Goal: Task Accomplishment & Management: Manage account settings

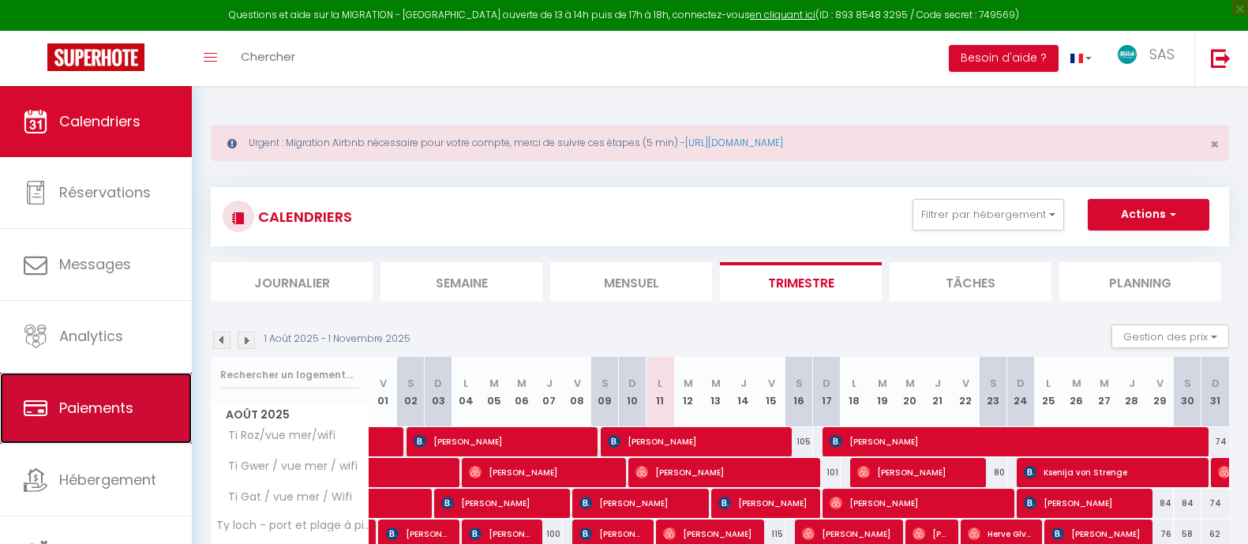
click at [109, 410] on span "Paiements" at bounding box center [96, 408] width 74 height 20
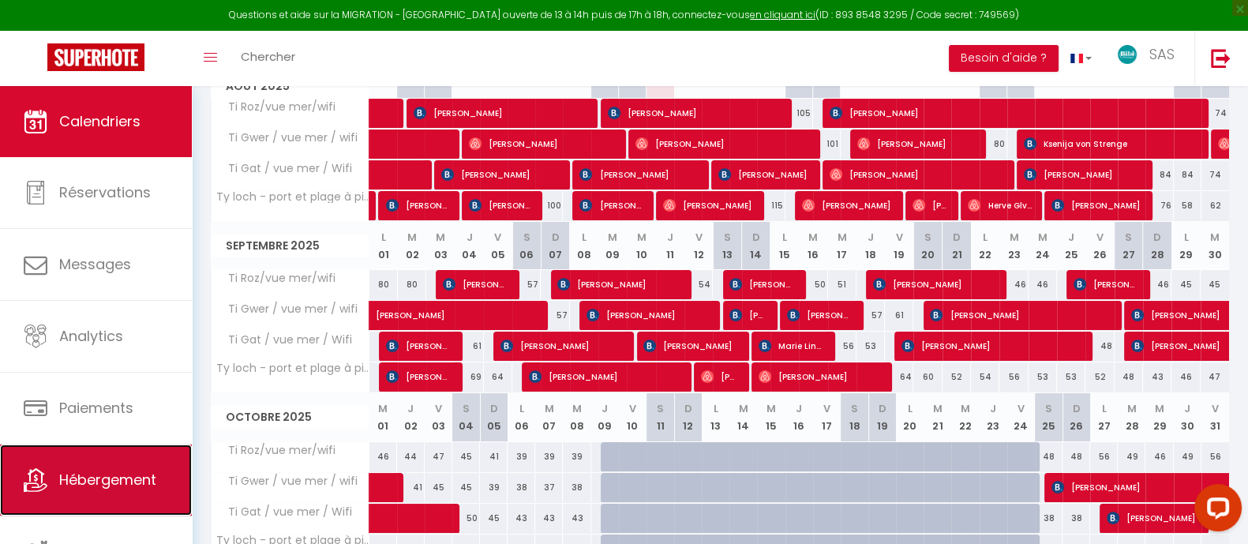
click at [105, 467] on link "Hébergement" at bounding box center [96, 479] width 192 height 71
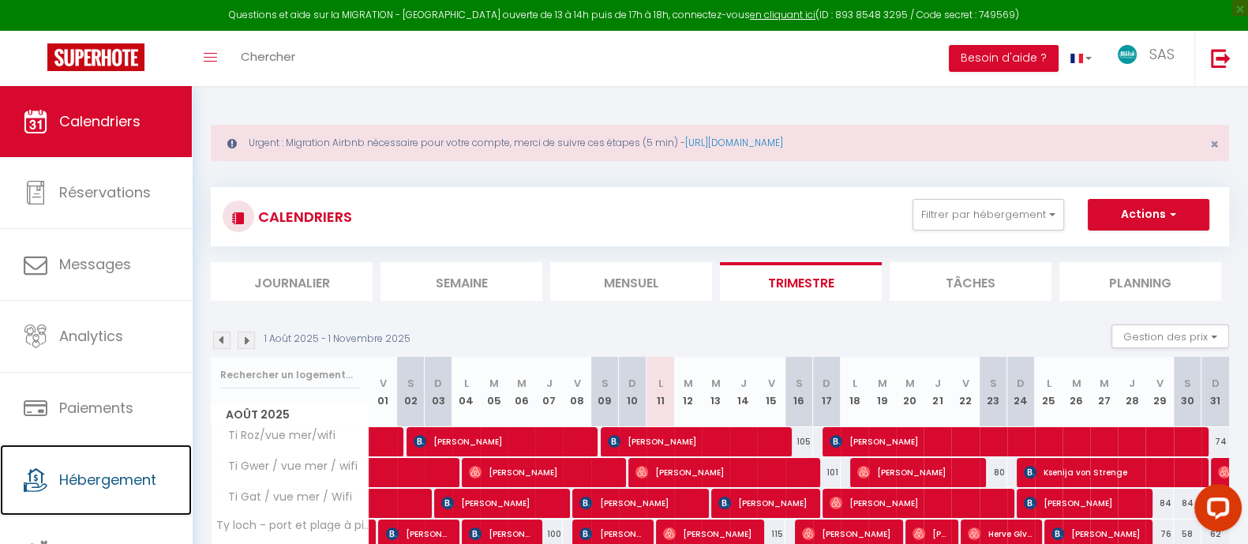
scroll to position [177, 0]
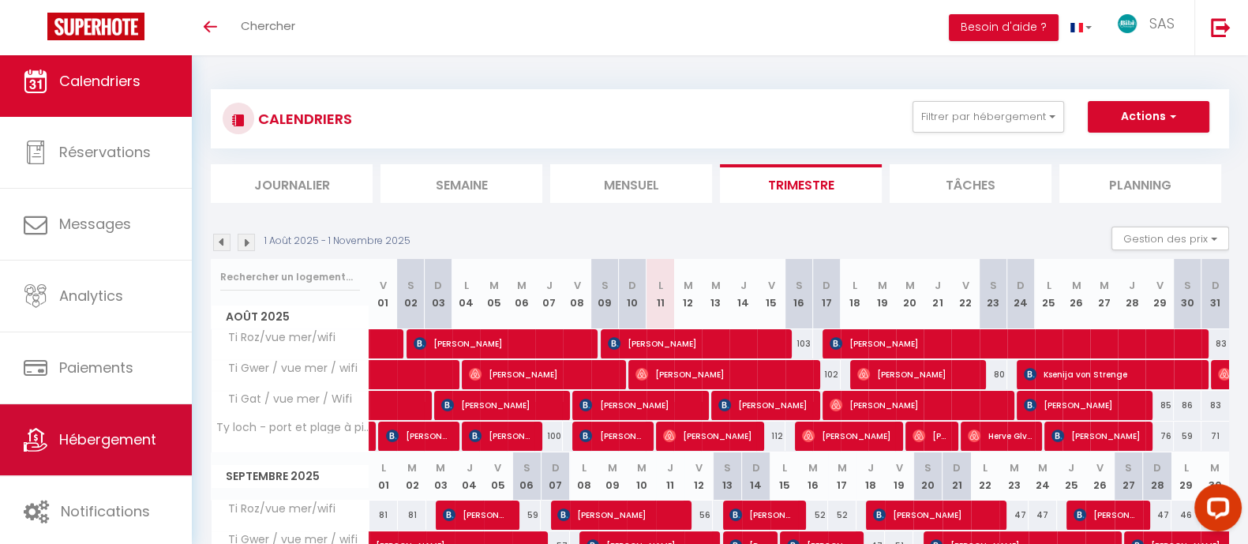
click at [96, 429] on span "Hébergement" at bounding box center [107, 439] width 97 height 20
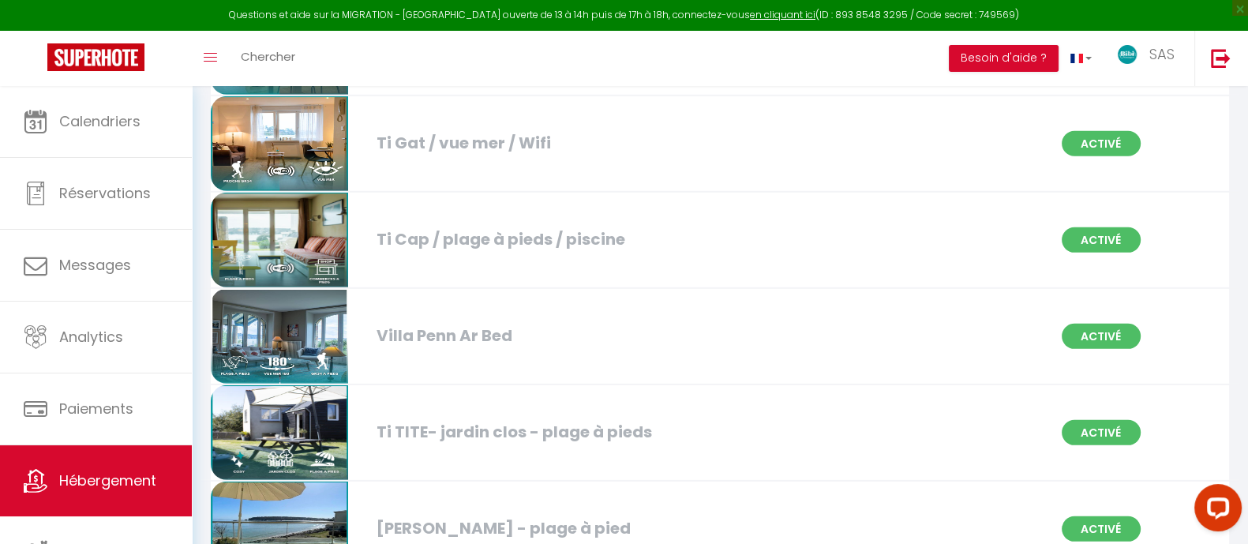
scroll to position [6248, 0]
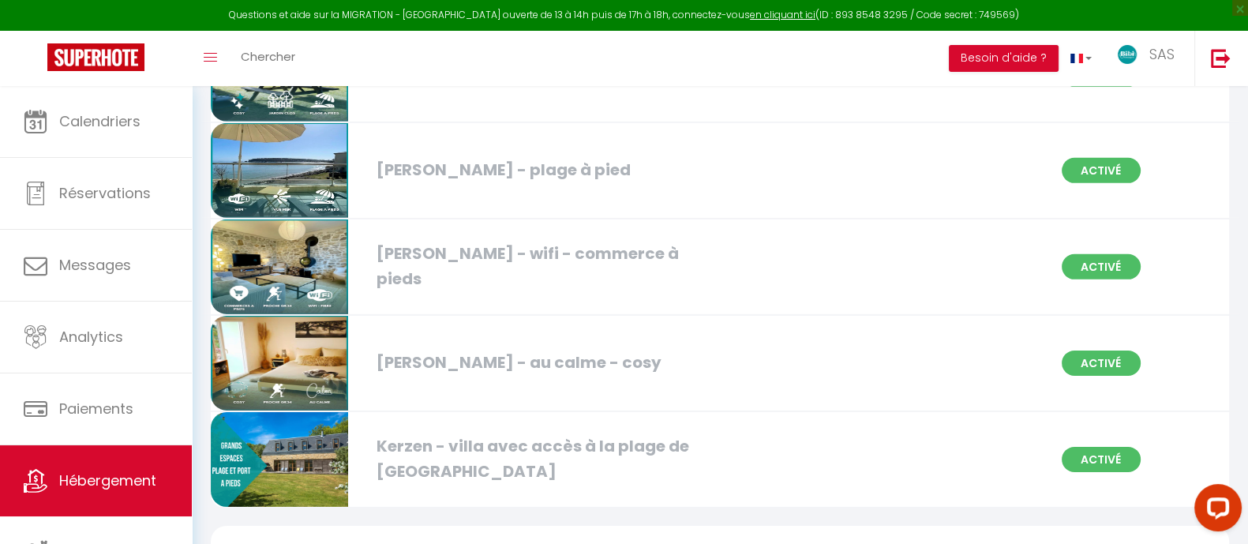
click at [295, 328] on img at bounding box center [279, 363] width 137 height 95
select select "3"
select select "2"
select select "1"
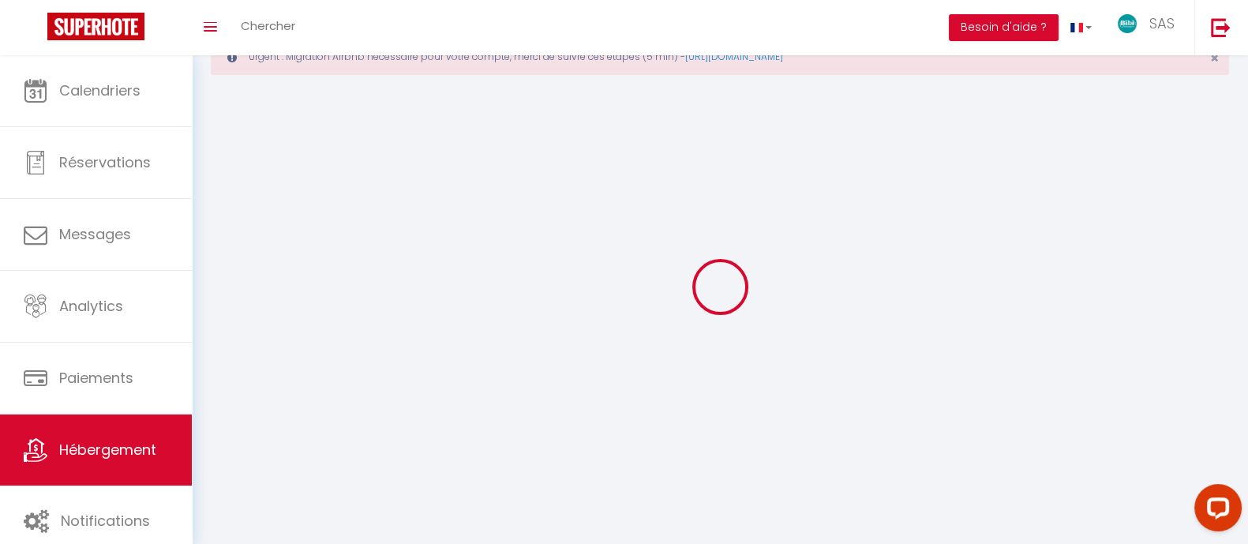
select select
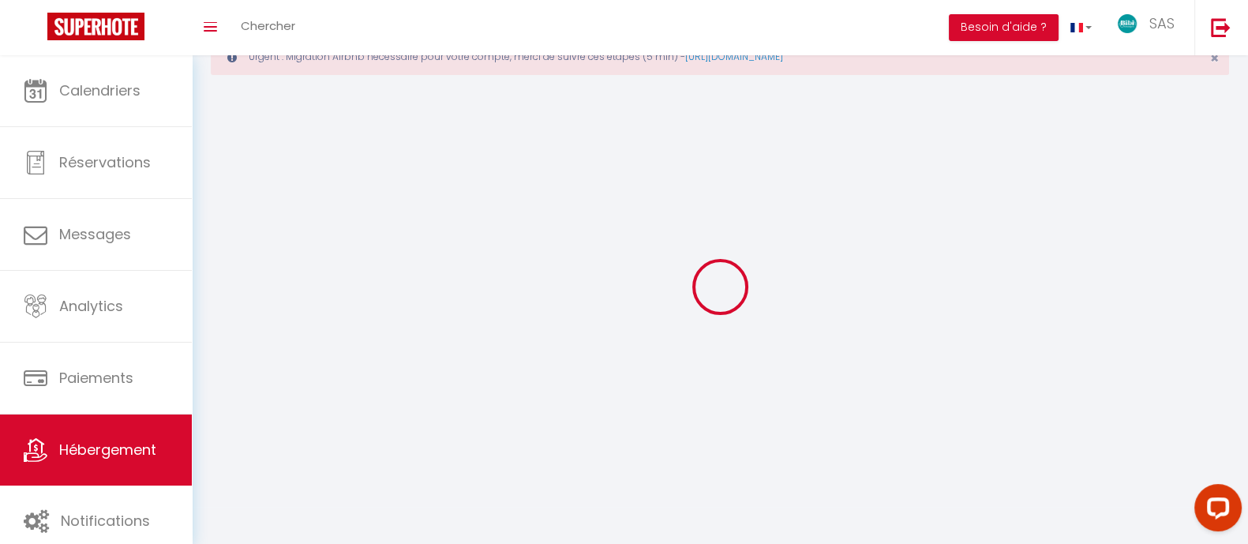
select select "1"
select select
checkbox input "false"
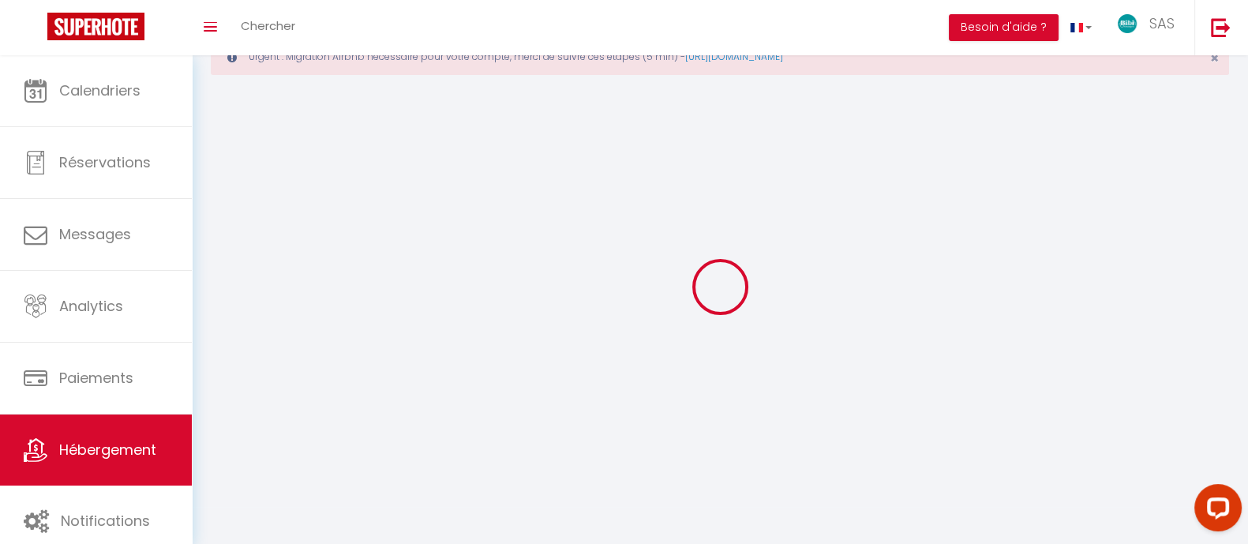
checkbox input "false"
select select "28"
select select
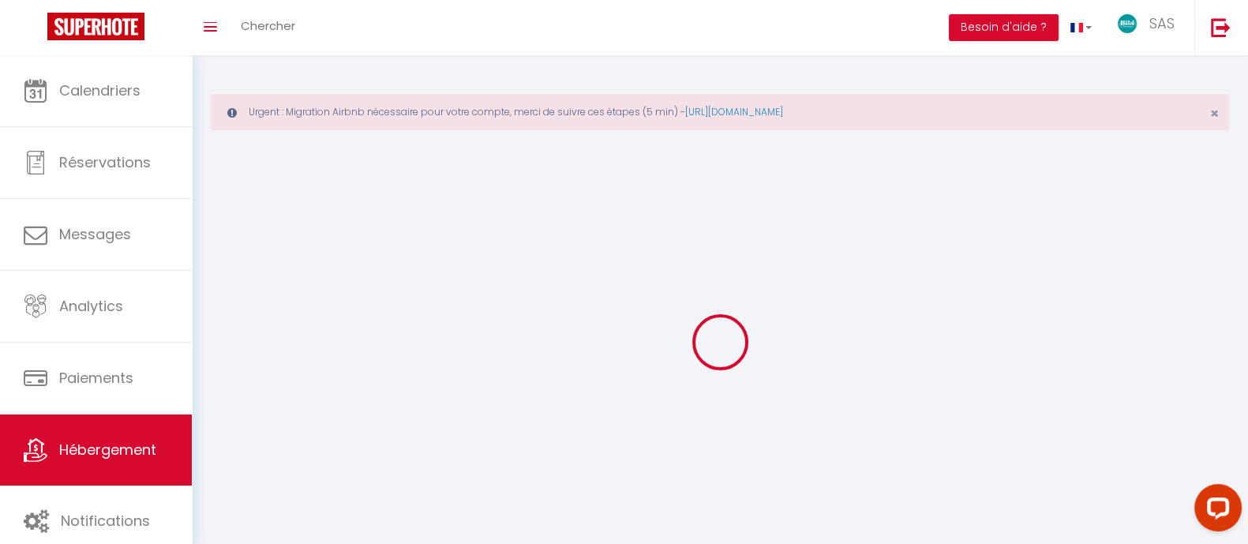
select select
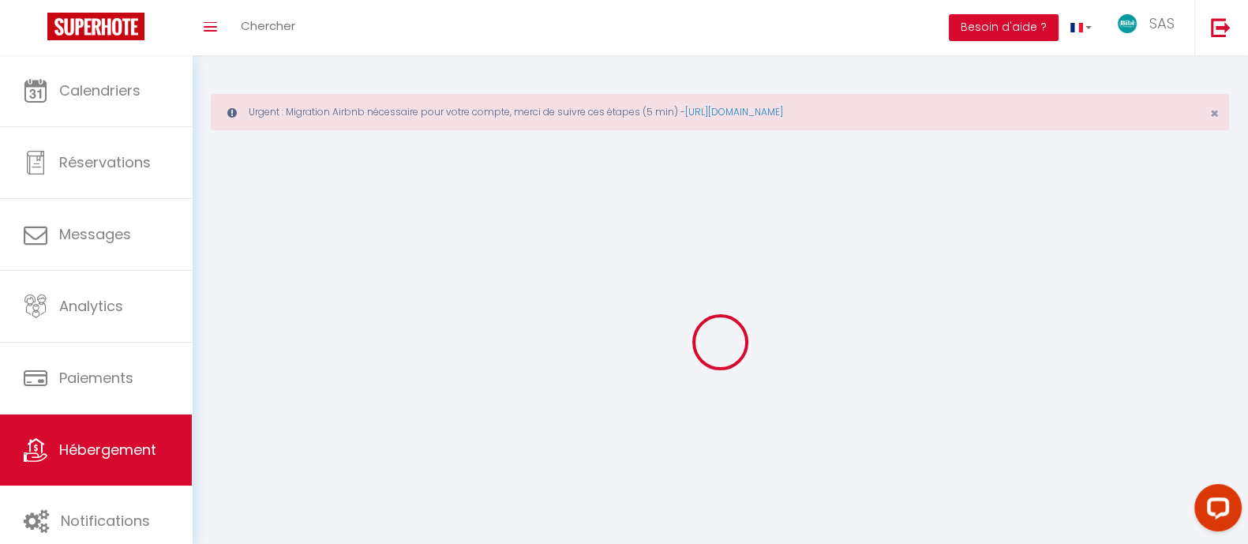
select select
checkbox input "false"
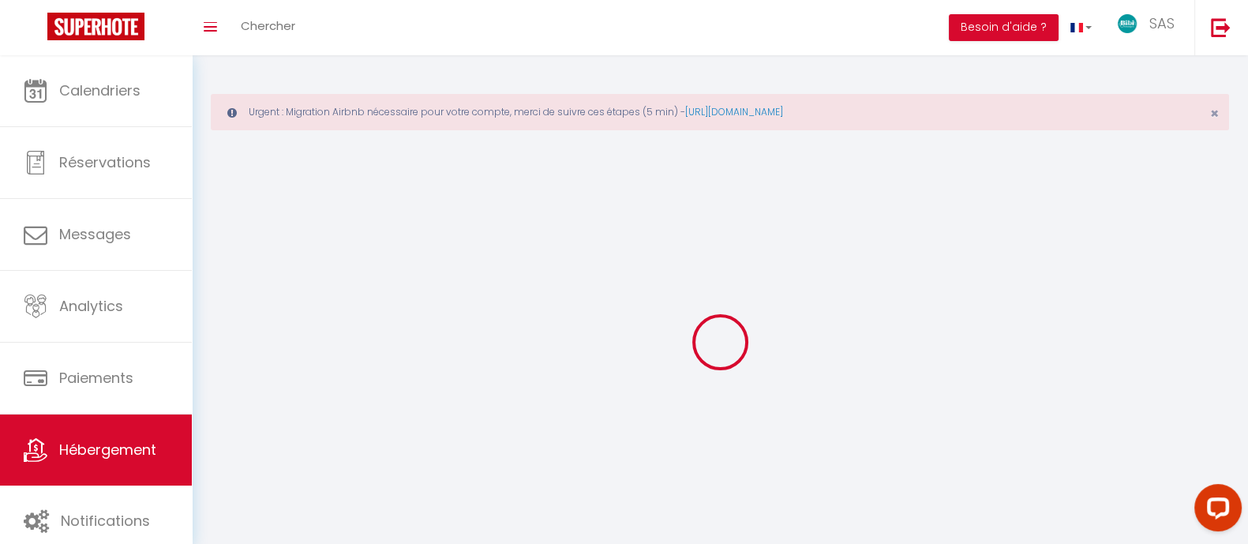
select select
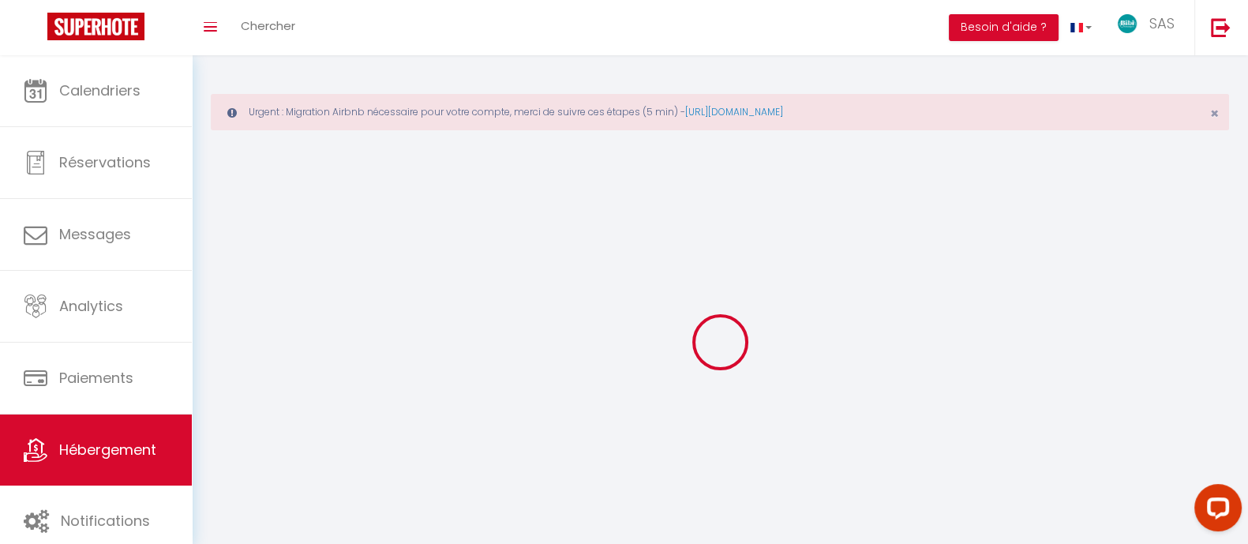
select select
checkbox input "false"
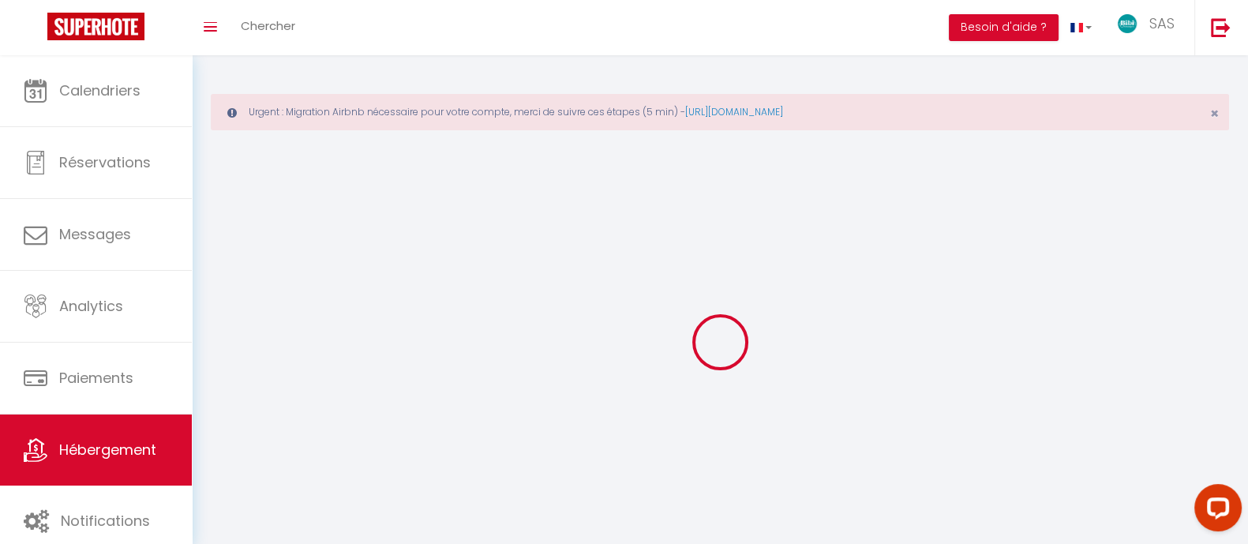
checkbox input "false"
select select
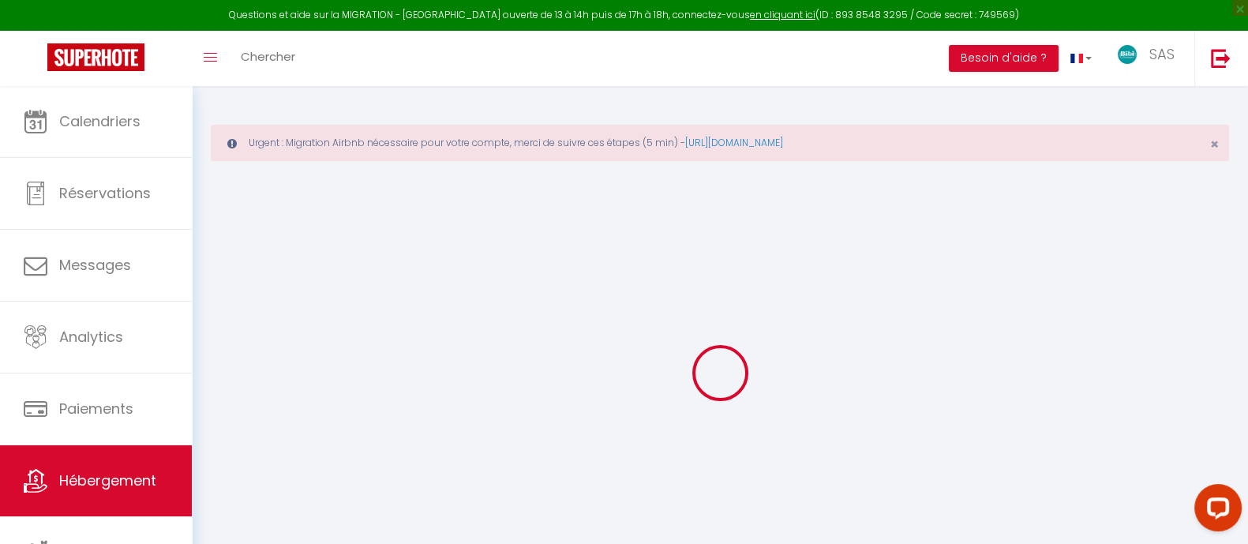
select select
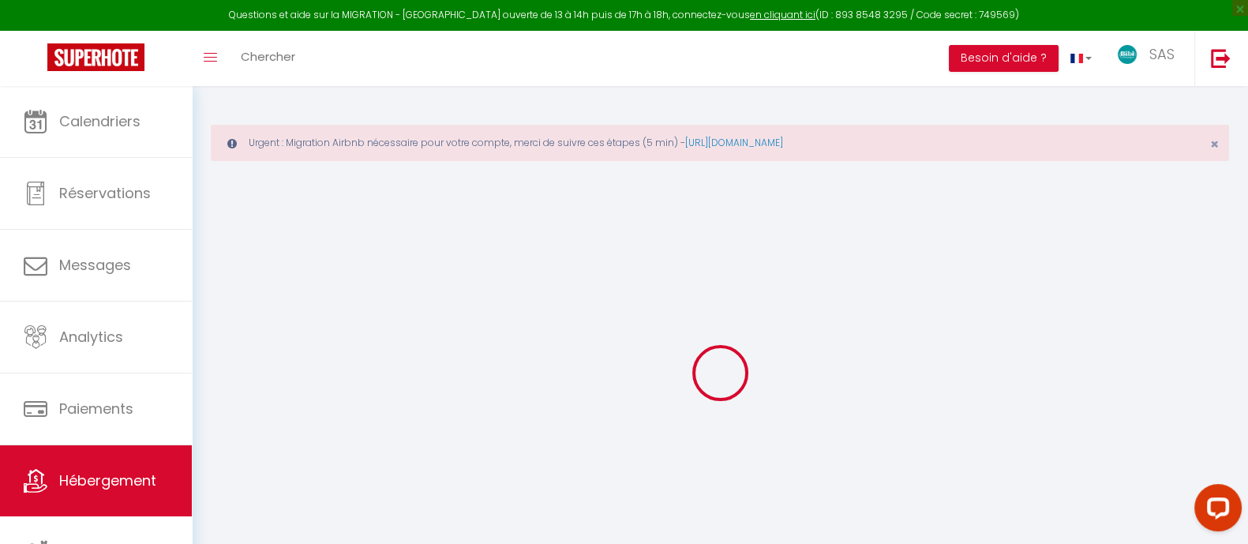
select select
checkbox input "false"
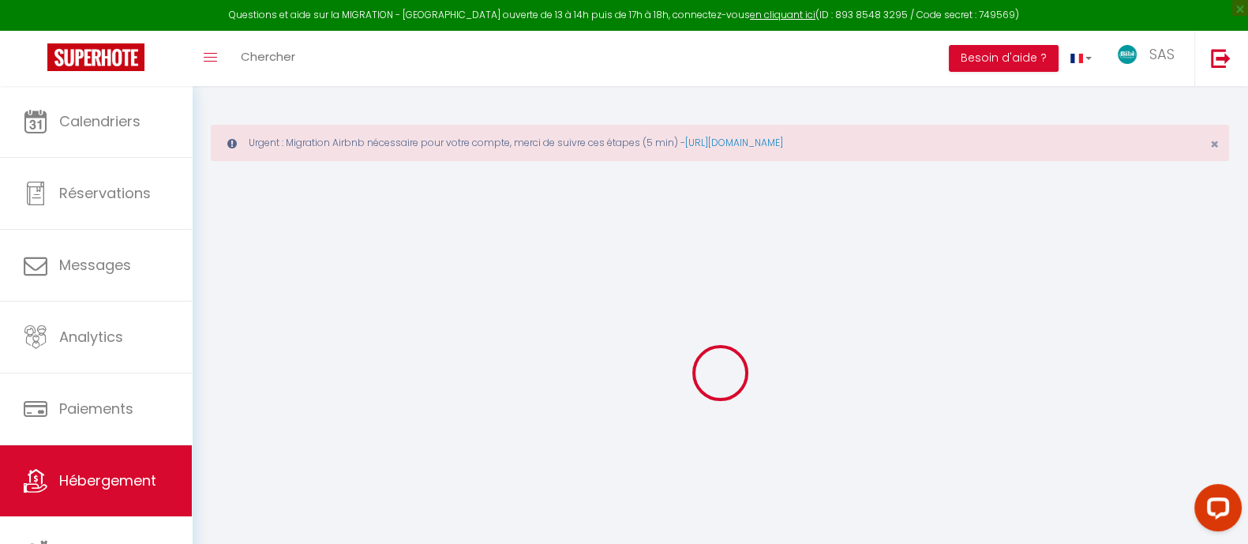
select select
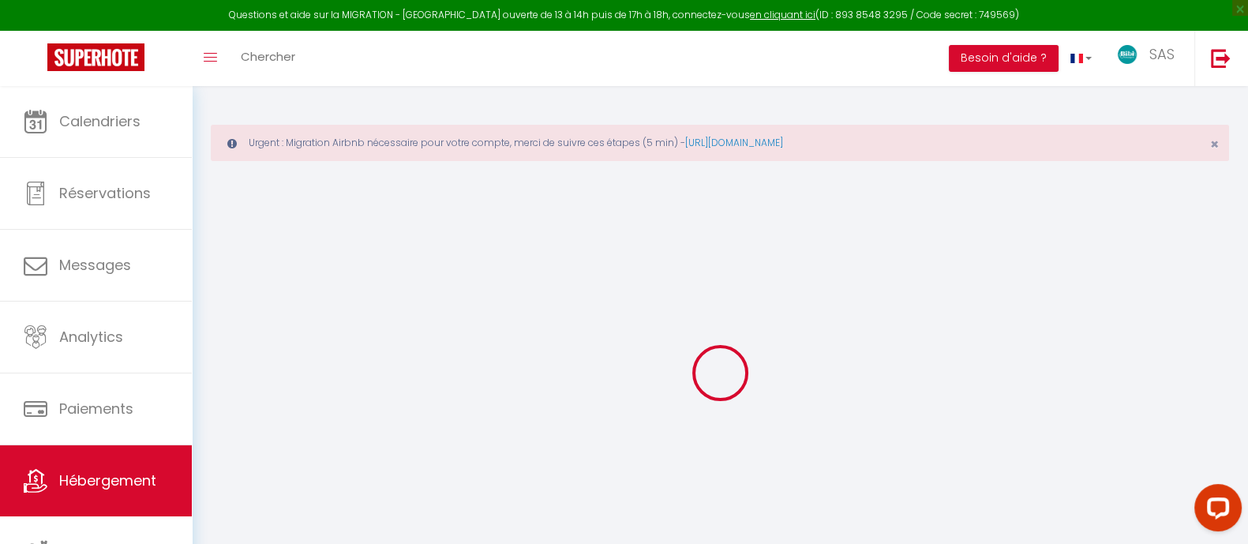
select select
checkbox input "false"
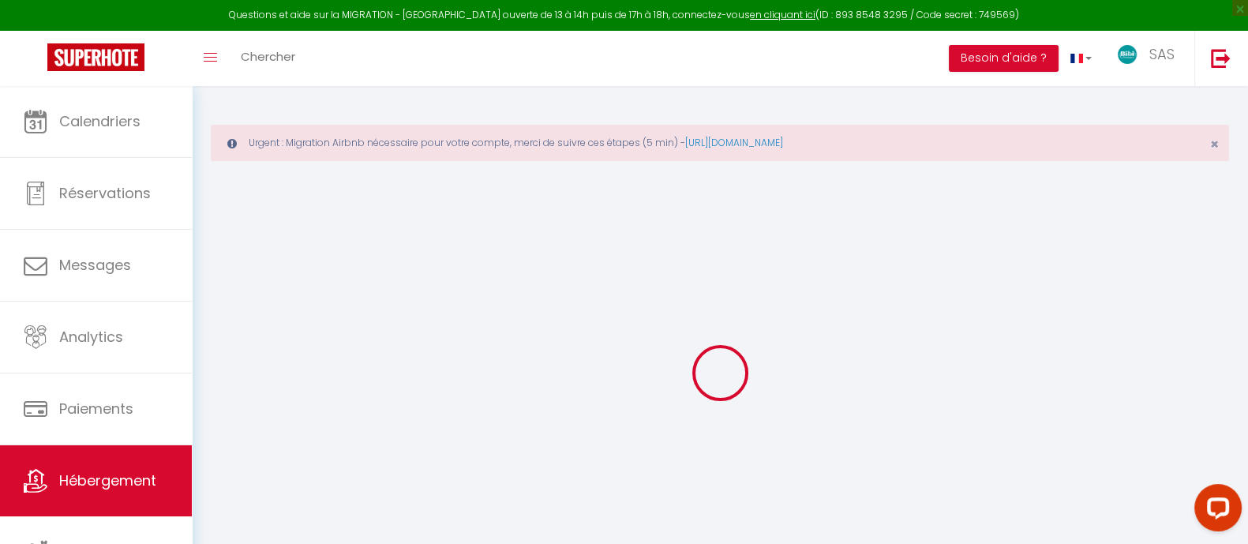
checkbox input "false"
select select
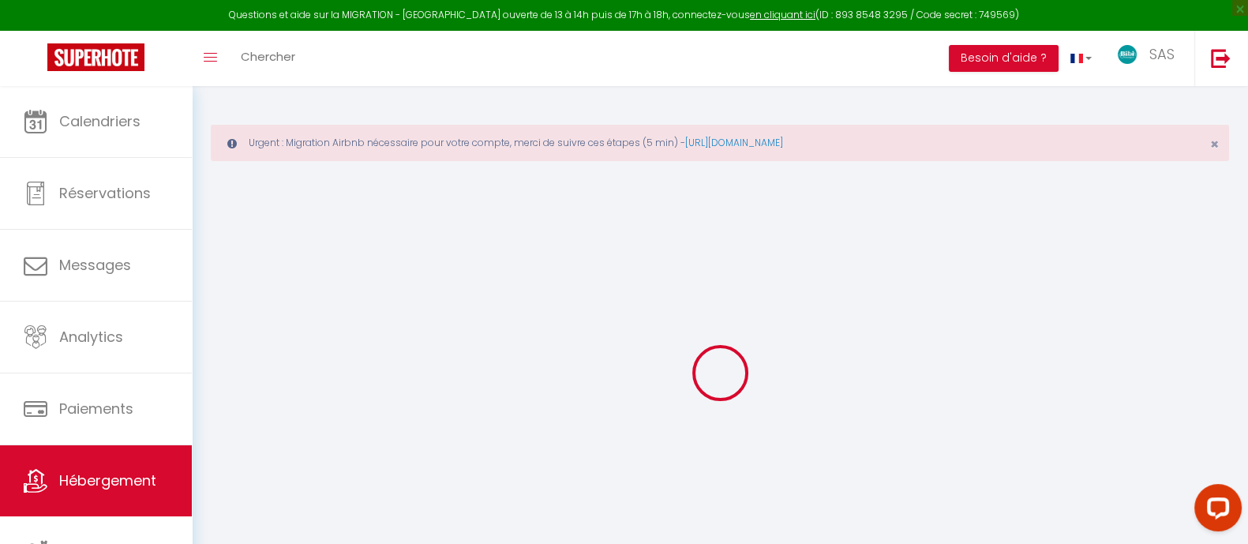
select select
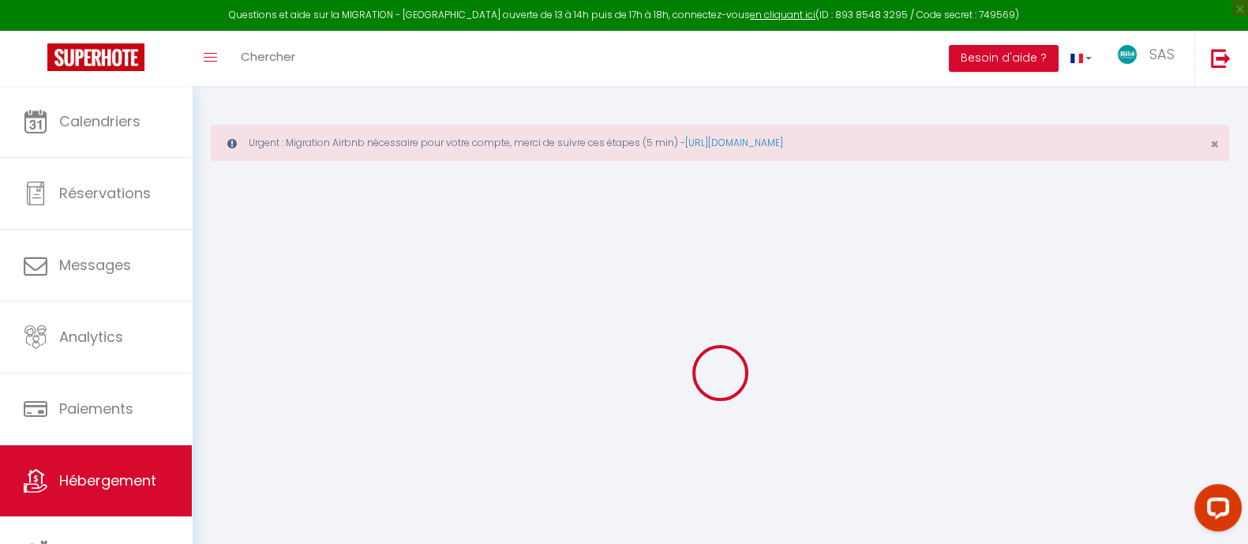
checkbox input "false"
select select
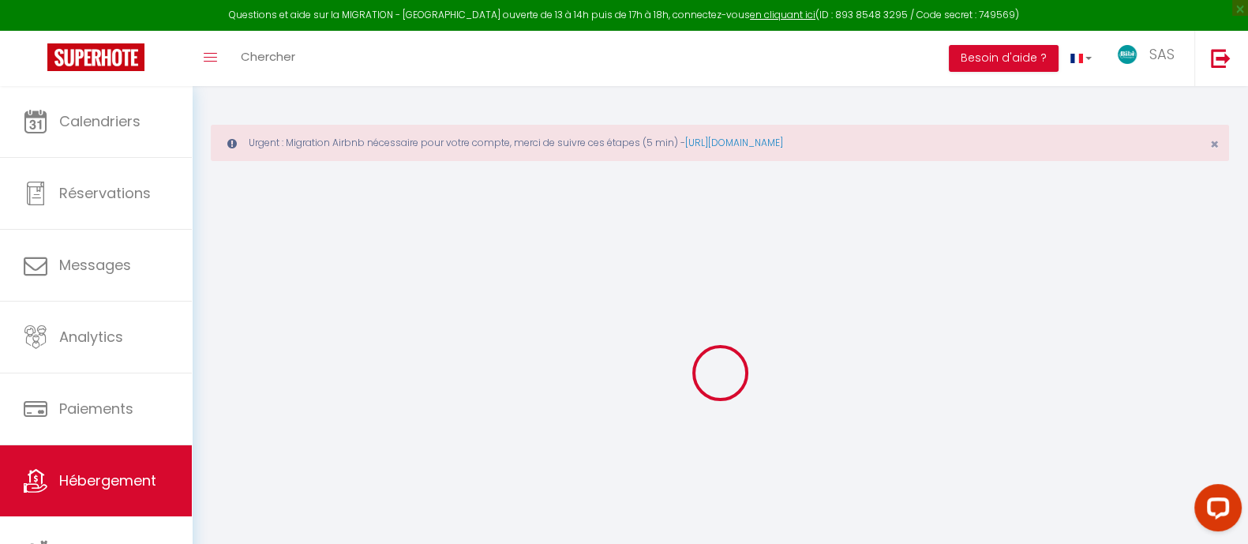
select select
type input "[PERSON_NAME] - au calme - cosy"
type input "Loic"
type input "FAUGERON"
type input "[STREET_ADDRESS]"
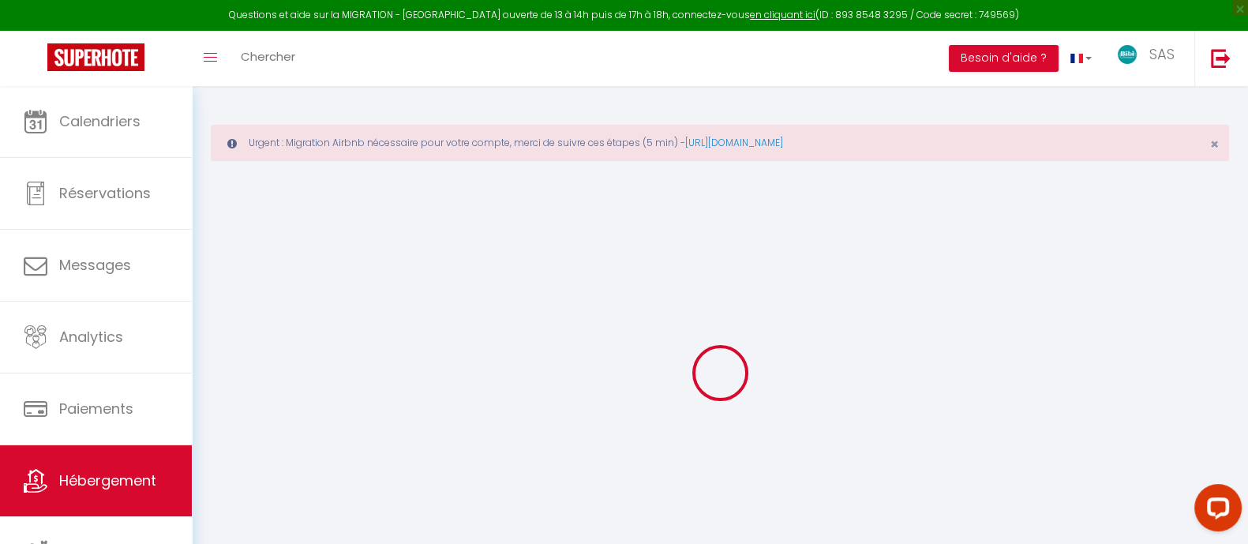
type input "29160"
type input "Crozon"
select select "2"
type input "39"
type input "5"
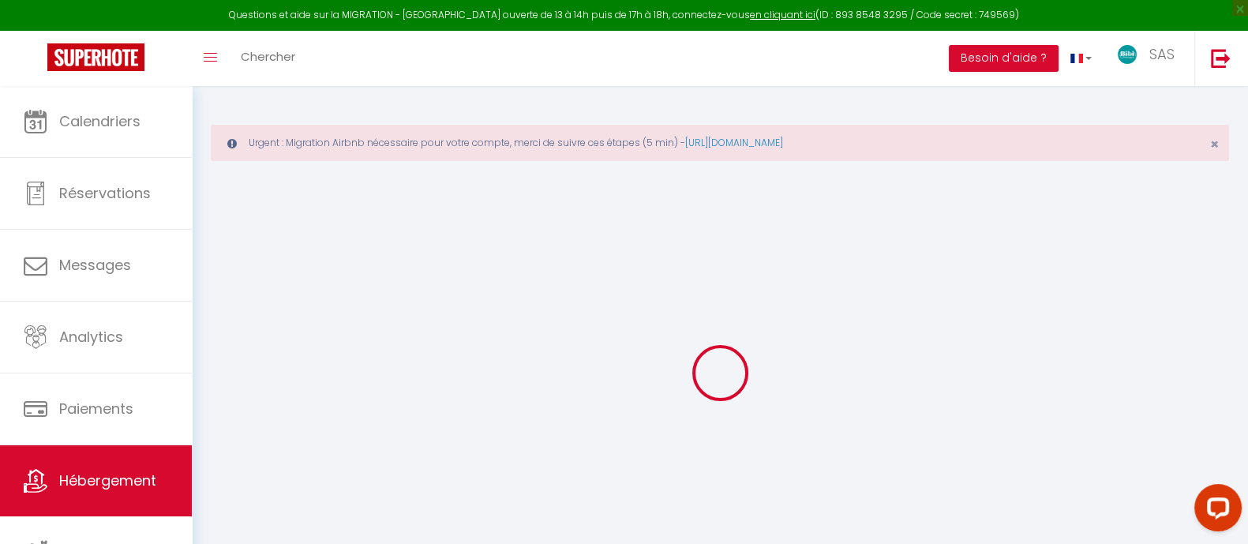
type input "5.5"
type input "200"
select select
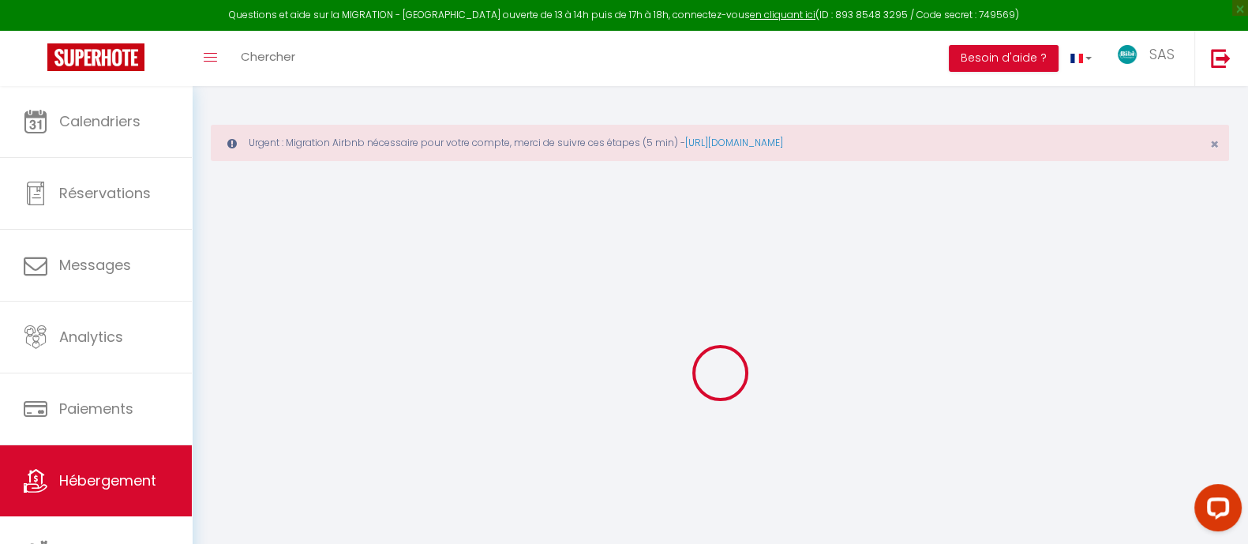
select select
type input "[GEOGRAPHIC_DATA]"
type input "29160"
type input "Crozon"
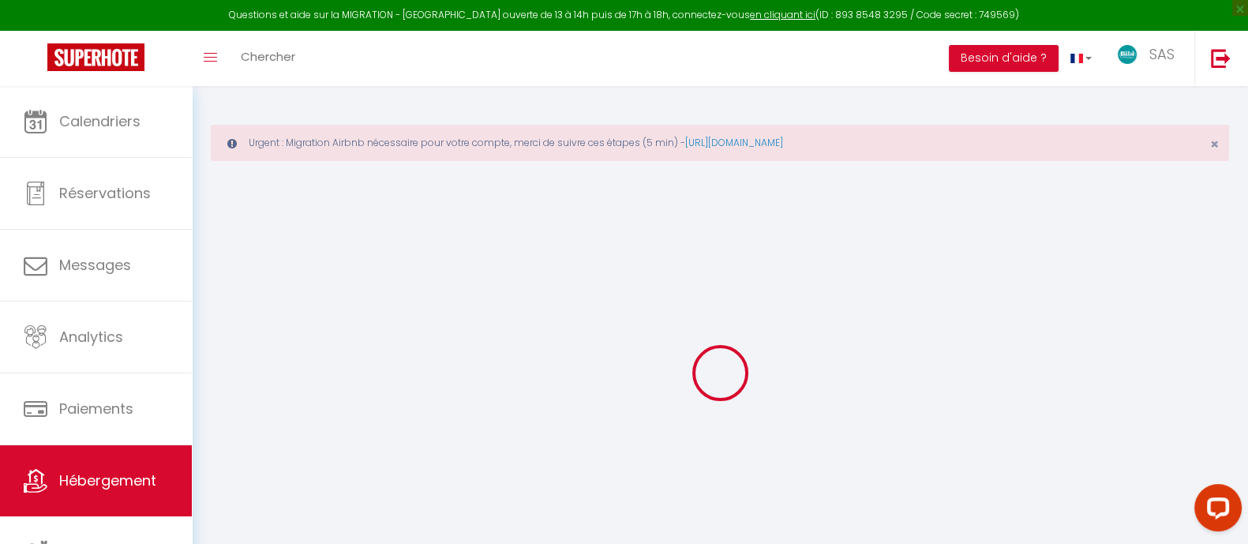
type input "[EMAIL_ADDRESS][DOMAIN_NAME]"
select select "15638"
checkbox input "true"
checkbox input "false"
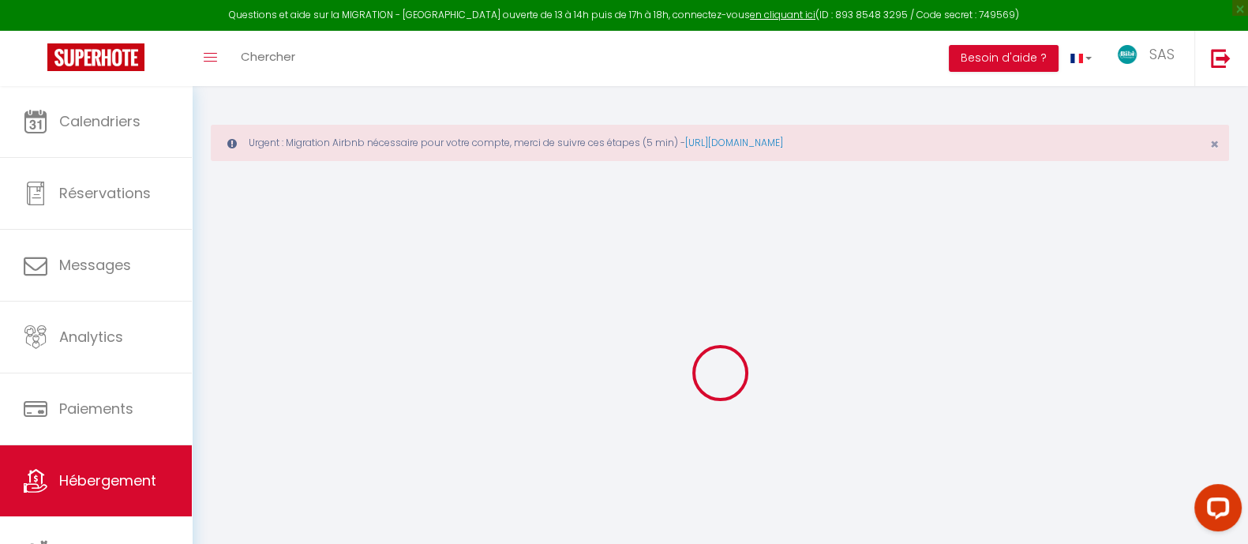
checkbox input "false"
radio input "true"
type input "0"
select select
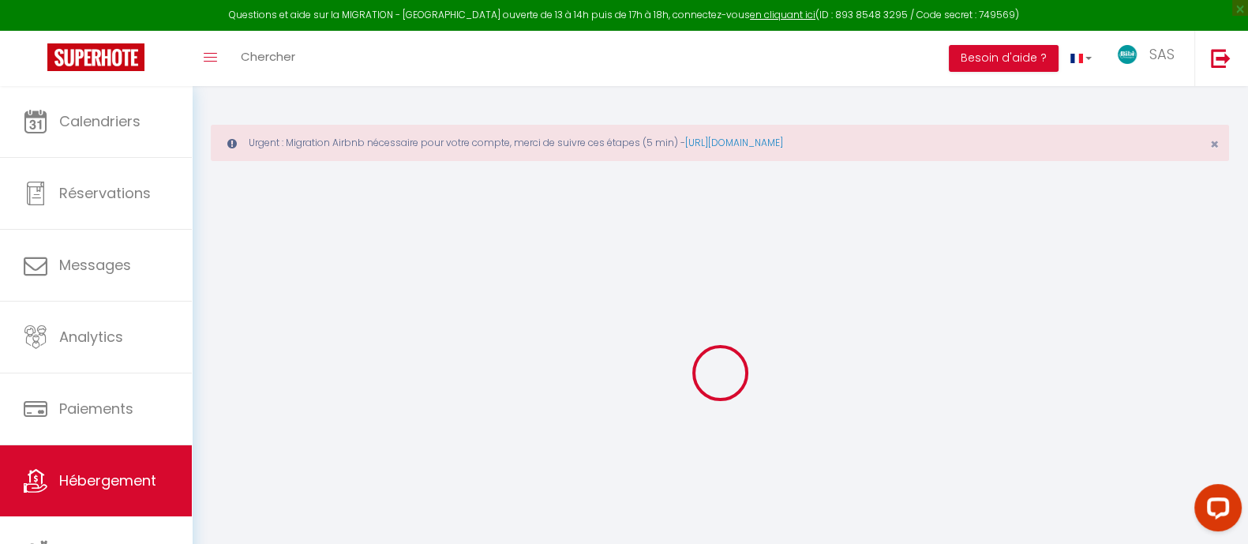
select select
checkbox input "true"
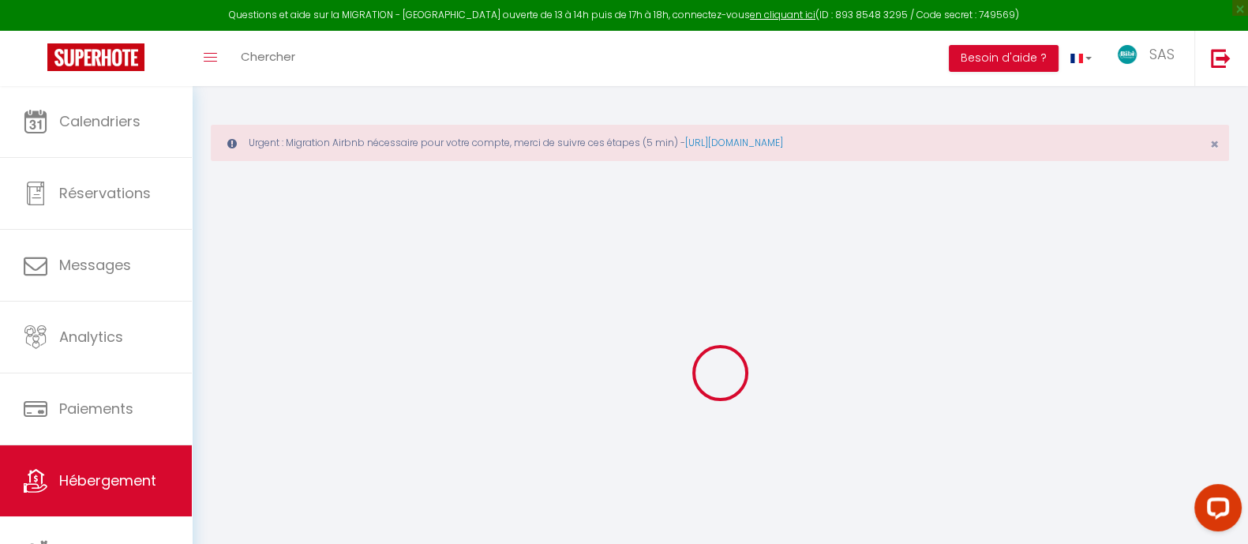
checkbox input "false"
select select
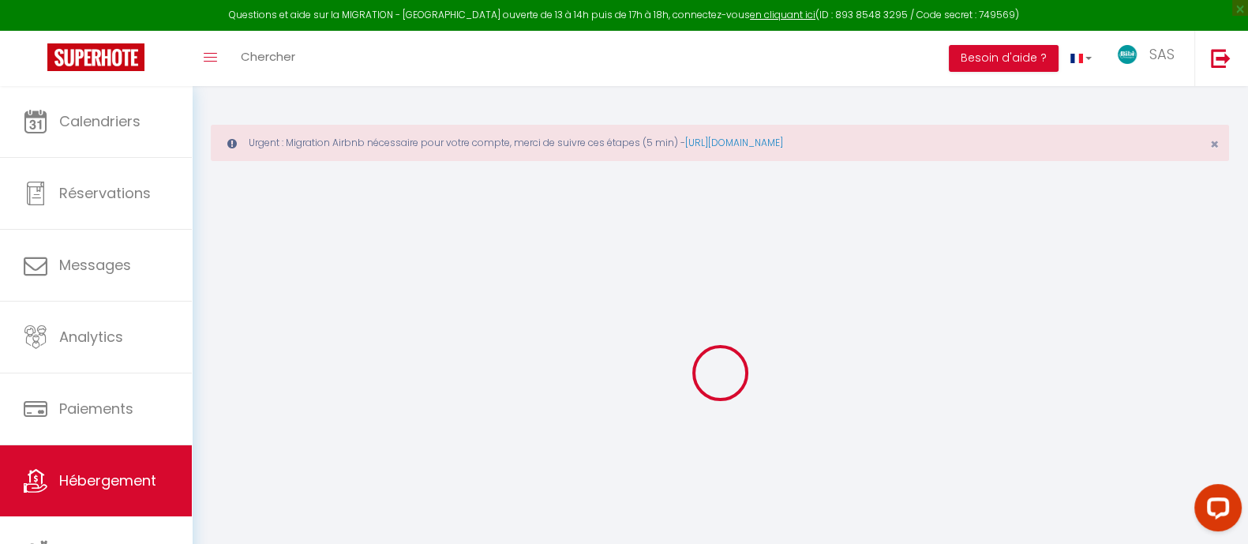
select select
checkbox input "true"
checkbox input "false"
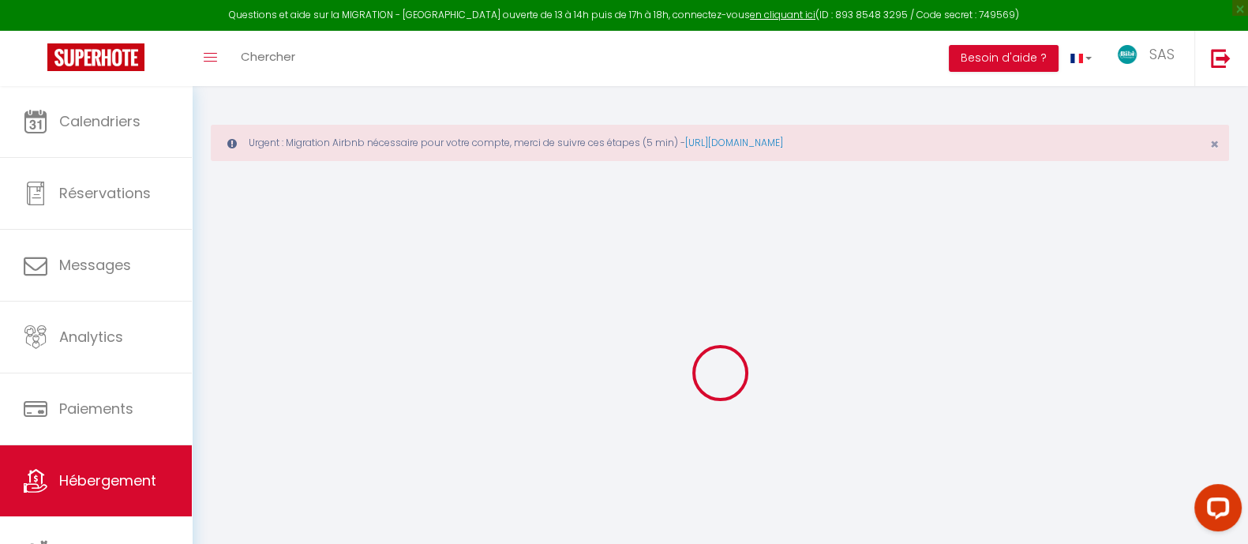
checkbox input "false"
checkbox input "true"
checkbox input "false"
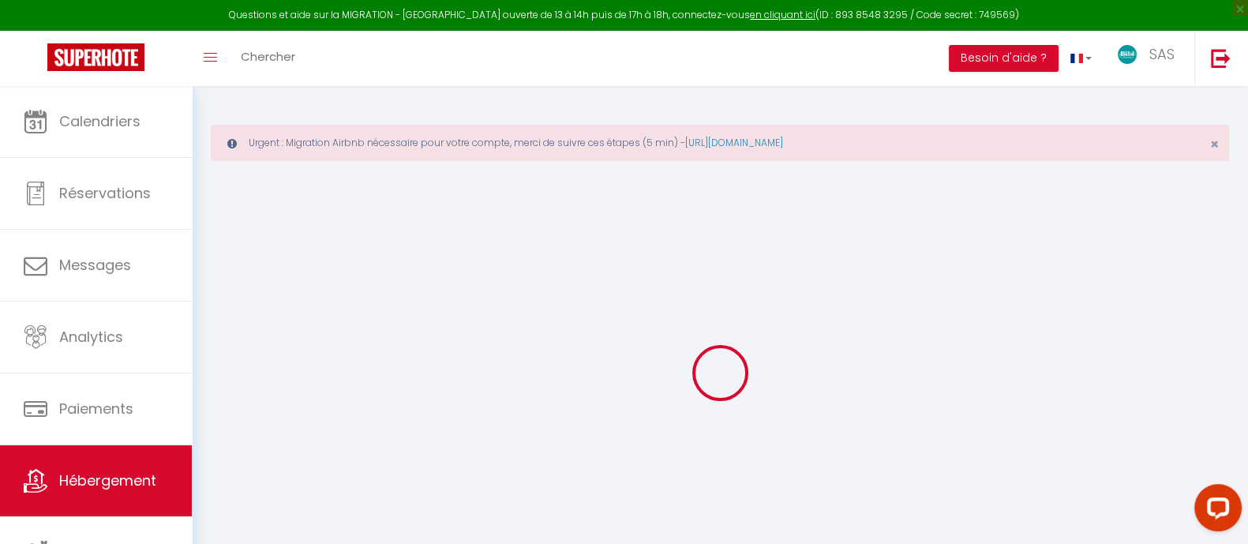
checkbox input "false"
select select "16:00"
select select "23:00"
select select "10:00"
select select "30"
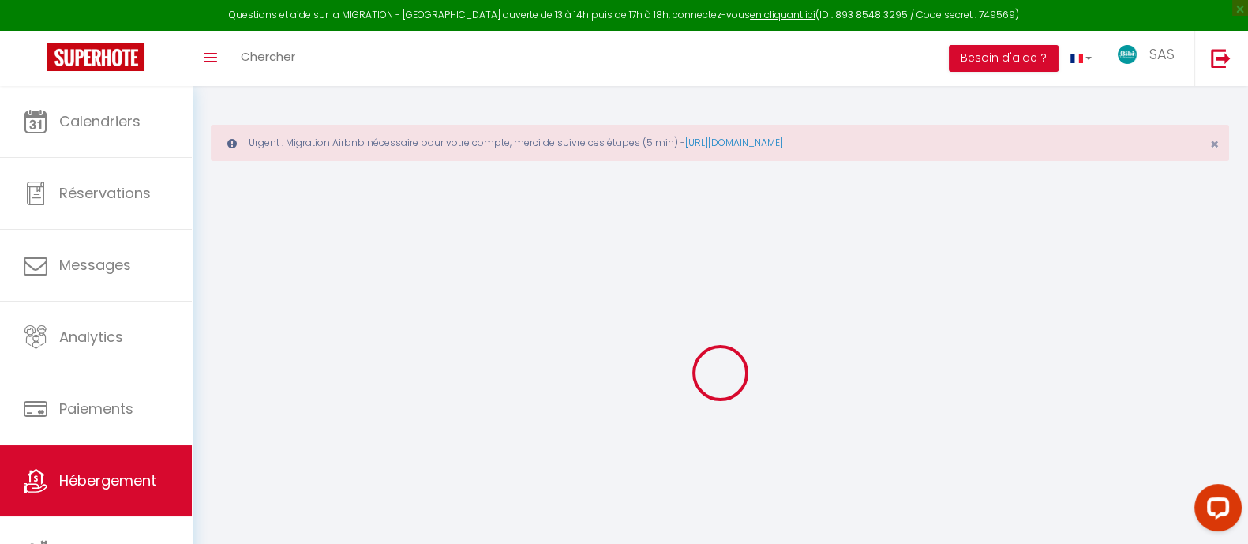
select select "120"
checkbox input "true"
checkbox input "false"
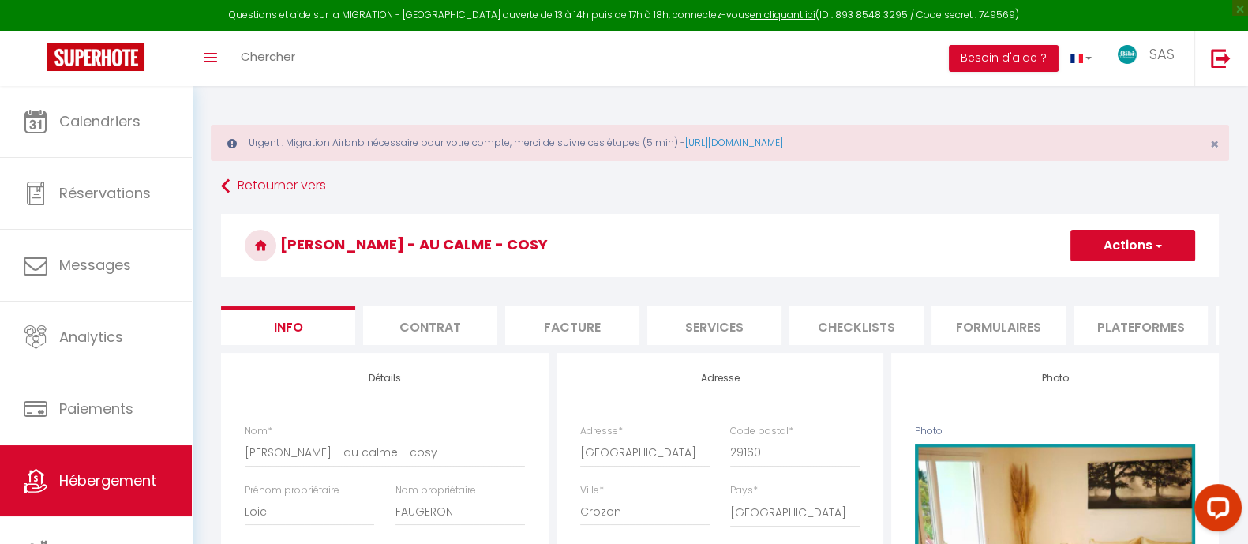
checkbox input "true"
checkbox input "false"
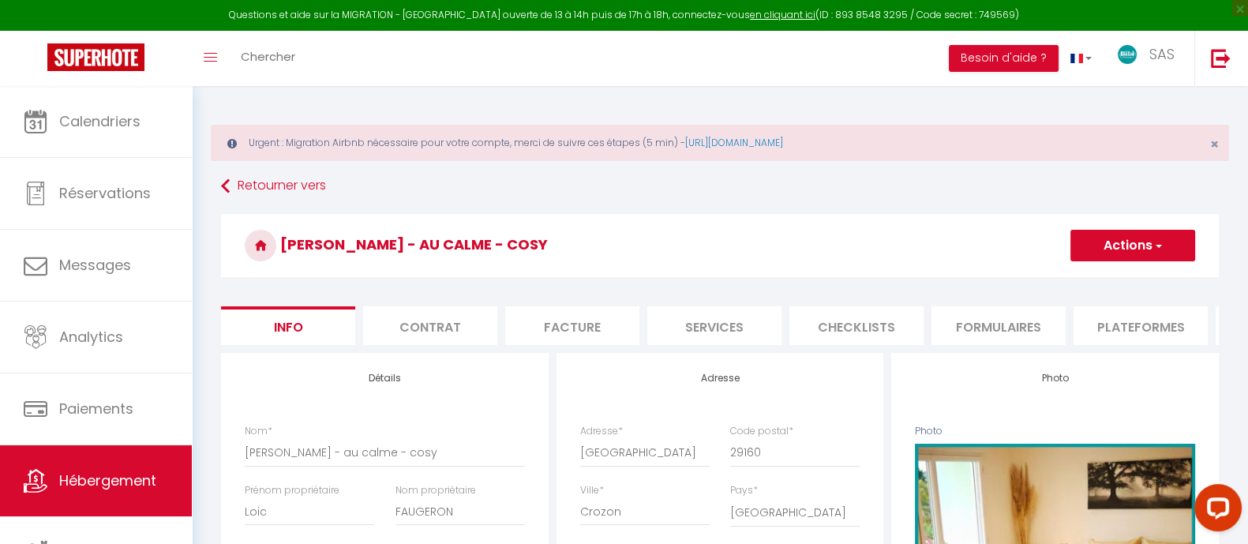
scroll to position [0, 423]
checkbox input "true"
checkbox input "false"
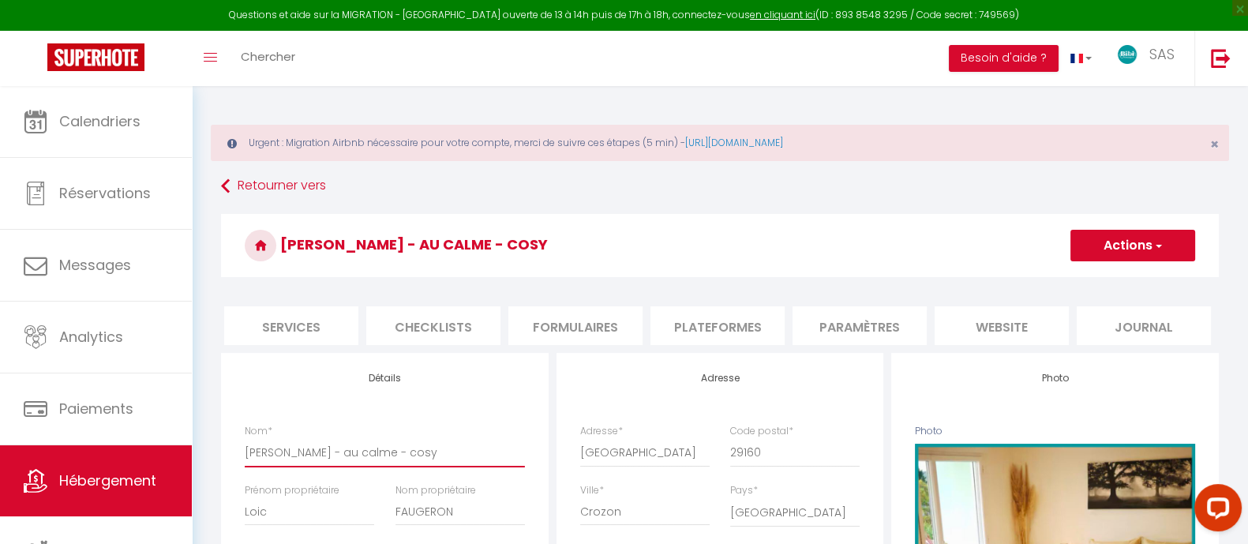
drag, startPoint x: 275, startPoint y: 459, endPoint x: 245, endPoint y: 472, distance: 32.5
click at [245, 466] on input "[PERSON_NAME] - au calme - cosy" at bounding box center [385, 452] width 280 height 28
drag, startPoint x: 278, startPoint y: 461, endPoint x: 238, endPoint y: 477, distance: 43.2
click at [241, 478] on div "Nom * Ty JAF - au calme - cosy" at bounding box center [384, 453] width 301 height 59
type input "K - au calme - cosy"
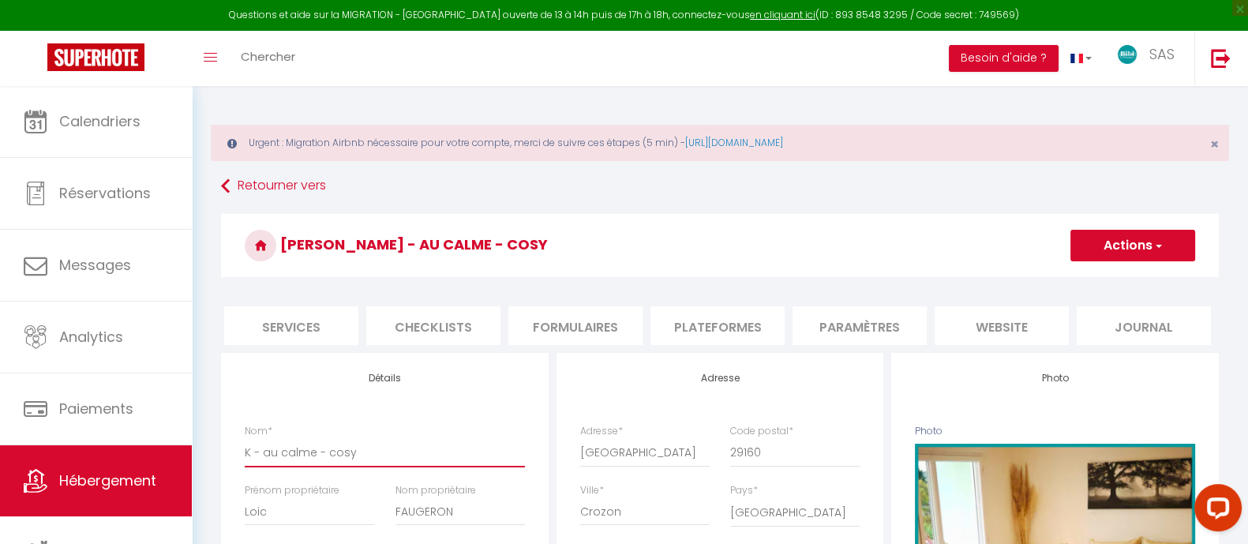
checkbox input "true"
checkbox input "false"
type input "Ke - au calme - cosy"
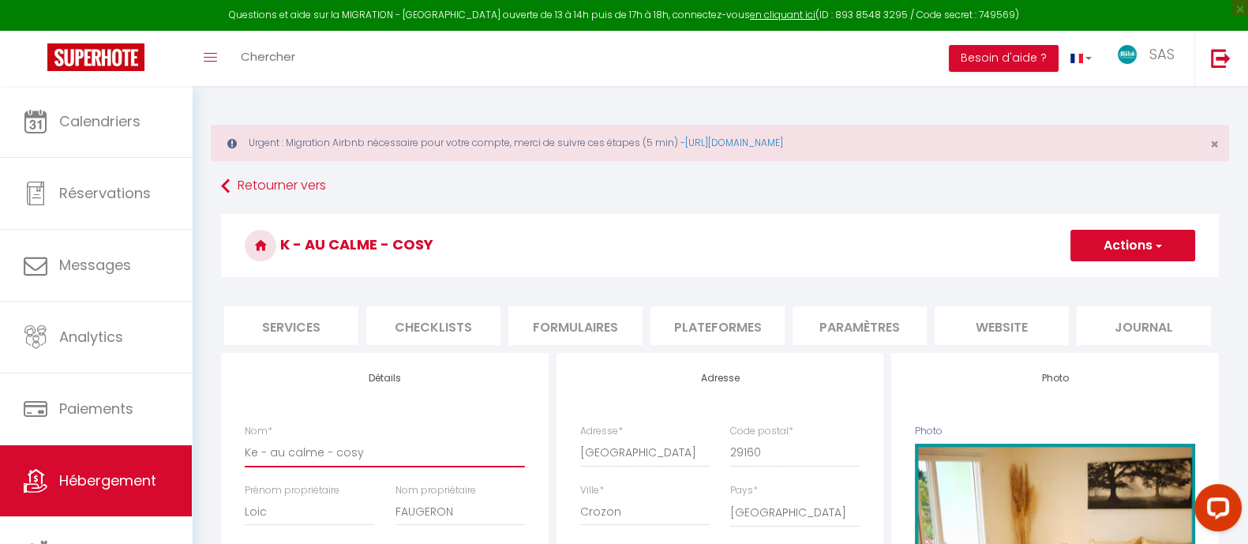
checkbox input "true"
checkbox input "false"
type input "Ker - au calme - cosy"
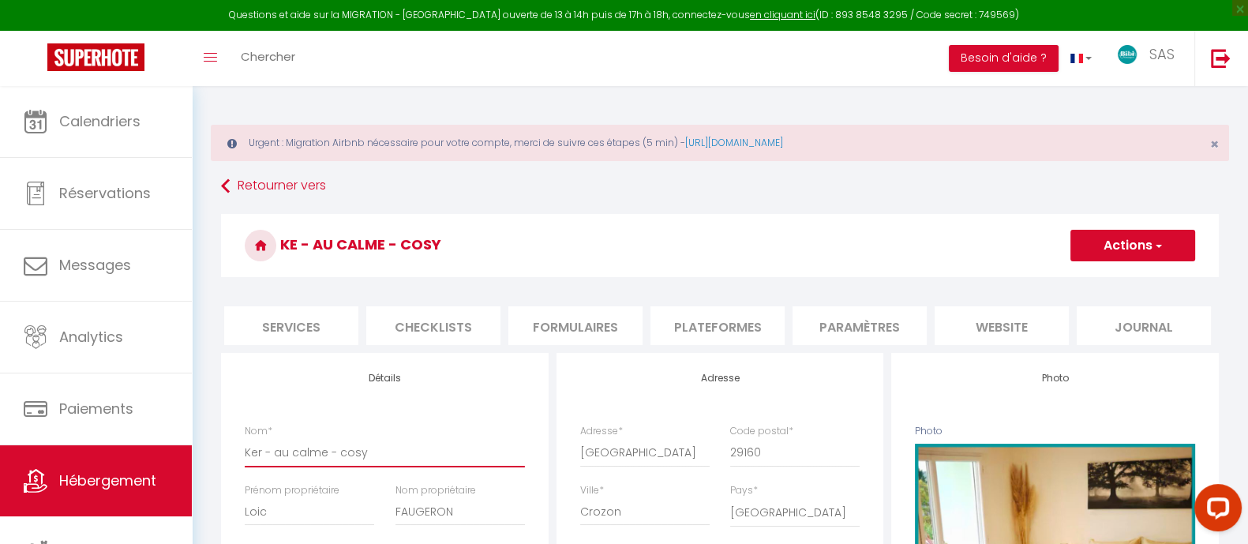
checkbox input "true"
checkbox input "false"
type input "Ker - au calme - cosy"
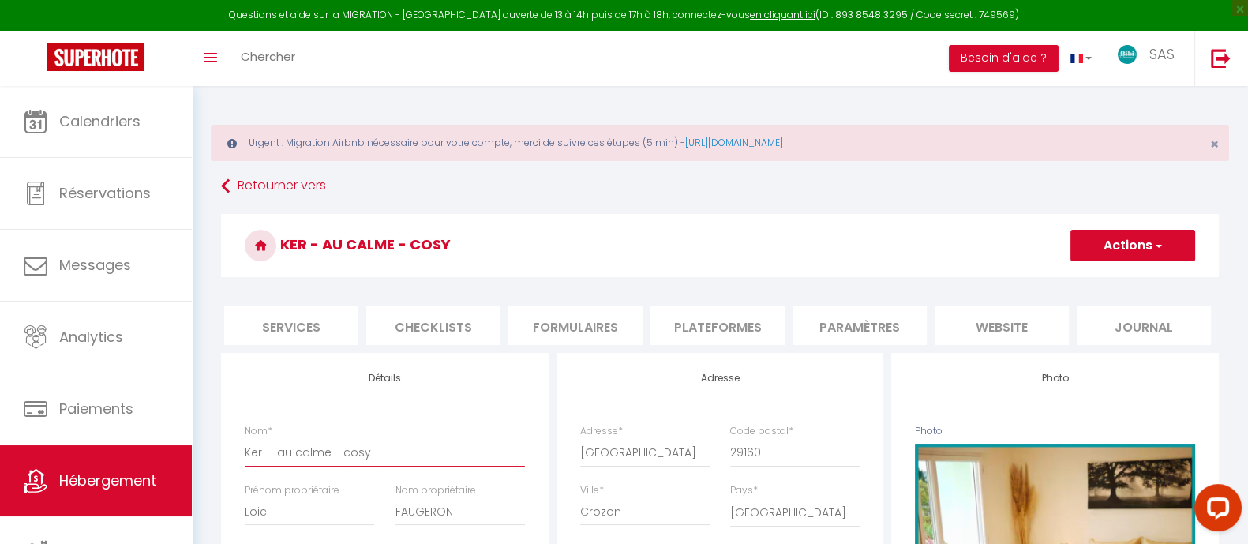
checkbox input "true"
checkbox input "false"
type input "Ker A - au calme - cosy"
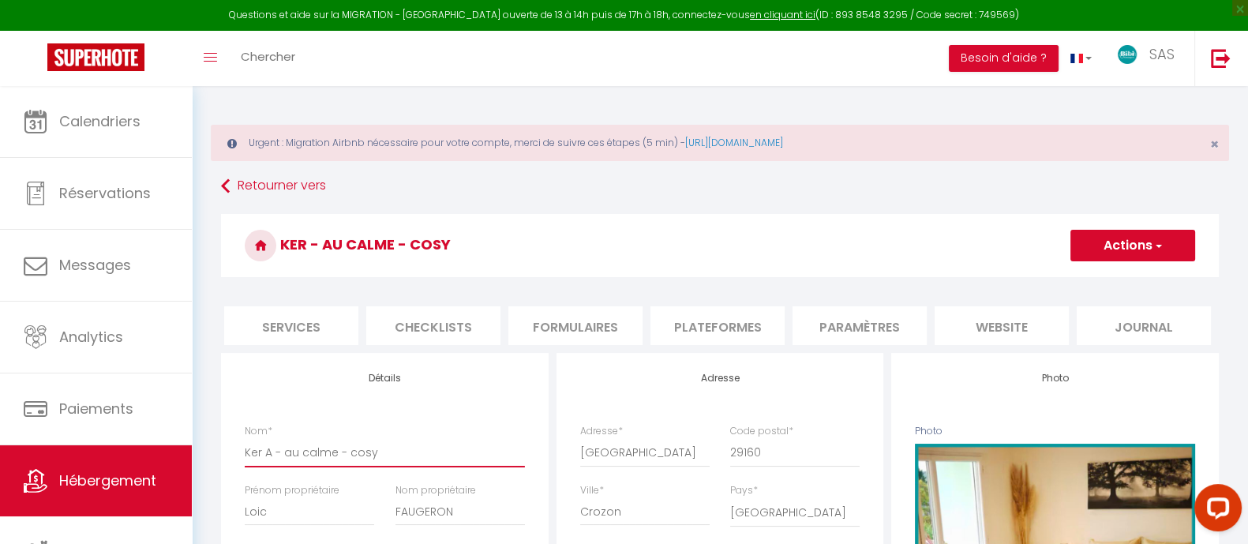
checkbox input "true"
checkbox input "false"
type input "Ker Ave - au calme - cosy"
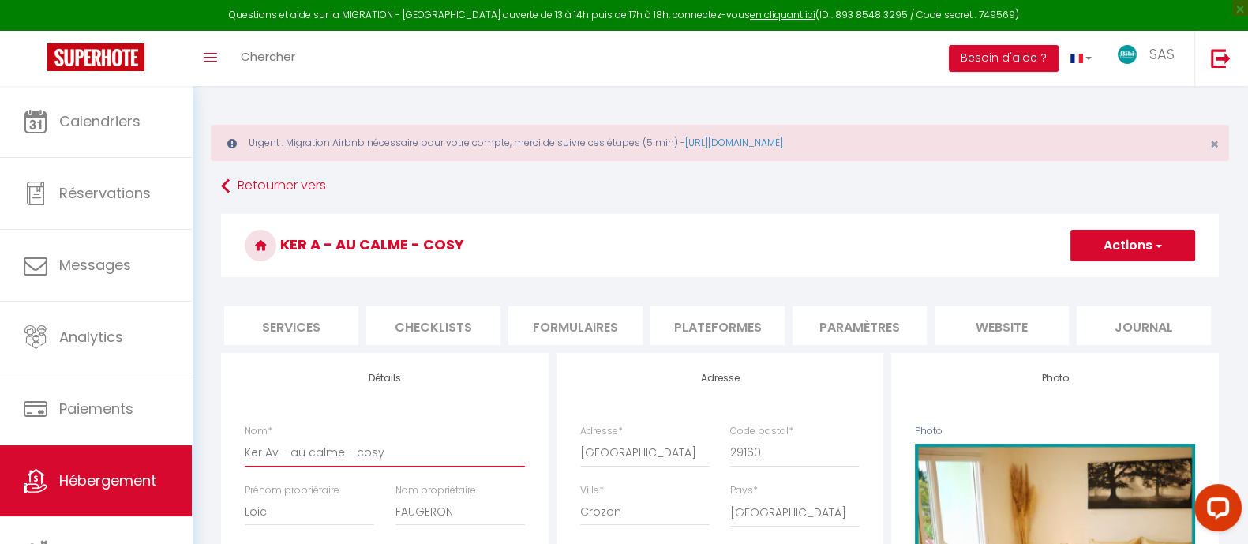
checkbox input "true"
checkbox input "false"
checkbox input "true"
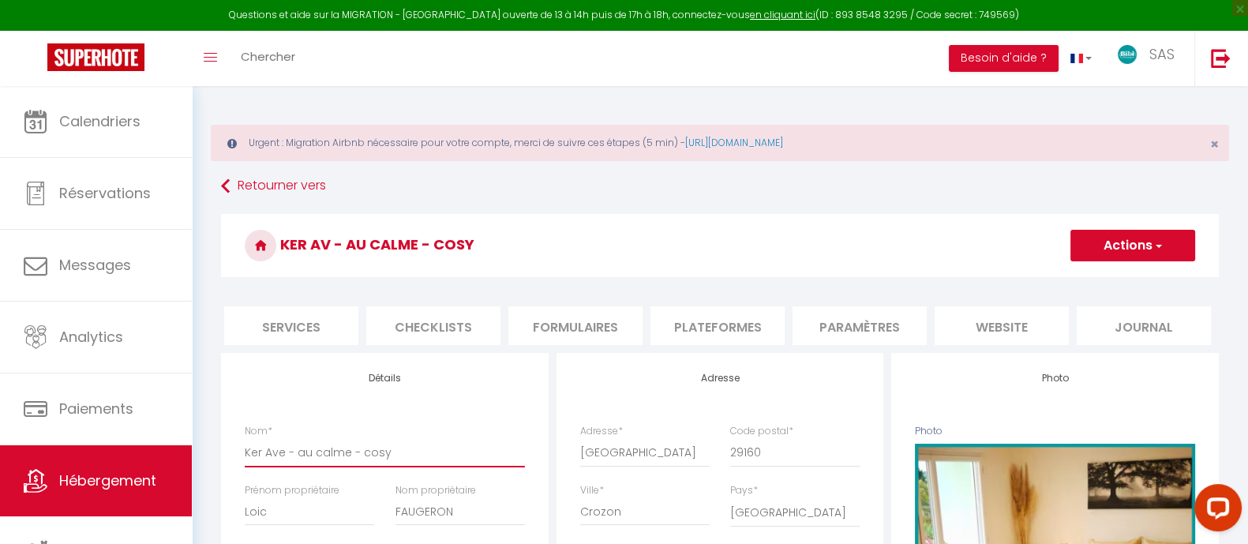
checkbox input "false"
type input "Ker Avel - au calme - cosy"
checkbox input "true"
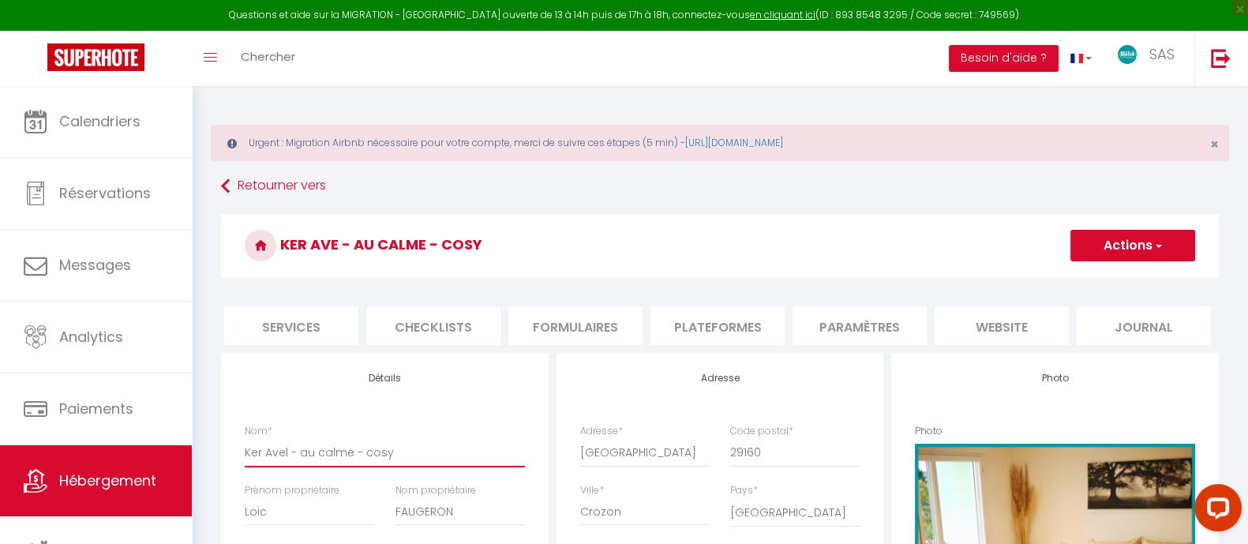
checkbox input "false"
type input "Ker Avel - au calme - cosy"
click at [651, 219] on h3 "Ker Avel - au calme - cosy" at bounding box center [720, 245] width 998 height 63
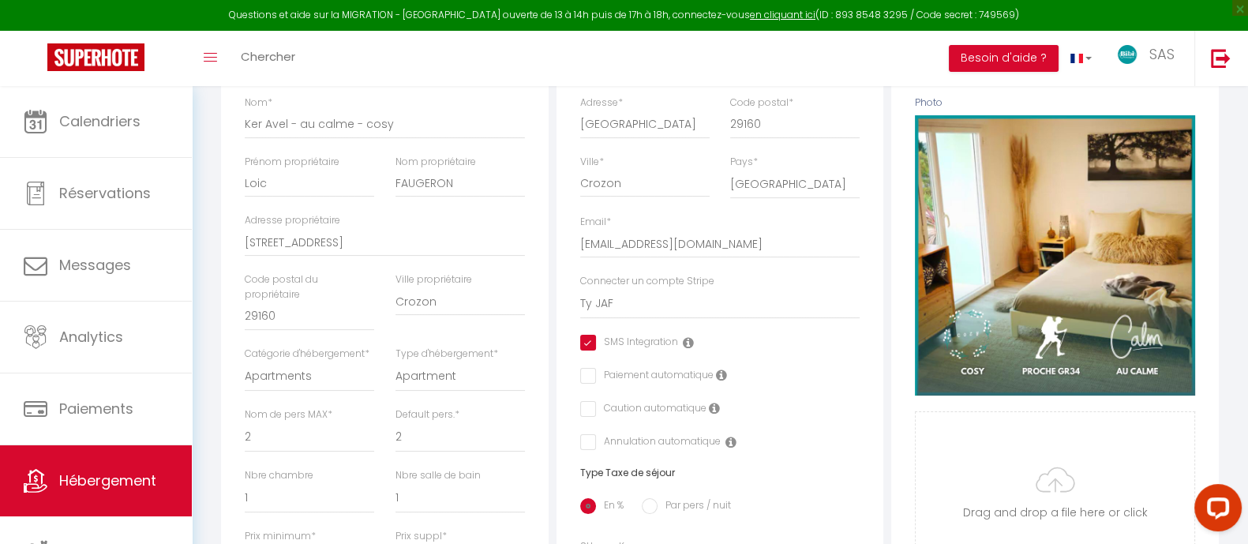
scroll to position [0, 0]
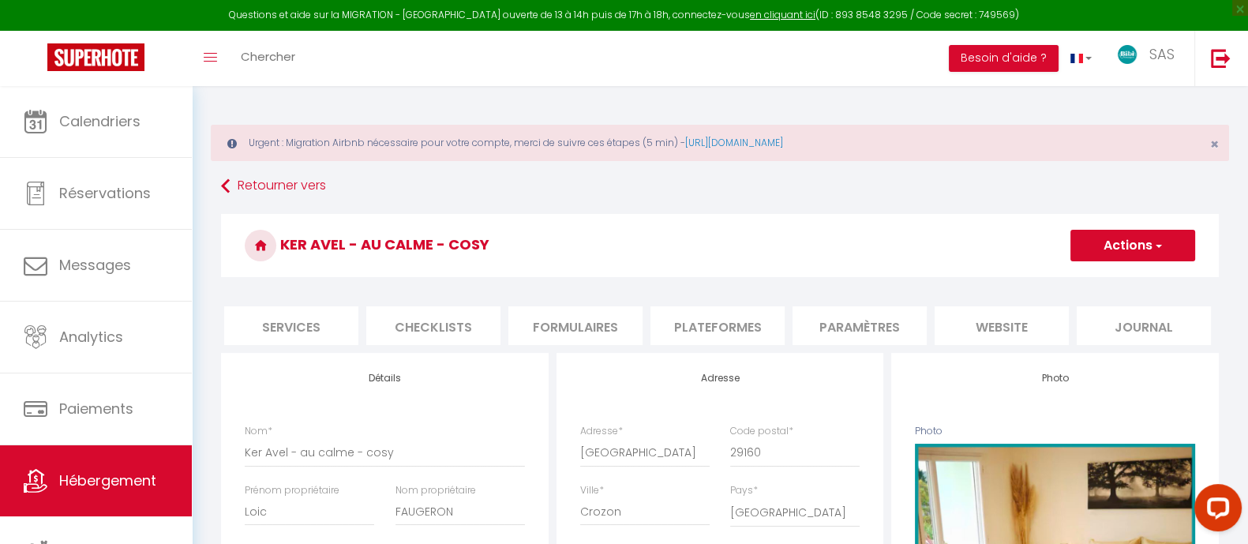
click at [1035, 317] on li "website" at bounding box center [1002, 325] width 134 height 39
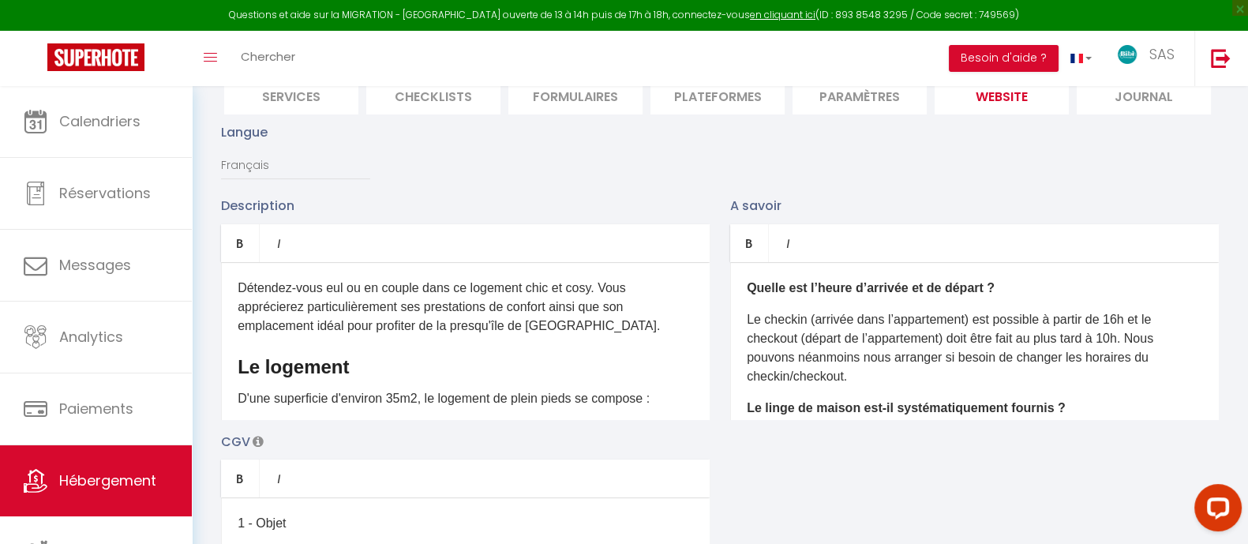
scroll to position [314, 0]
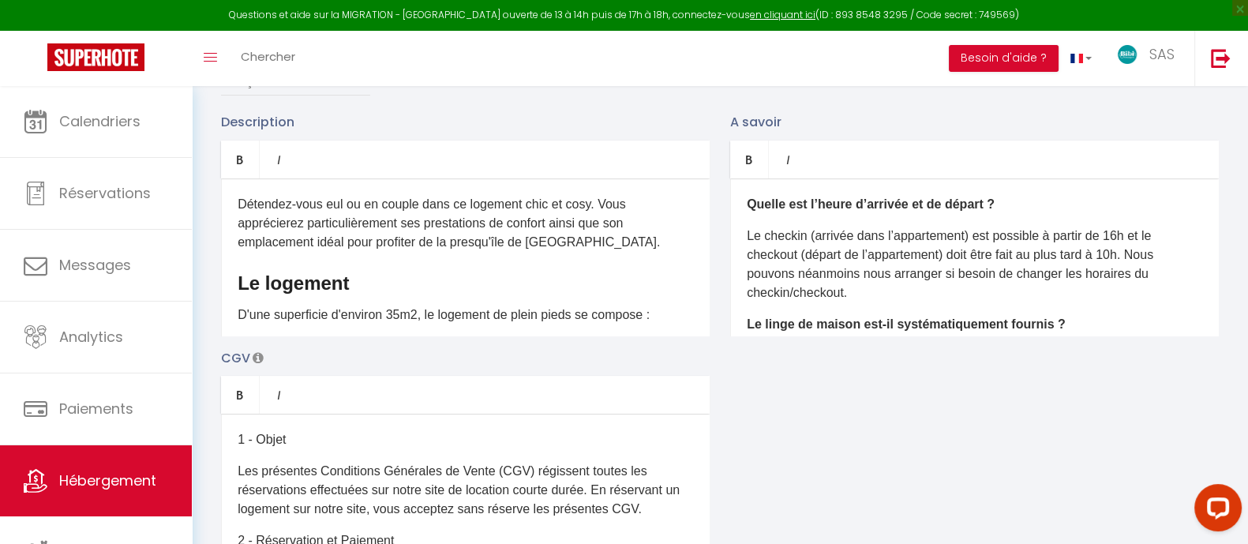
click at [347, 321] on span "D'une superficie d'environ 35m2, le logement de plein pieds se compose :" at bounding box center [444, 314] width 412 height 13
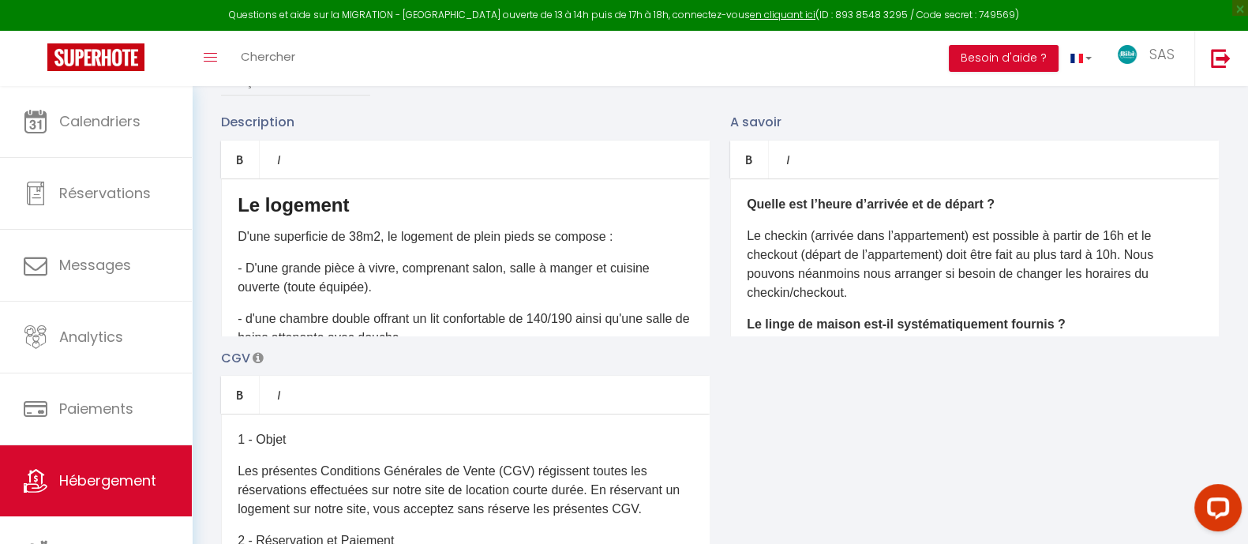
scroll to position [118, 0]
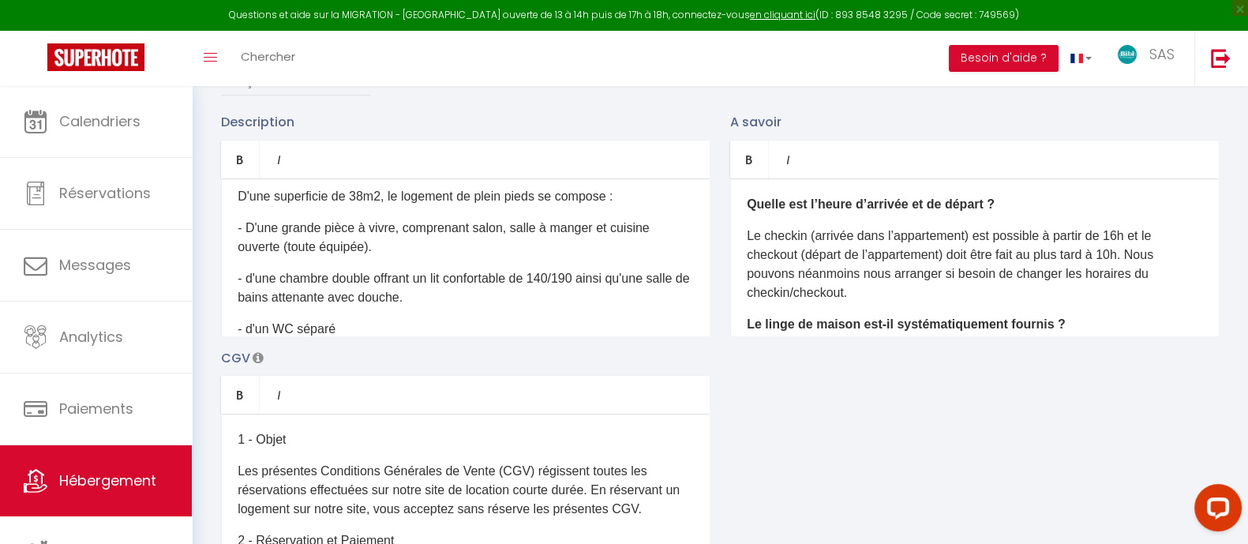
click at [556, 299] on p "- d'une chambre double offrant un lit confortable de 140/190 ainsi qu'une salle…" at bounding box center [465, 288] width 455 height 38
click at [450, 304] on span "- d'une chambre double offrant un lit confortable de 160/190 ainsi qu'une salle…" at bounding box center [463, 288] width 451 height 32
click at [320, 339] on p "- d'un WC séparé" at bounding box center [465, 329] width 455 height 19
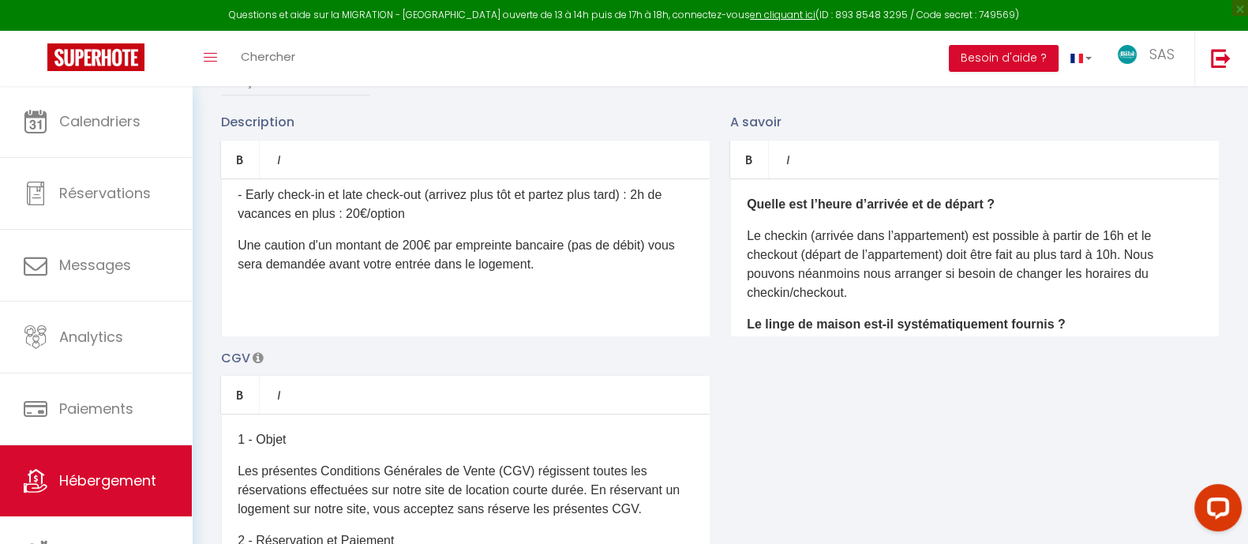
scroll to position [0, 0]
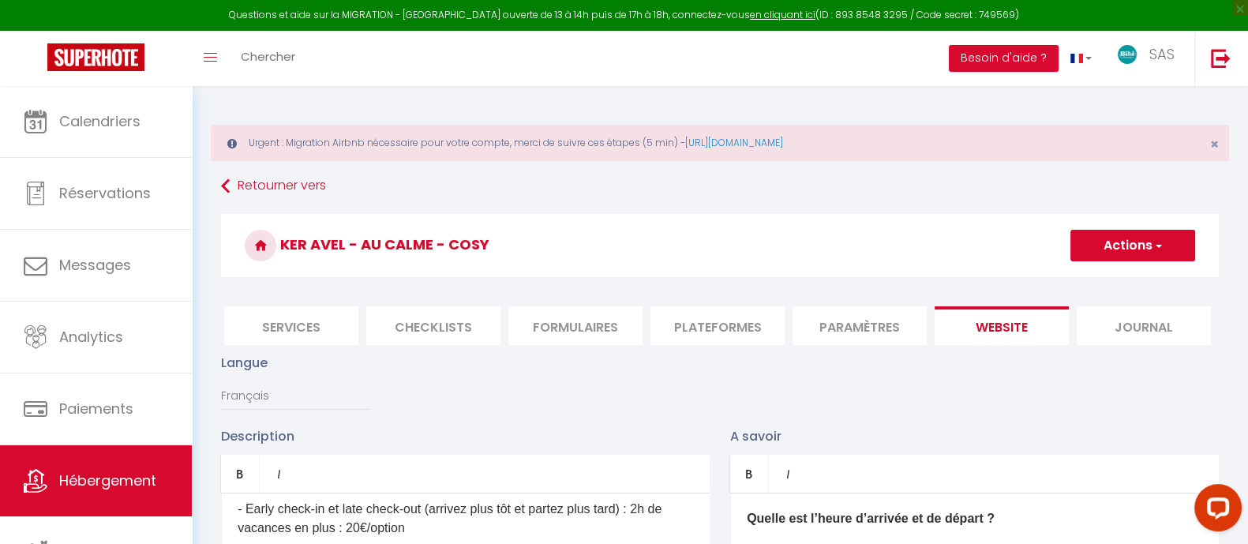
click at [1146, 242] on button "Actions" at bounding box center [1132, 246] width 125 height 32
click at [1109, 272] on input "Enregistrer" at bounding box center [1114, 280] width 58 height 16
checkbox input "true"
checkbox input "false"
checkbox input "true"
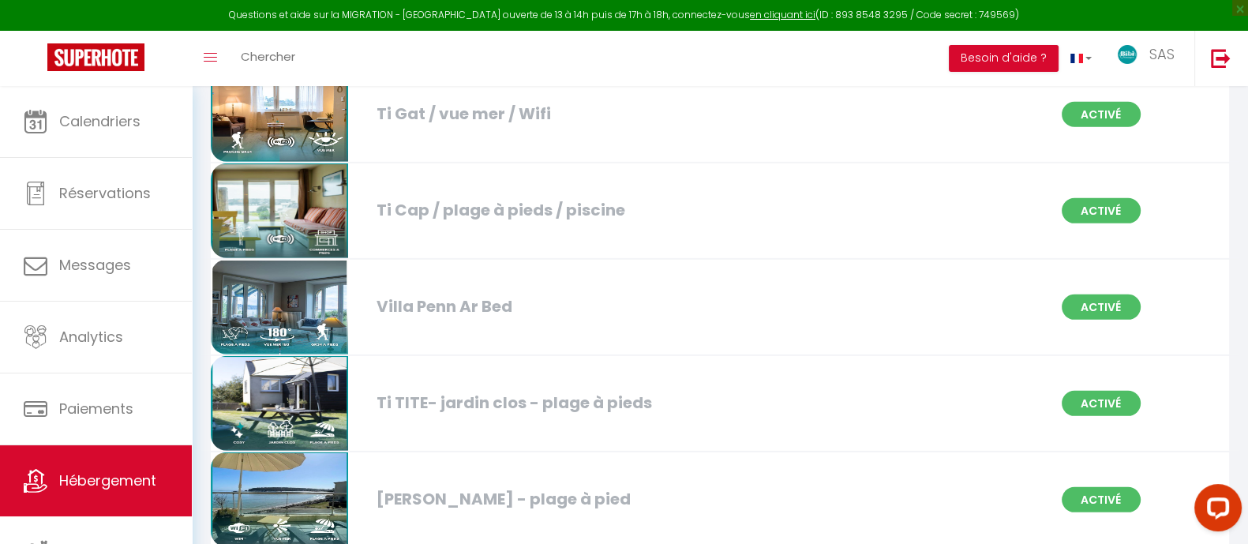
scroll to position [6248, 0]
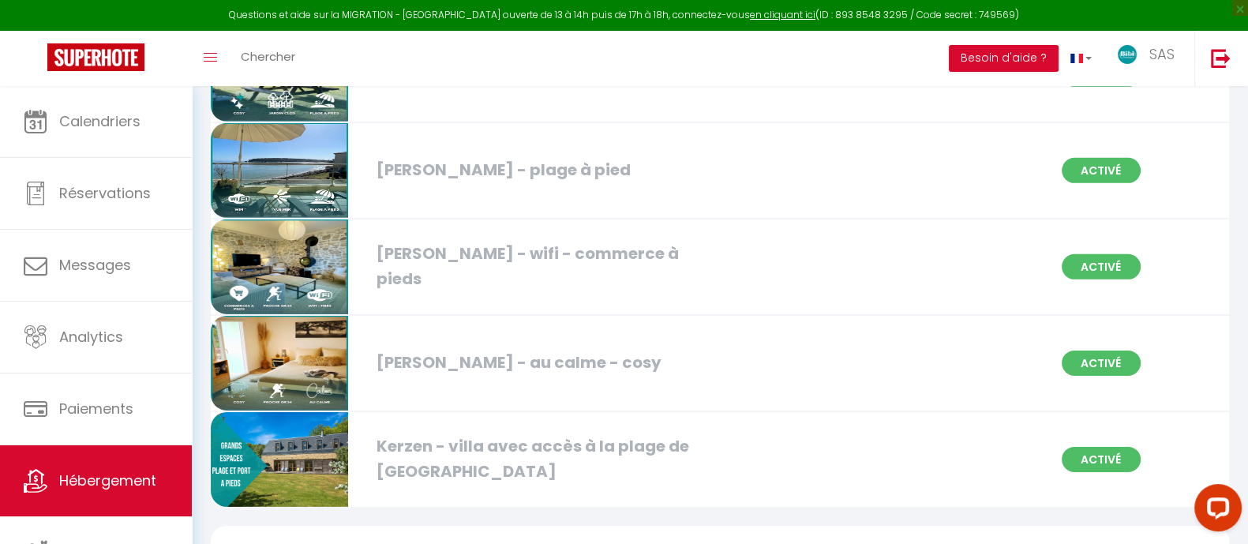
click at [281, 316] on img at bounding box center [279, 363] width 137 height 95
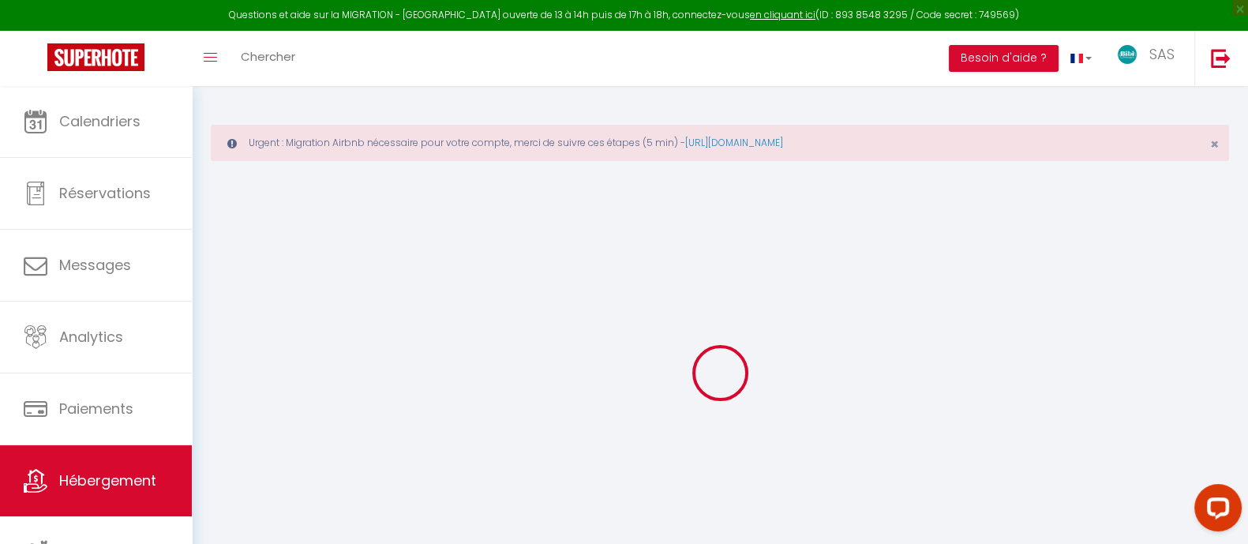
select select "+ 17 %"
select select "+ 5 %"
checkbox input "true"
checkbox input "false"
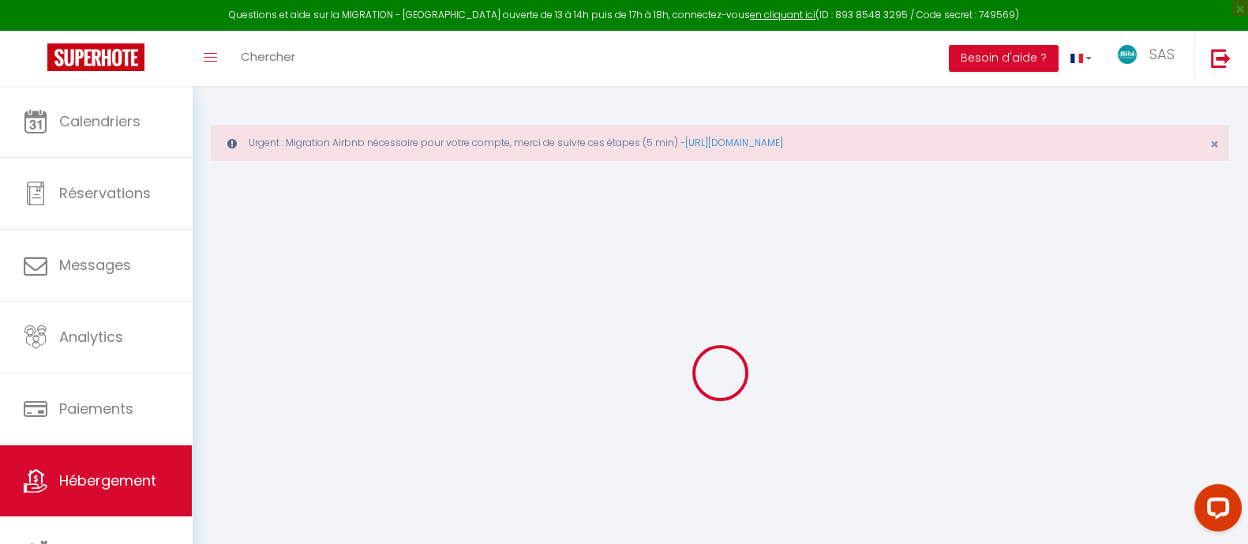
checkbox input "false"
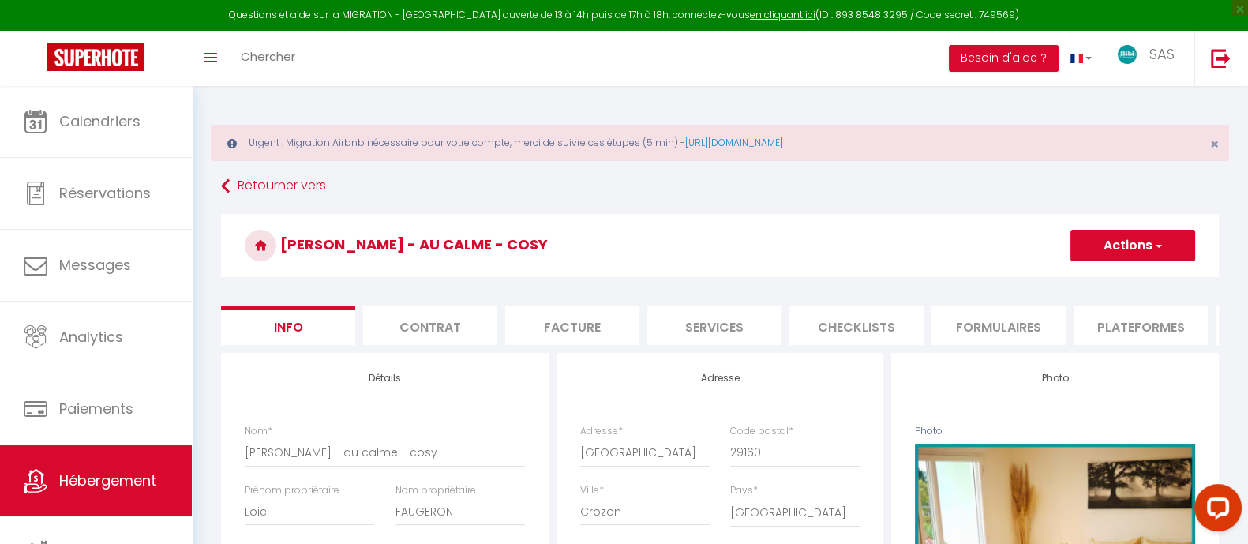
checkbox input "true"
checkbox input "false"
click at [1125, 320] on li "Plateformes" at bounding box center [1140, 325] width 134 height 39
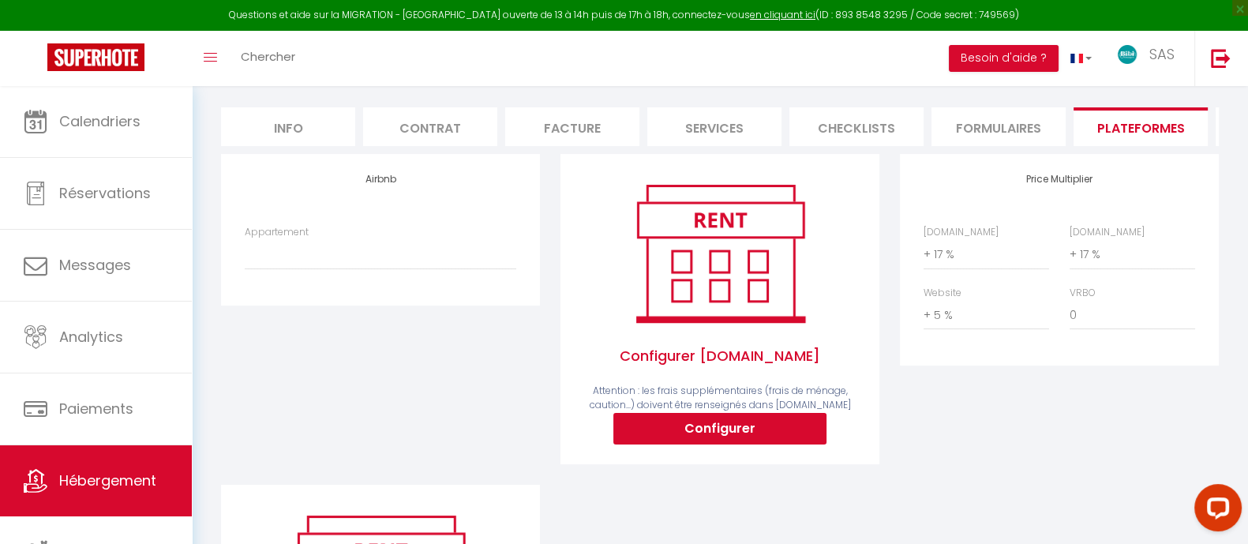
scroll to position [189, 0]
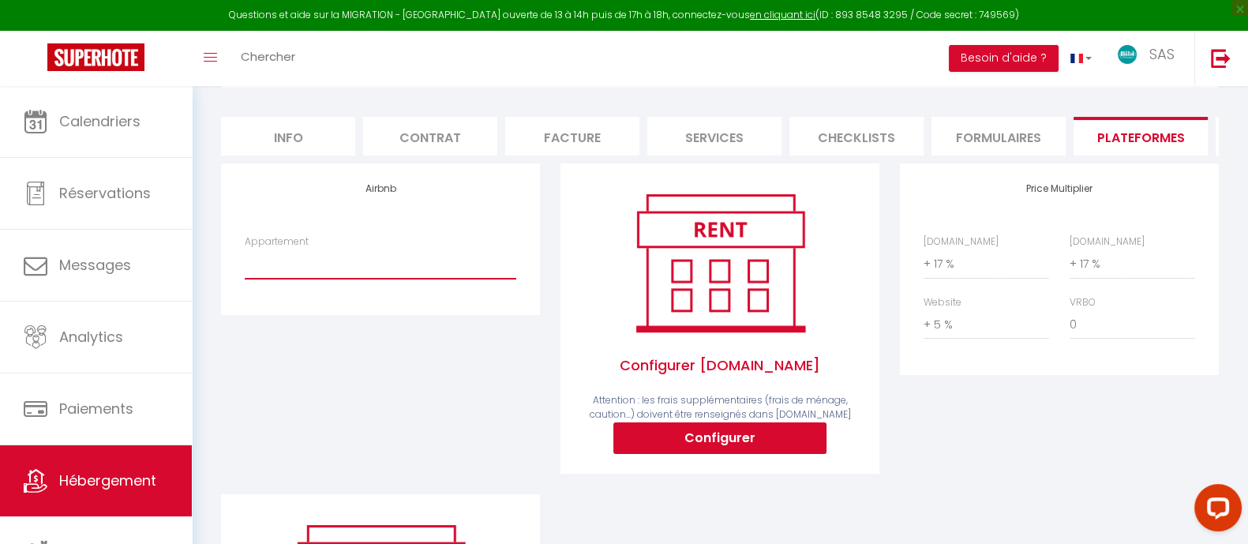
click at [305, 270] on select "[PERSON_NAME] - villa avec accès à la plage de [GEOGRAPHIC_DATA] - [EMAIL_ADDRE…" at bounding box center [381, 264] width 272 height 30
click at [485, 436] on div "Airbnb Appartement [PERSON_NAME] - villa avec accès à la plage de [GEOGRAPHIC_D…" at bounding box center [380, 328] width 339 height 331
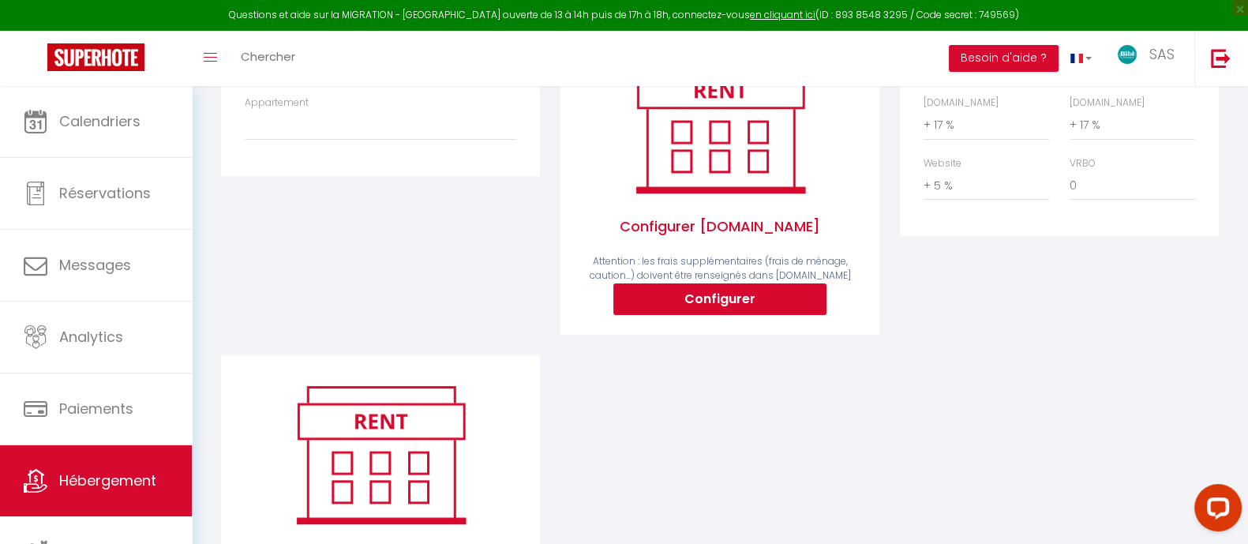
scroll to position [0, 0]
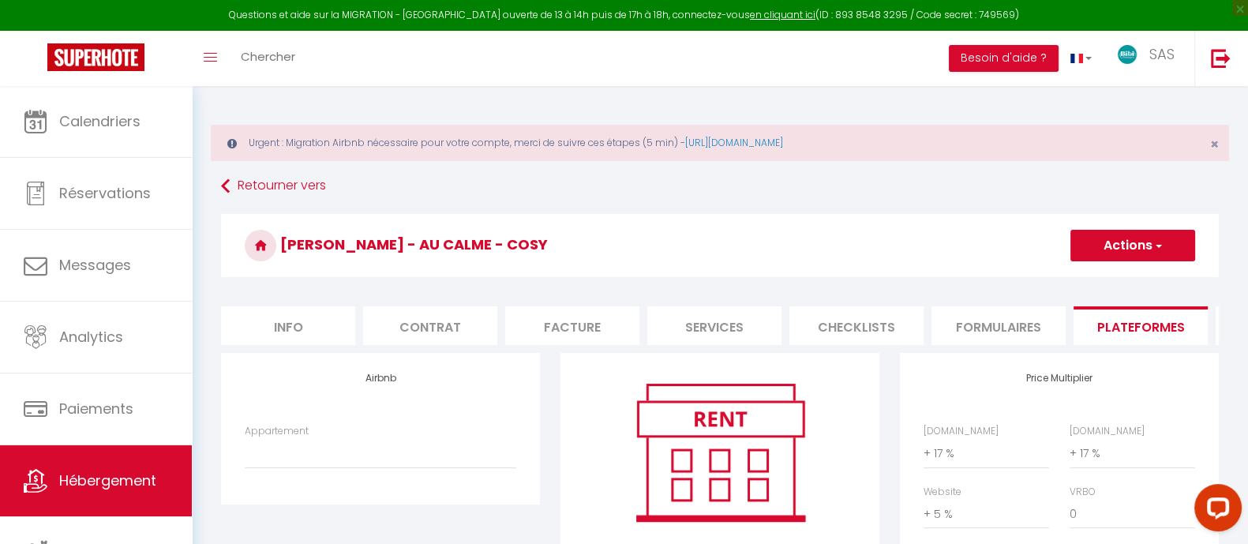
click at [305, 328] on li "Info" at bounding box center [288, 325] width 134 height 39
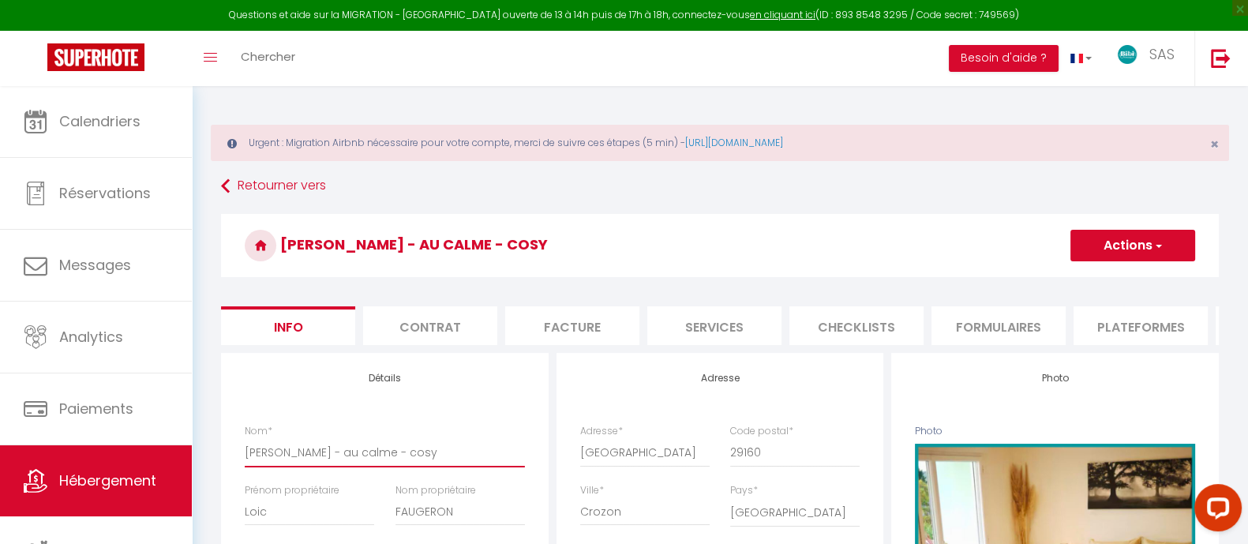
drag, startPoint x: 275, startPoint y: 463, endPoint x: 234, endPoint y: 469, distance: 40.7
click at [234, 469] on div "Nom * Ty JAF - au calme - cosy" at bounding box center [384, 453] width 301 height 59
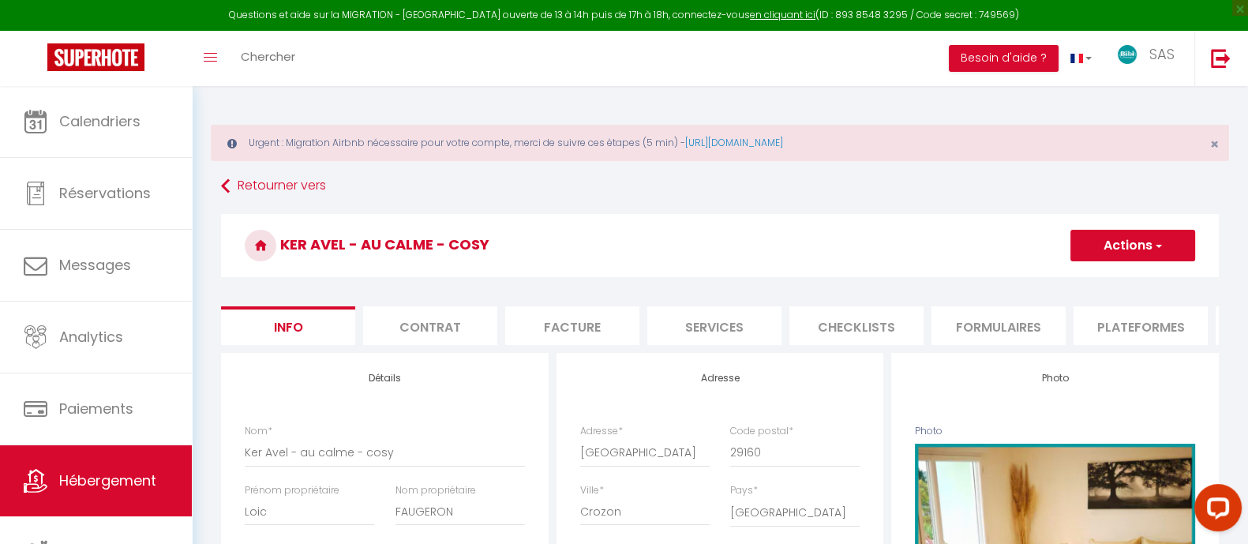
drag, startPoint x: 280, startPoint y: 237, endPoint x: 495, endPoint y: 238, distance: 214.7
click at [495, 238] on h3 "Ker Avel - au calme - cosy" at bounding box center [720, 245] width 998 height 63
copy h3 "Ker Avel - au calme - cosy"
click at [1129, 219] on h3 "Ker Avel - au calme - cosy" at bounding box center [720, 245] width 998 height 63
click at [1121, 238] on button "Actions" at bounding box center [1132, 246] width 125 height 32
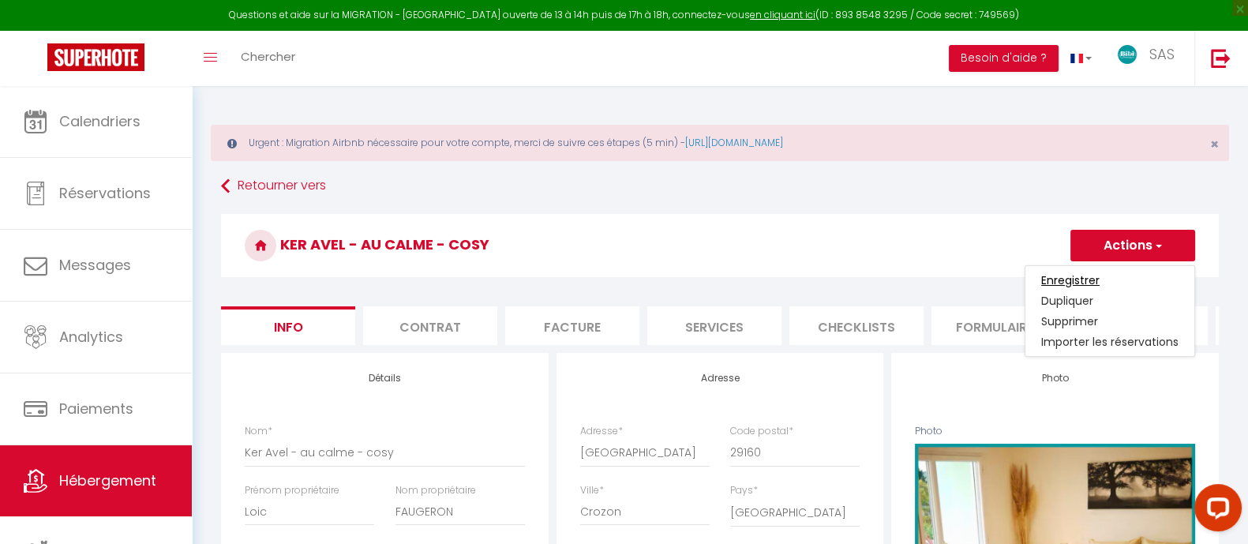
click at [1089, 282] on input "Enregistrer" at bounding box center [1070, 280] width 58 height 16
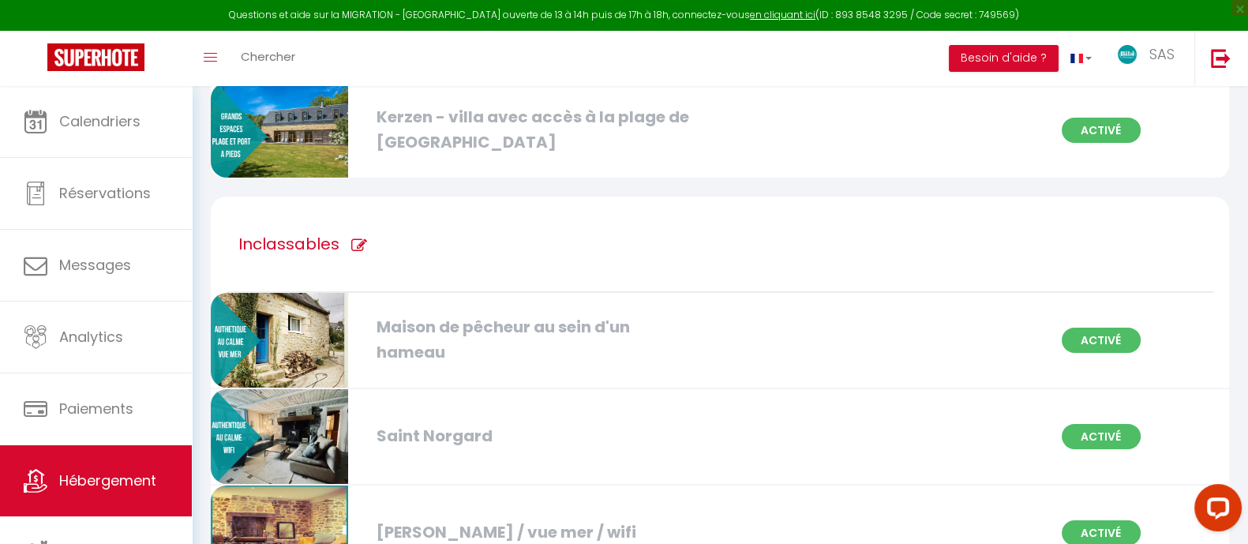
scroll to position [6248, 0]
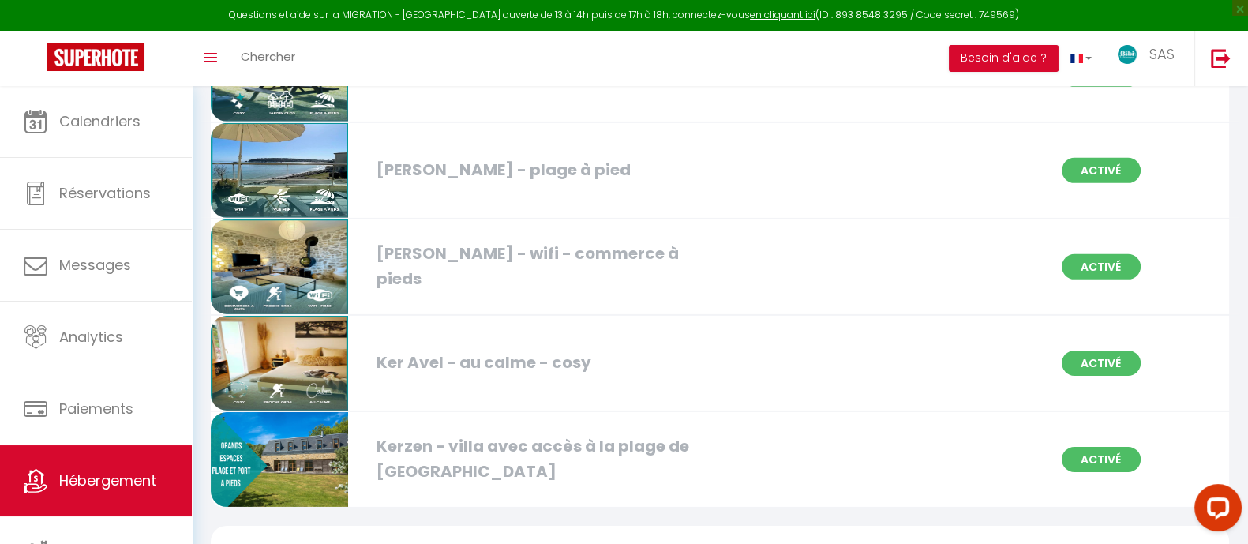
click at [268, 316] on img at bounding box center [279, 363] width 137 height 95
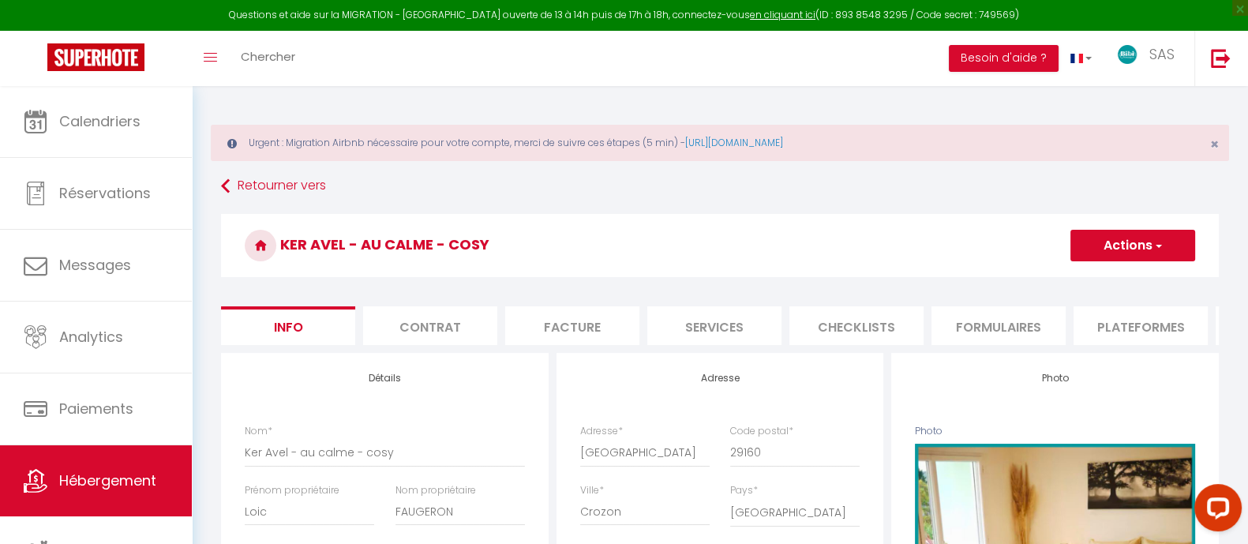
scroll to position [0, 423]
click at [1002, 313] on li "website" at bounding box center [1002, 325] width 134 height 39
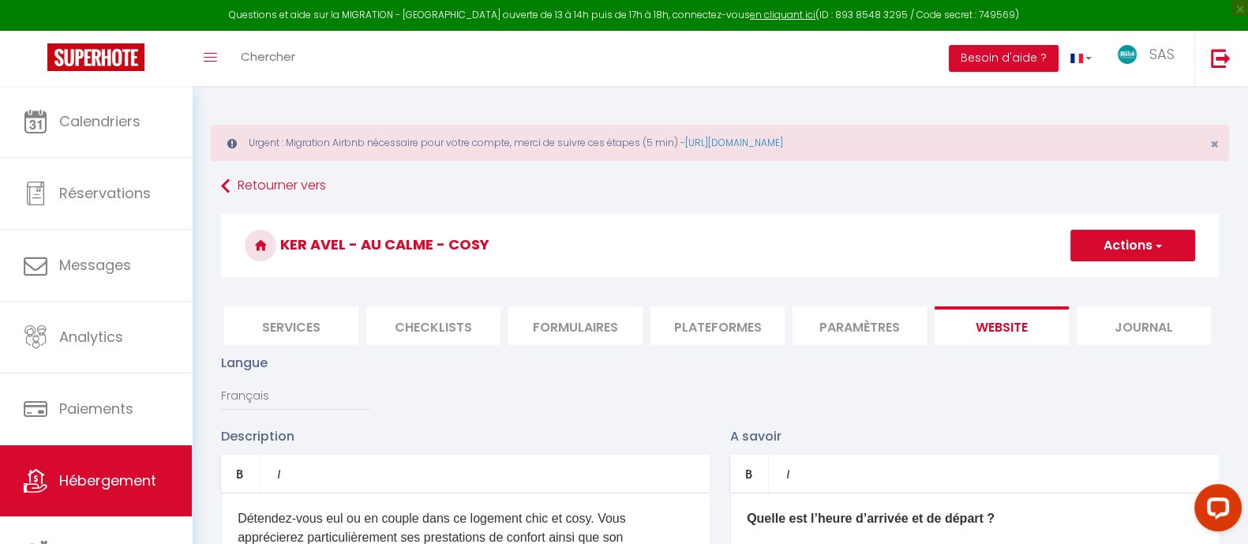
scroll to position [328, 0]
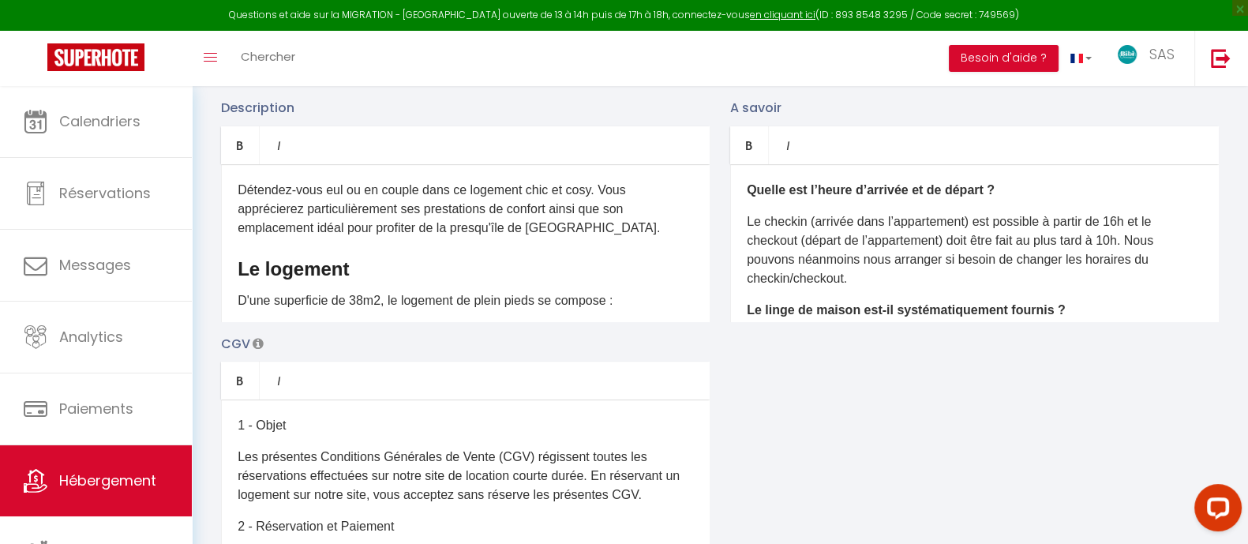
click at [326, 206] on p "Détendez-vous eul ou en couple dans ce logement chic et cosy. Vous apprécierez …" at bounding box center [465, 209] width 455 height 57
click at [280, 195] on p "Détendez-vous seul ou en couple dans ce logement chic et cosy. Vous apprécierez…" at bounding box center [465, 209] width 455 height 57
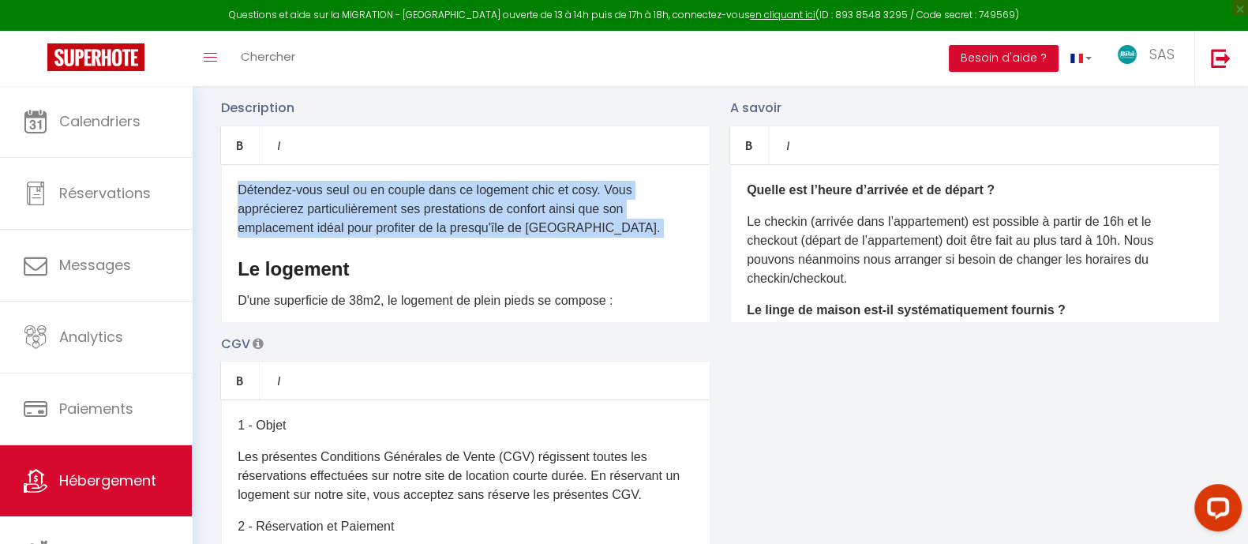
click at [280, 195] on p "Détendez-vous seul ou en couple dans ce logement chic et cosy. Vous apprécierez…" at bounding box center [465, 209] width 455 height 57
copy div "Détendez-vous seul ou en couple dans ce logement chic et cosy. Vous apprécierez…"
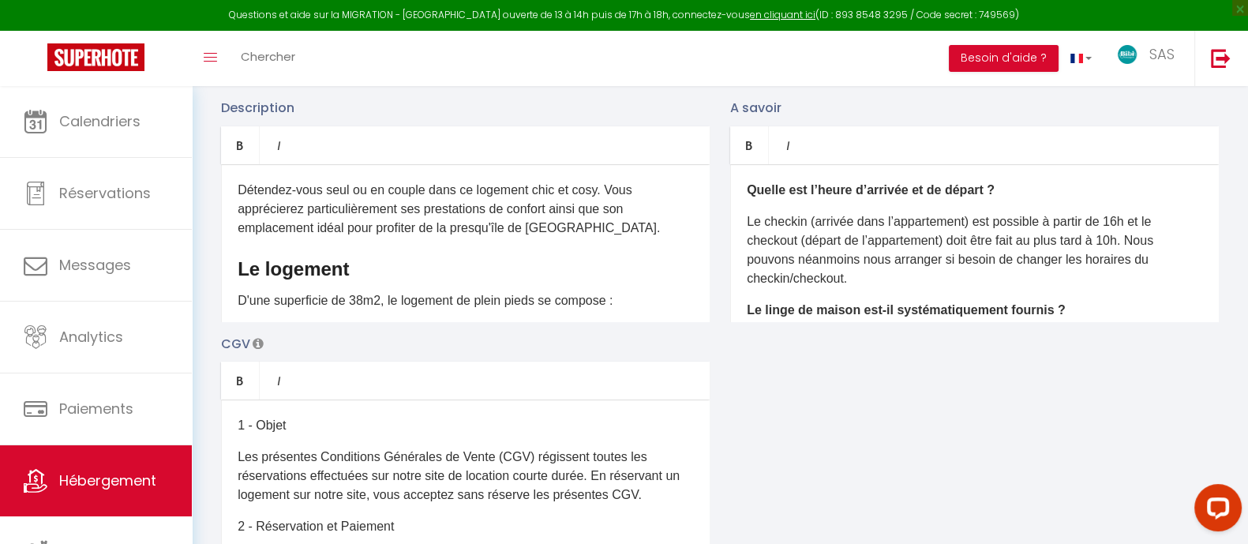
click at [295, 307] on span "D'une superficie de 38m2, le logement de plein pieds se compose :" at bounding box center [425, 300] width 375 height 13
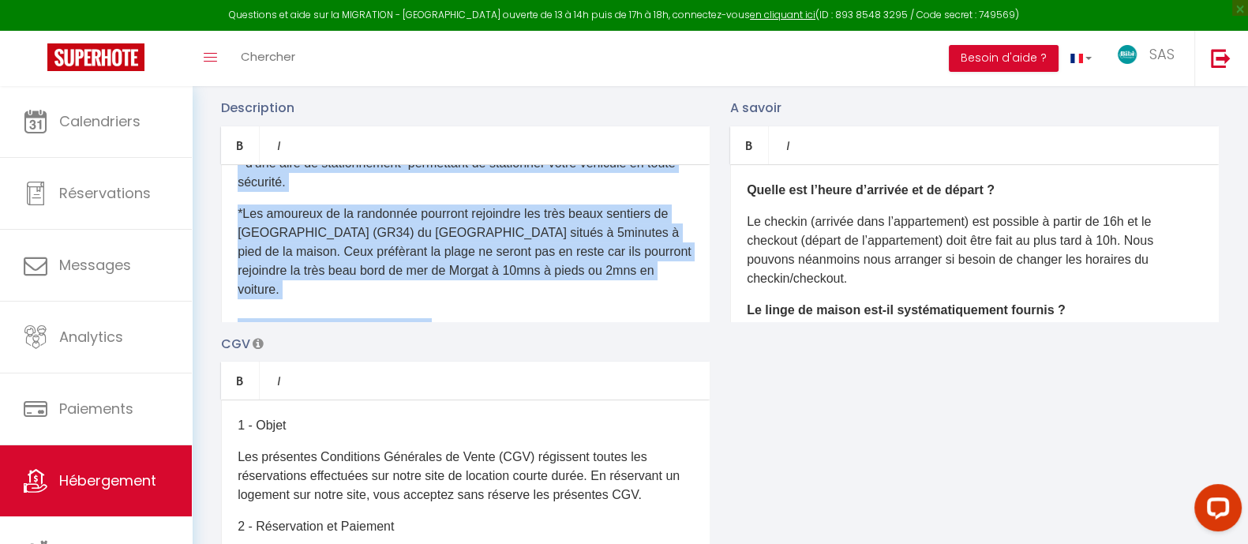
scroll to position [349, 0]
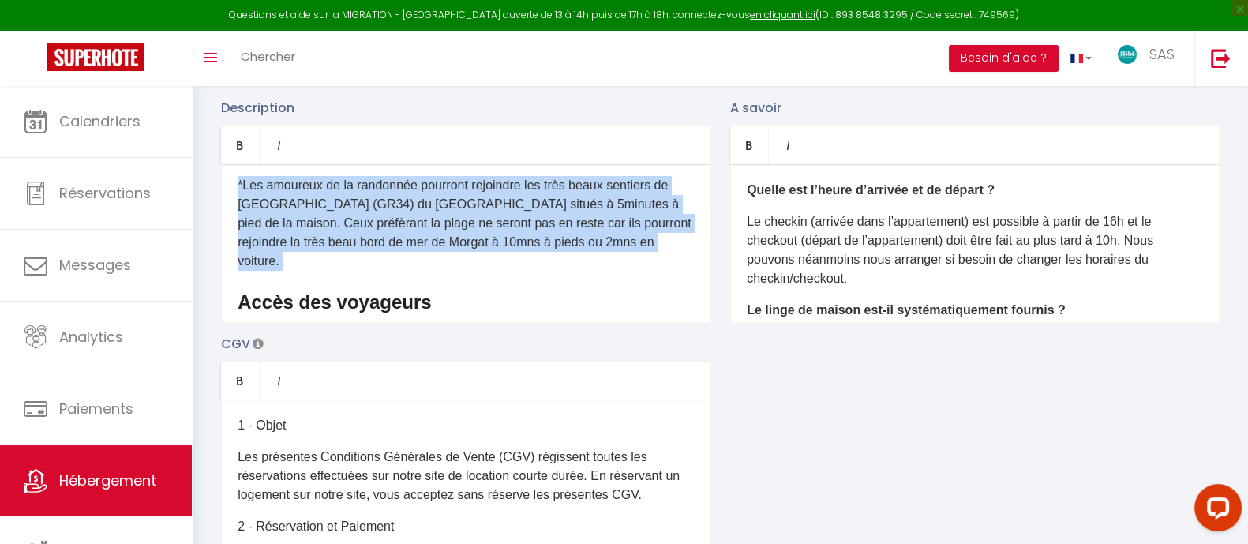
copy div "D'une superficie de 38m2, le logement de plein pieds se compose : - D'une grand…"
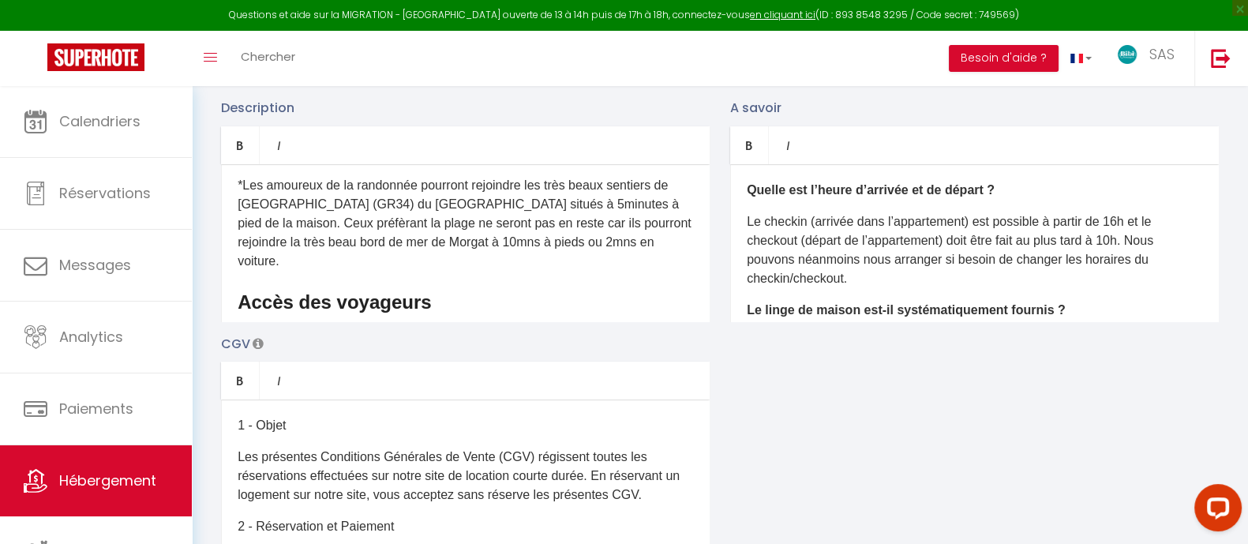
click at [425, 327] on span "Vous aurez accès au logement entier." at bounding box center [343, 333] width 211 height 13
copy div "Vous aurez accès au logement entier."
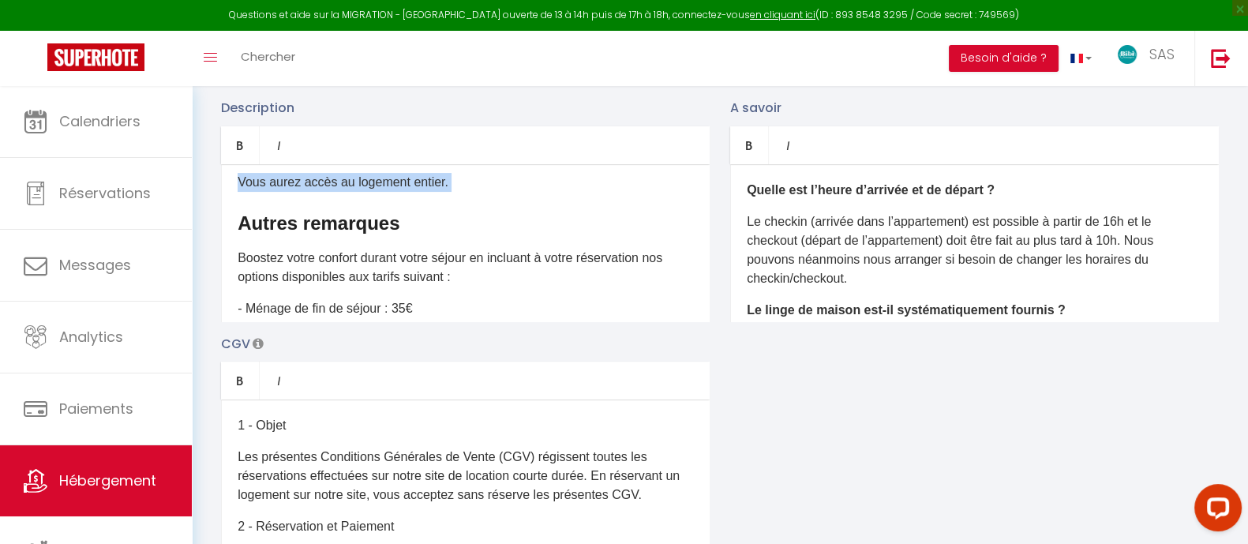
scroll to position [507, 0]
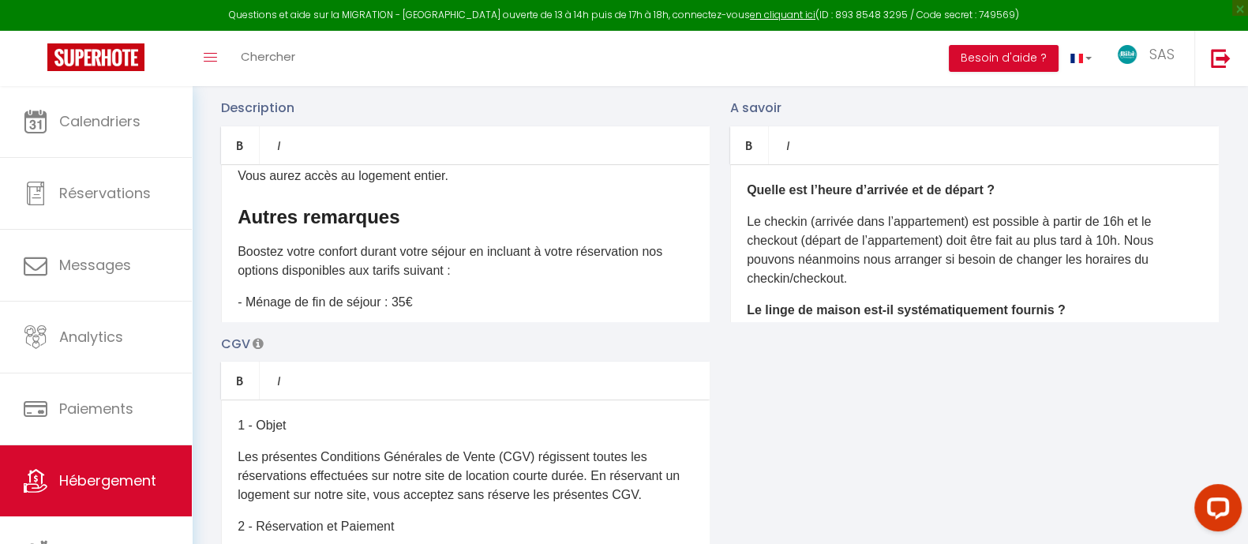
click at [332, 242] on p "Boostez votre confort durant votre séjour en incluant à votre réservation nos o…" at bounding box center [465, 261] width 455 height 38
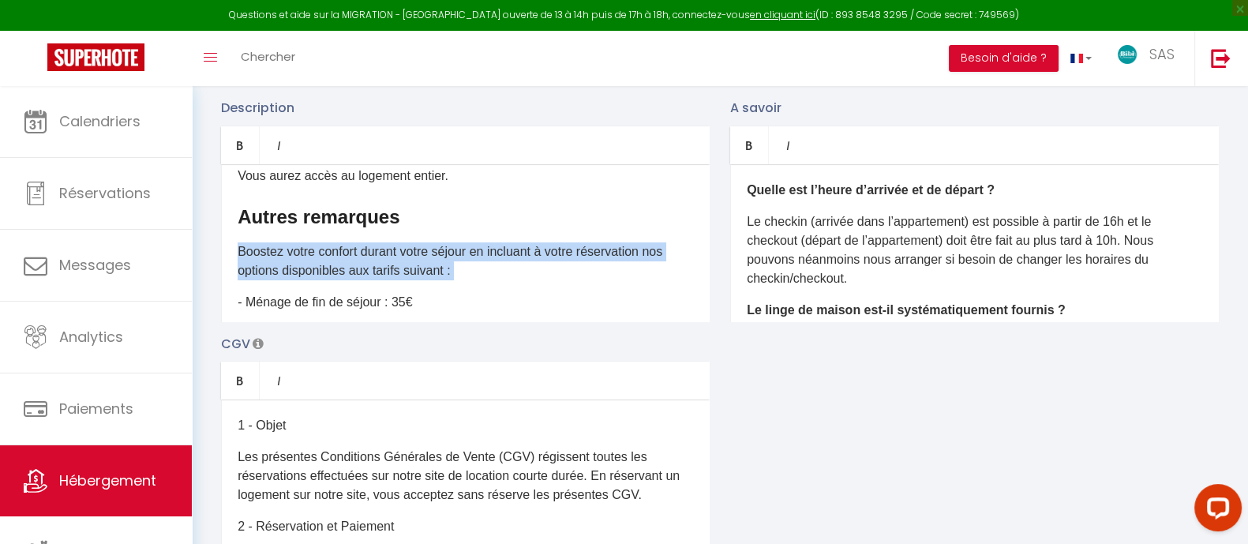
click at [332, 242] on p "Boostez votre confort durant votre séjour en incluant à votre réservation nos o…" at bounding box center [465, 261] width 455 height 38
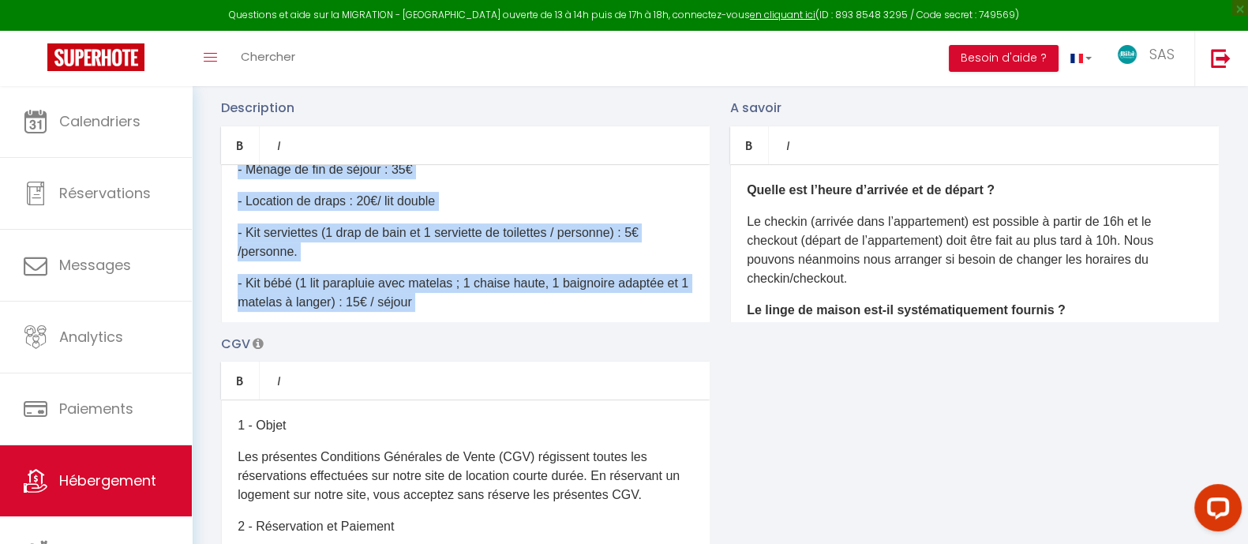
scroll to position [759, 0]
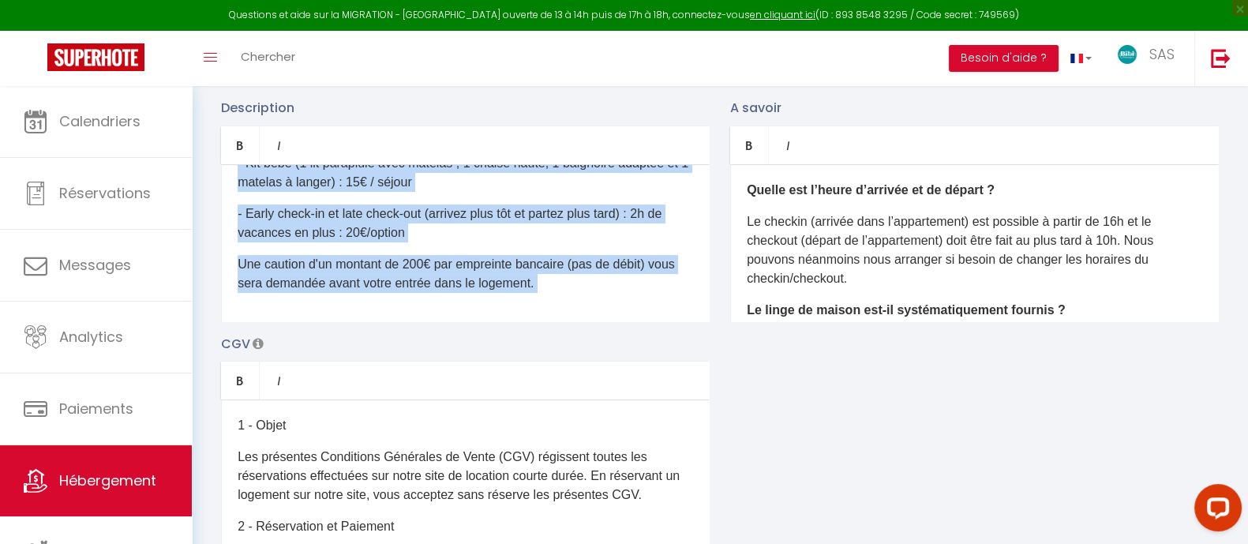
copy div "Boostez votre confort durant votre séjour en incluant à votre réservation nos o…"
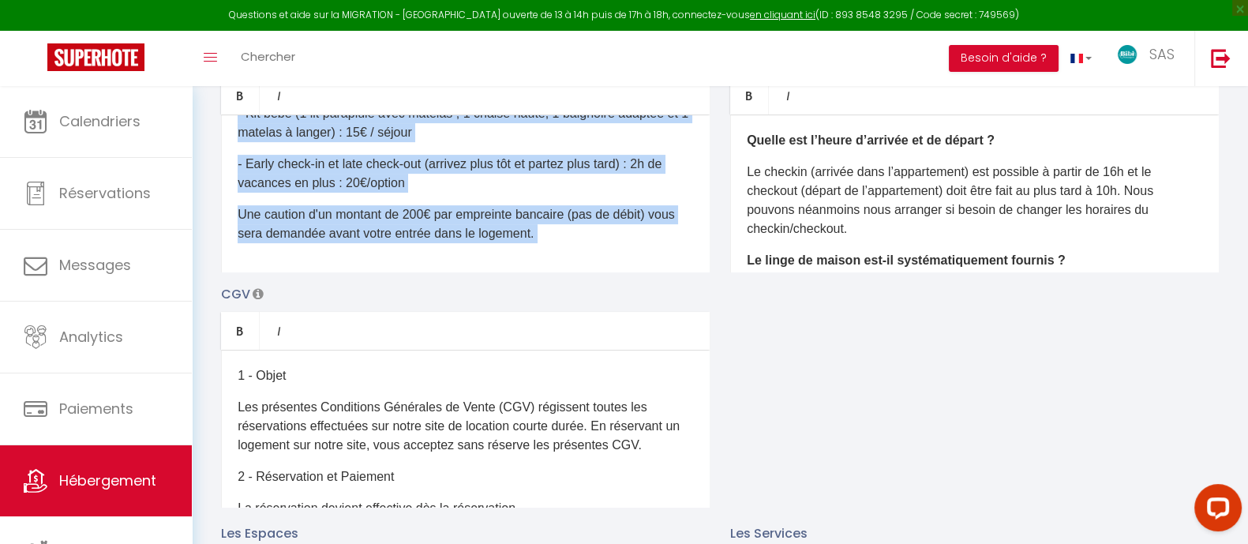
scroll to position [0, 0]
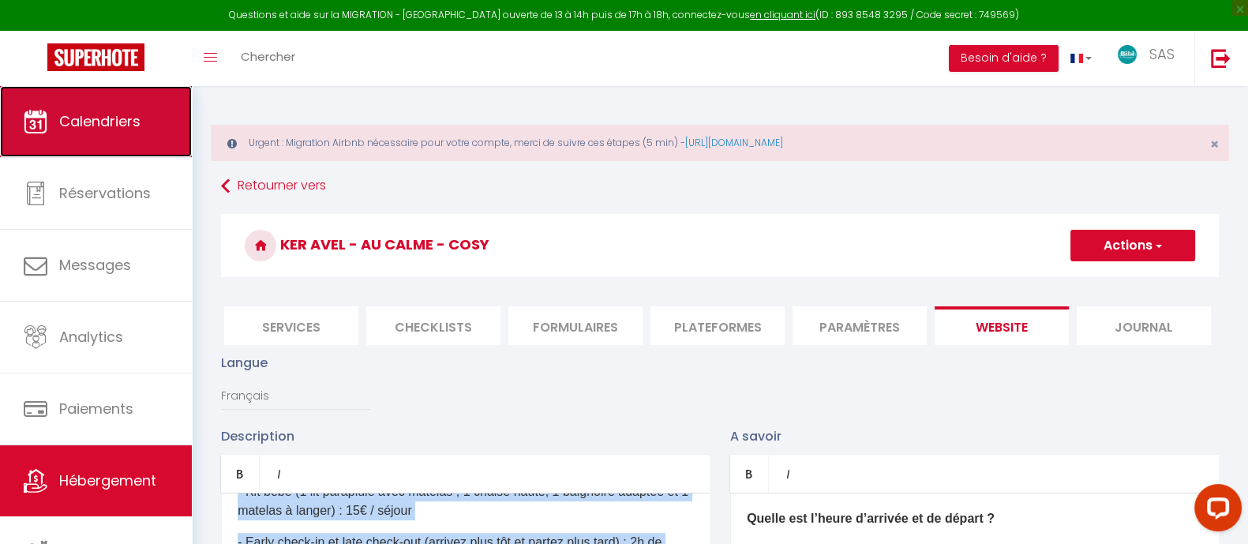
click at [76, 107] on link "Calendriers" at bounding box center [96, 121] width 192 height 71
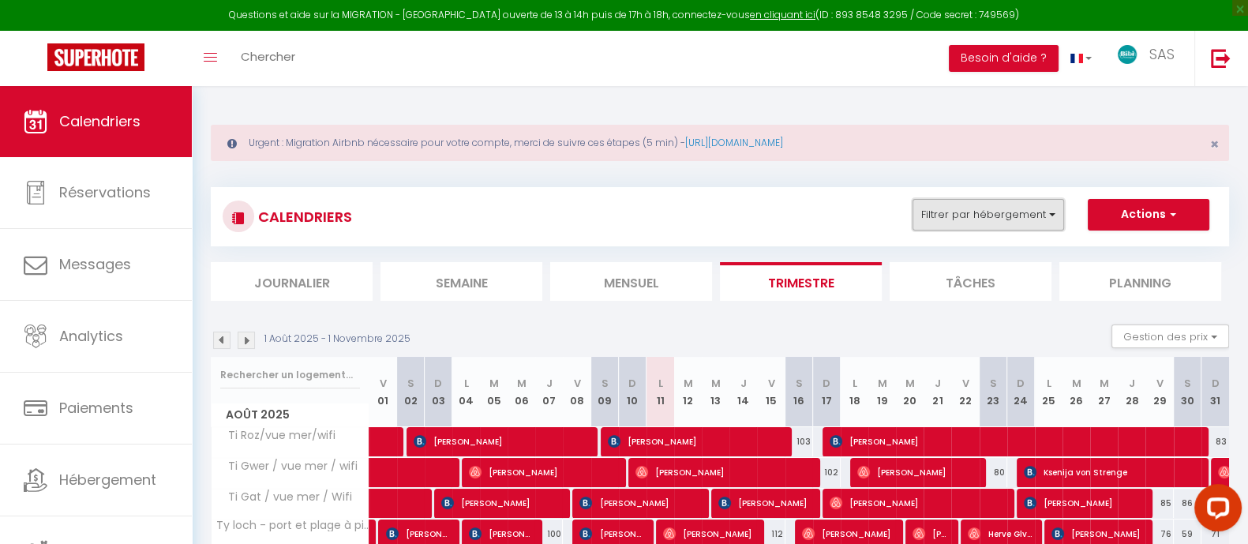
click at [978, 212] on button "Filtrer par hébergement" at bounding box center [988, 215] width 152 height 32
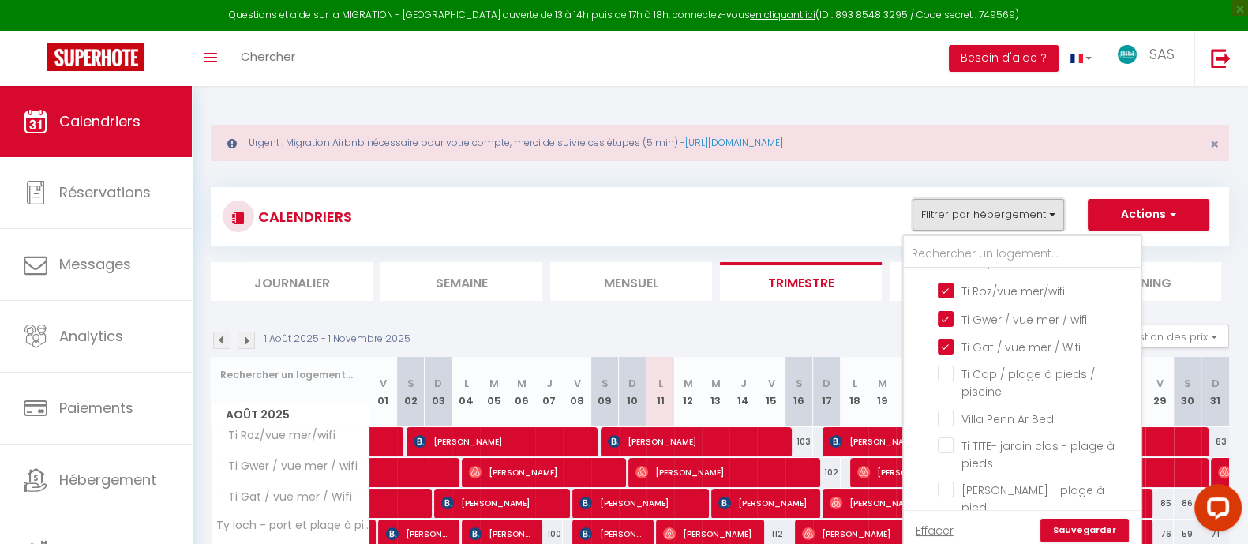
scroll to position [1950, 0]
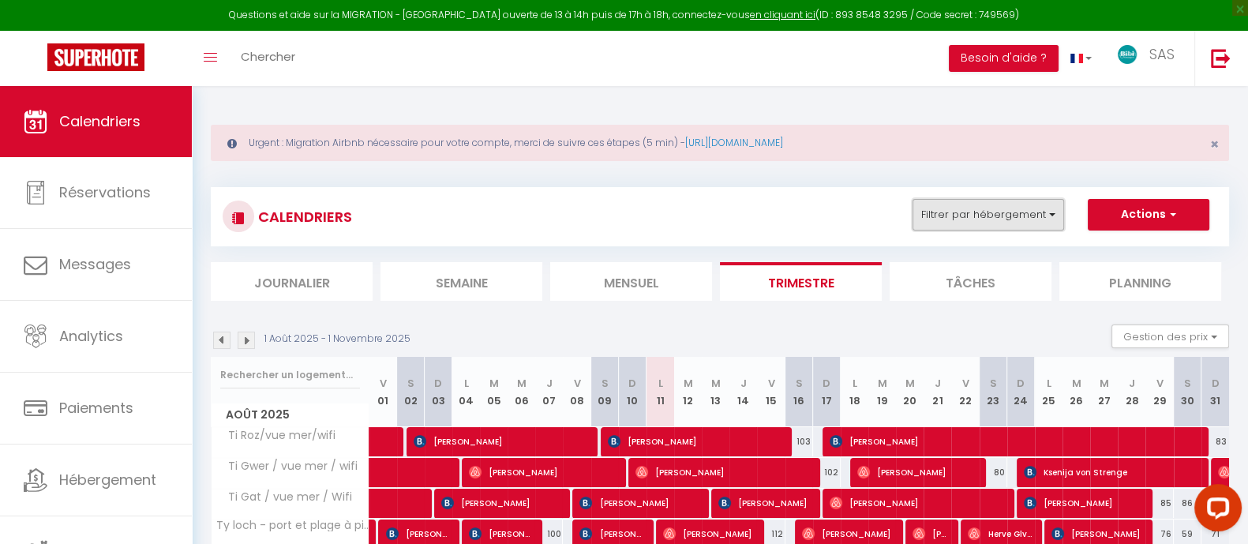
click at [987, 199] on button "Filtrer par hébergement" at bounding box center [988, 215] width 152 height 32
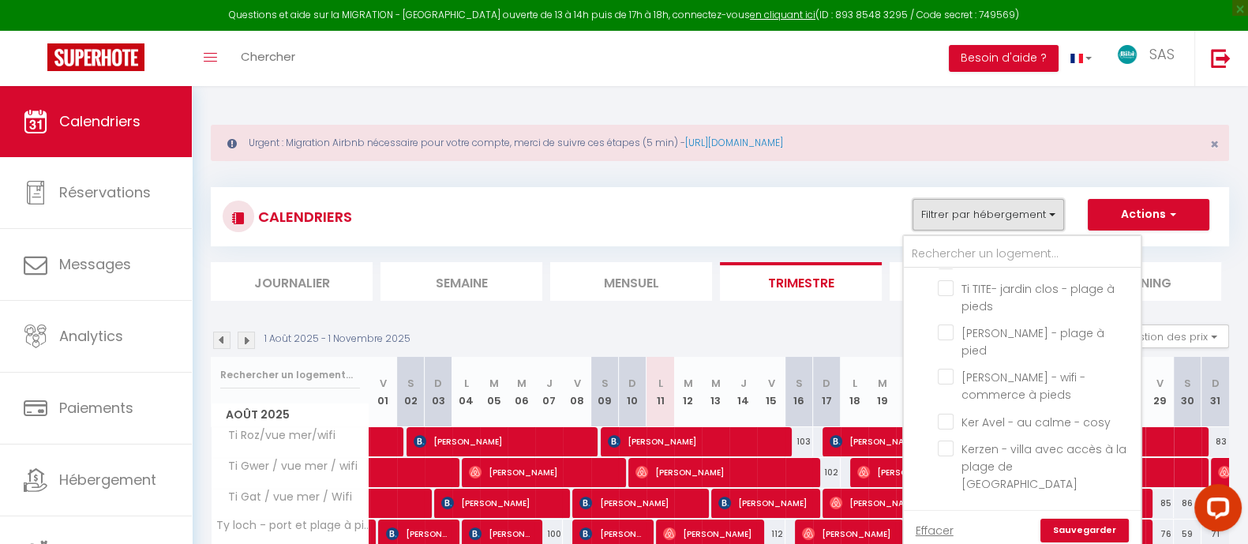
scroll to position [2089, 0]
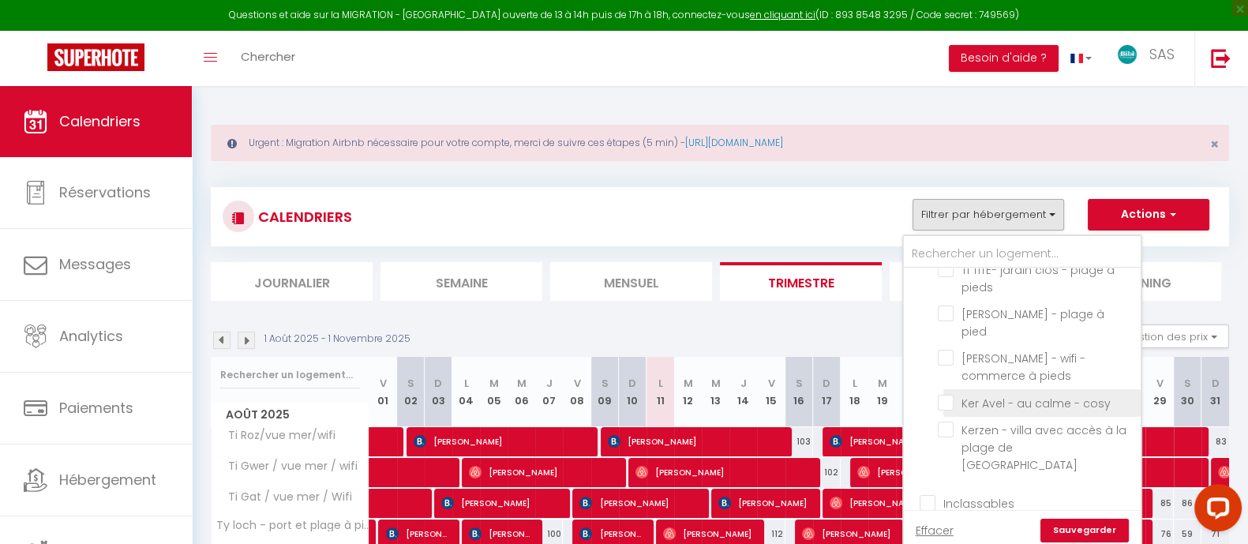
click at [1059, 410] on input "Ker Avel - au calme - cosy" at bounding box center [1036, 402] width 197 height 16
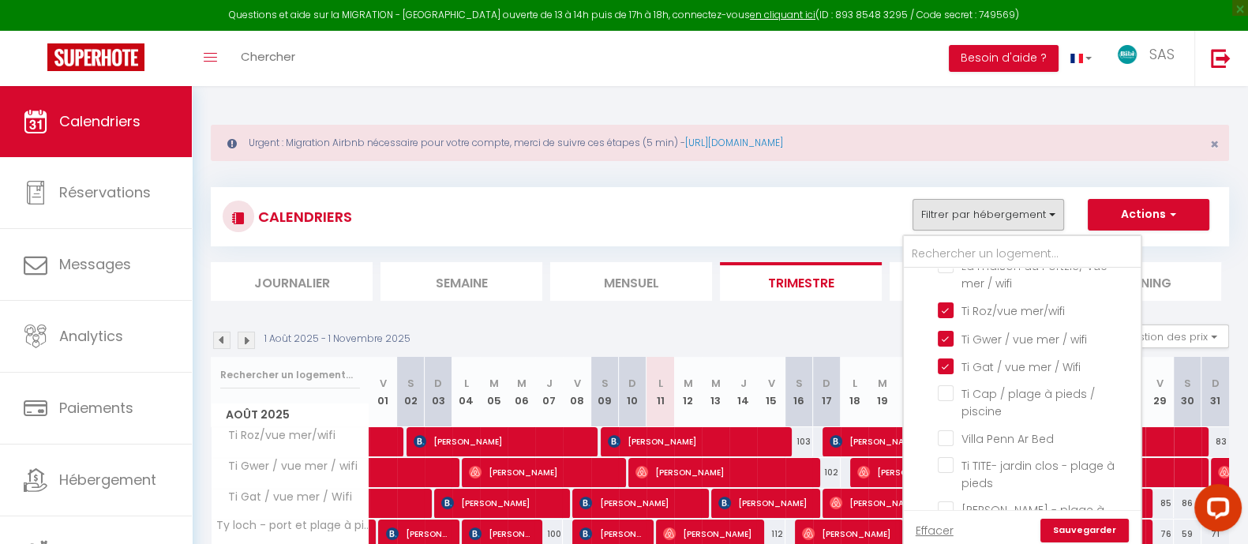
scroll to position [1892, 0]
click at [951, 319] on input "Ti Roz/vue mer/wifi" at bounding box center [1036, 311] width 197 height 16
click at [950, 347] on input "Ti Gwer / vue mer / wifi" at bounding box center [1036, 339] width 197 height 16
click at [951, 375] on input "Ti Gat / vue mer / Wifi" at bounding box center [1036, 367] width 197 height 16
click at [1074, 530] on link "Sauvegarder" at bounding box center [1084, 531] width 88 height 24
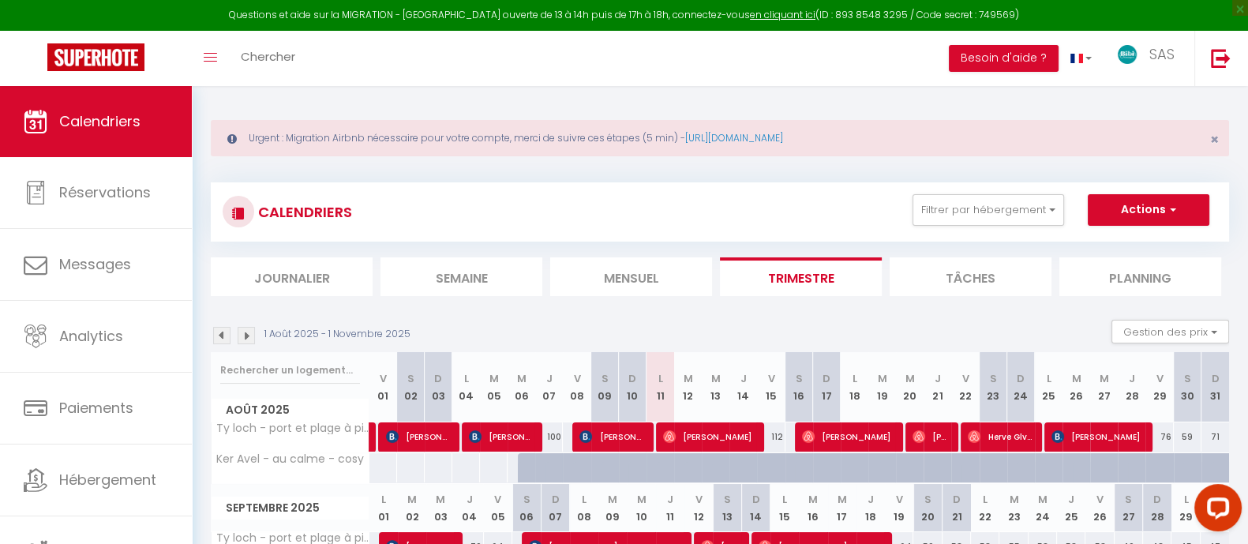
scroll to position [0, 0]
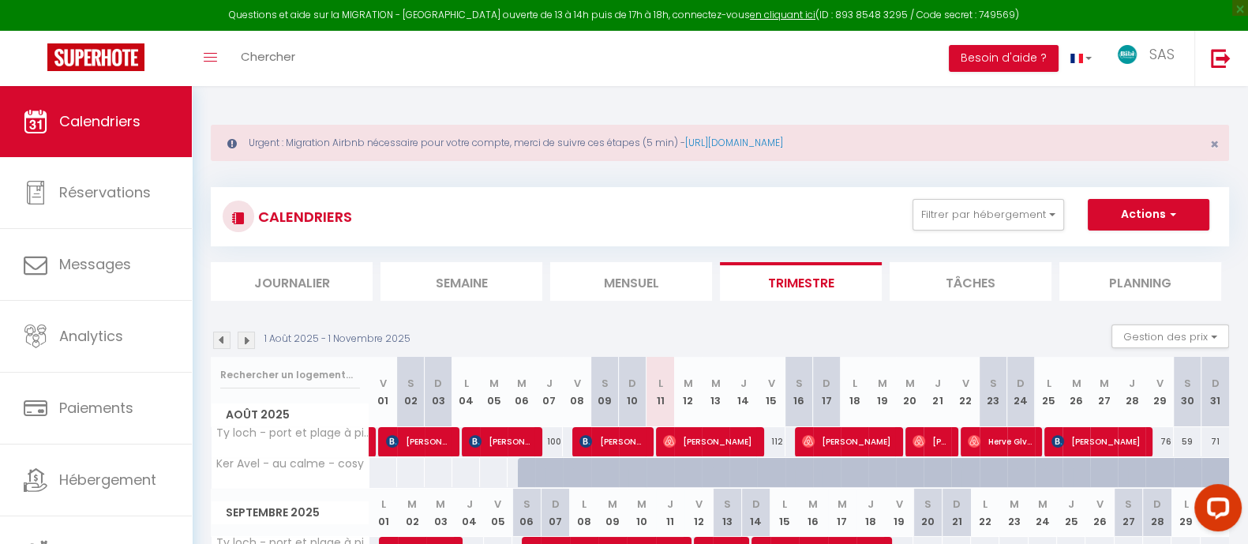
click at [245, 337] on img at bounding box center [246, 340] width 17 height 17
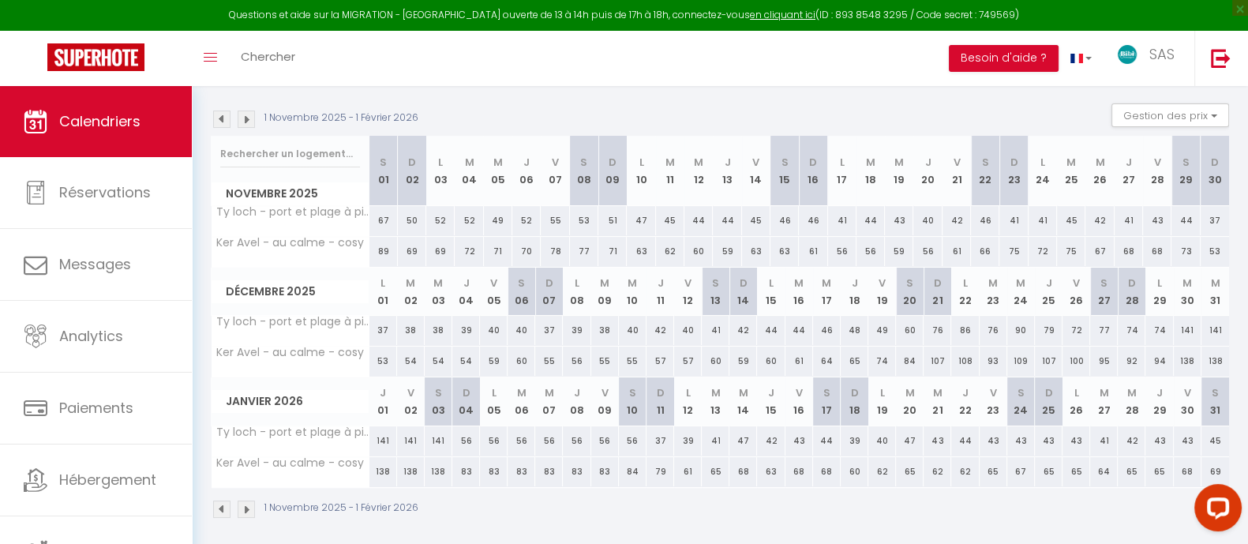
scroll to position [227, 0]
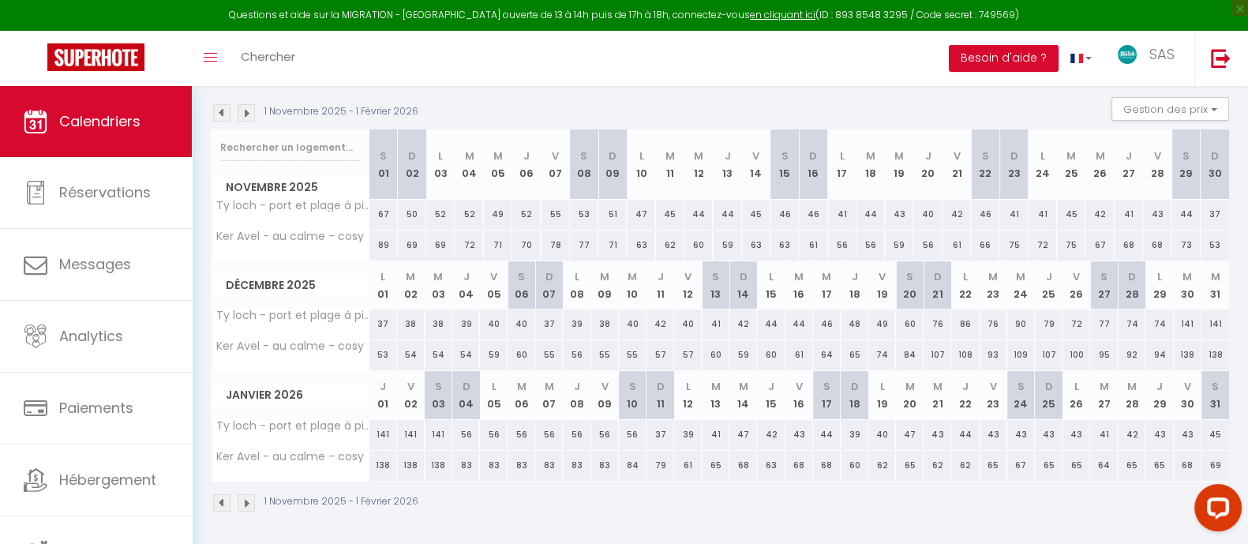
click at [243, 504] on img at bounding box center [246, 502] width 17 height 17
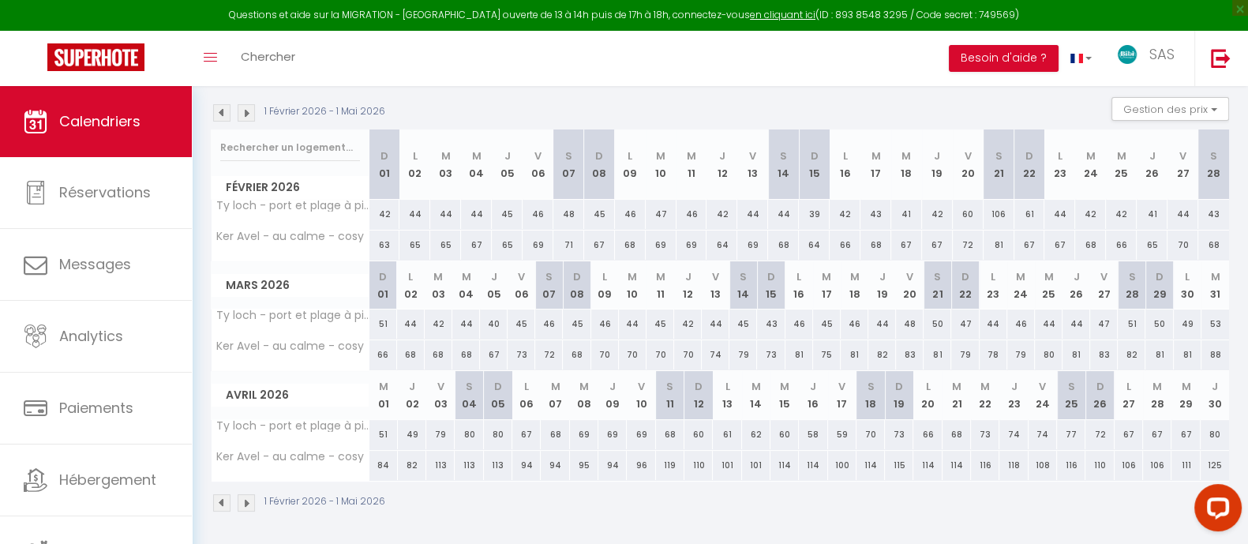
click at [243, 504] on img at bounding box center [246, 502] width 17 height 17
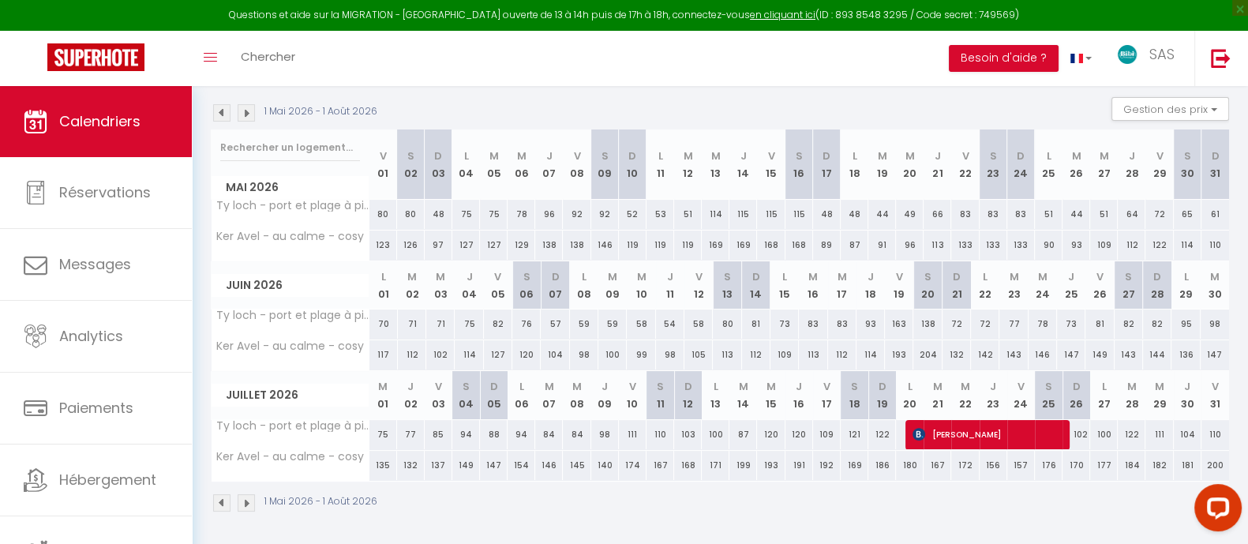
click at [241, 504] on img at bounding box center [246, 502] width 17 height 17
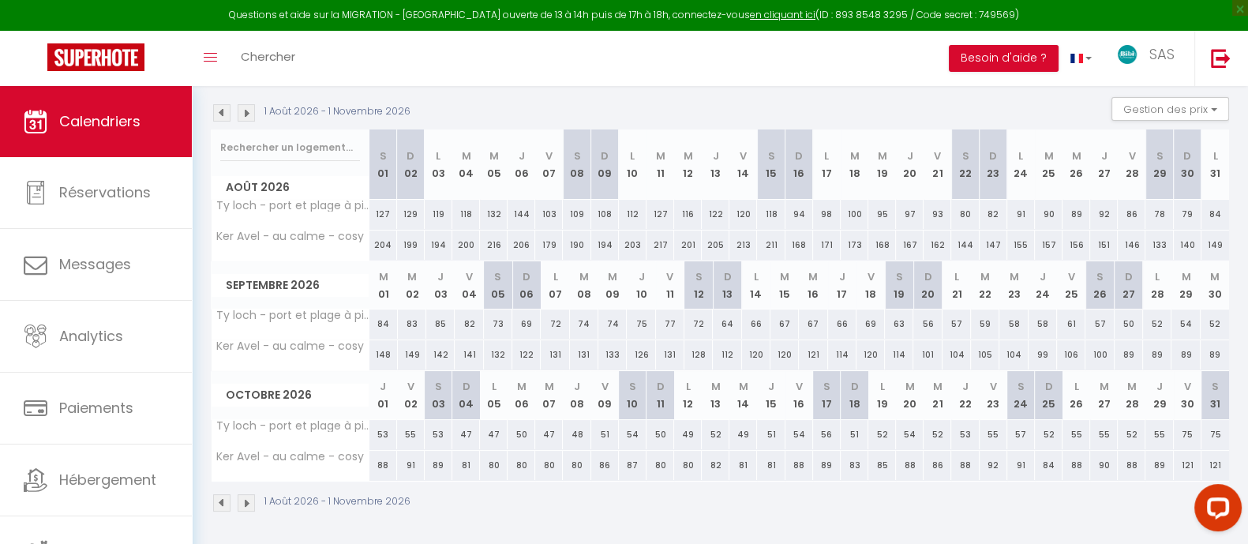
click at [241, 504] on img at bounding box center [246, 502] width 17 height 17
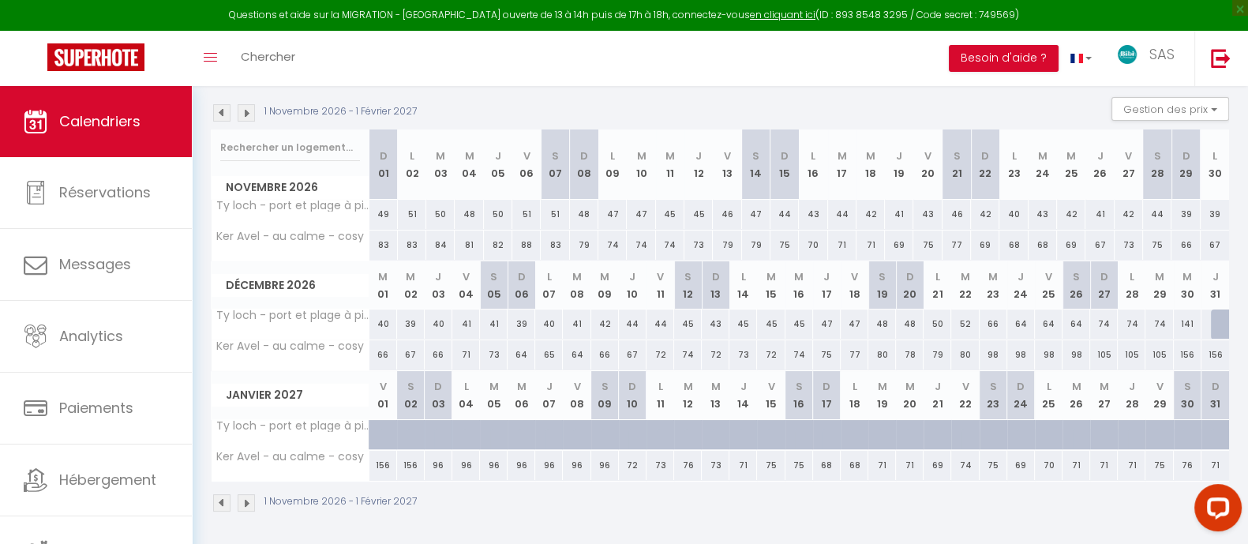
click at [219, 505] on img at bounding box center [221, 502] width 17 height 17
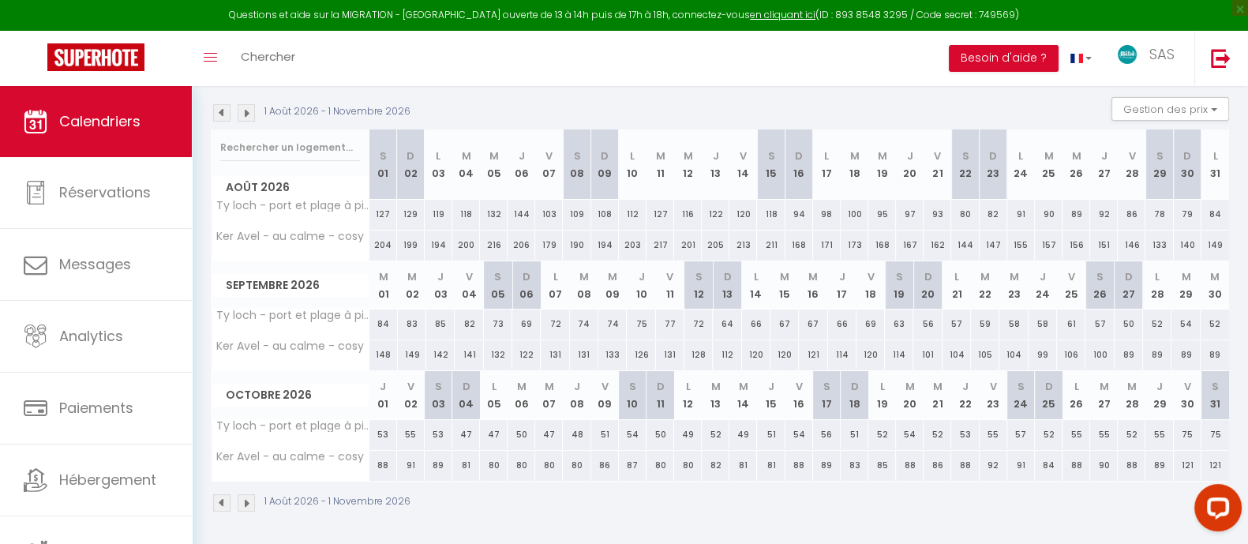
click at [219, 505] on img at bounding box center [221, 502] width 17 height 17
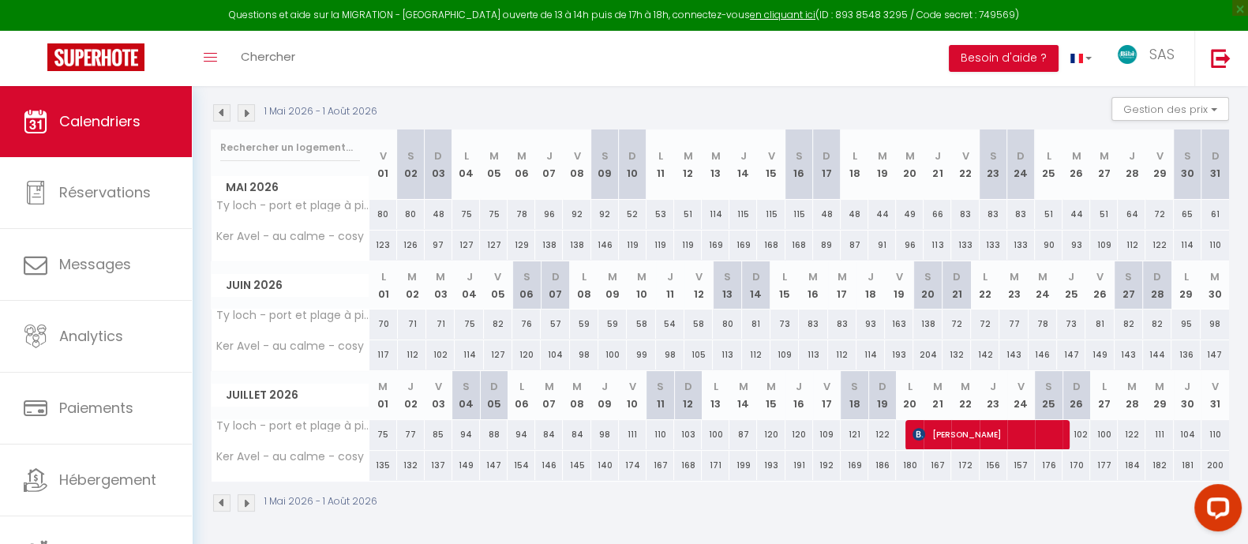
click at [219, 505] on img at bounding box center [221, 502] width 17 height 17
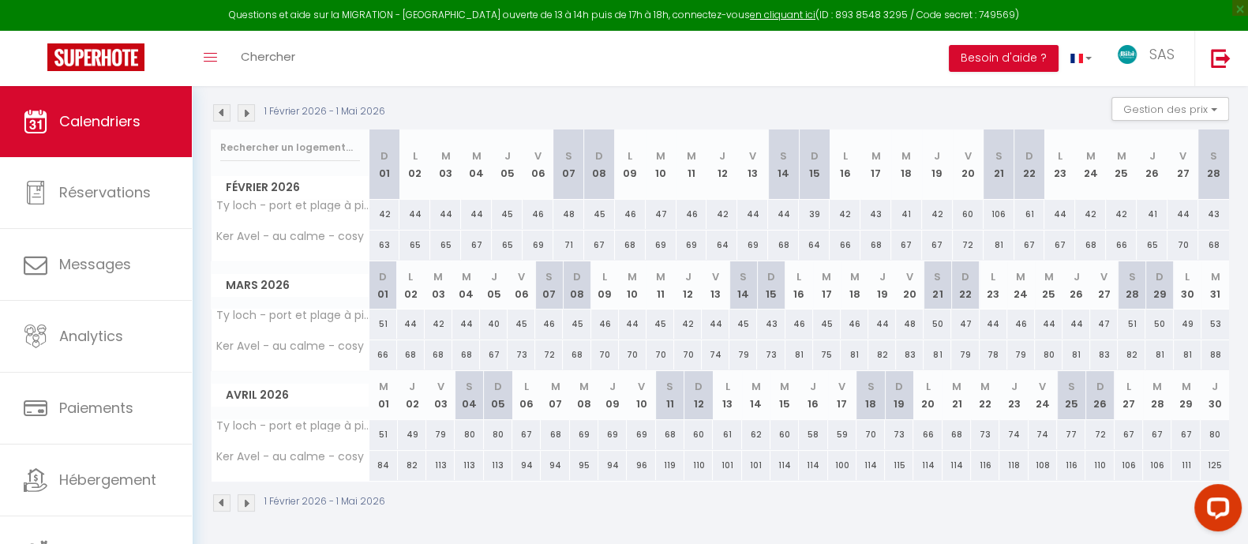
click at [219, 505] on img at bounding box center [221, 502] width 17 height 17
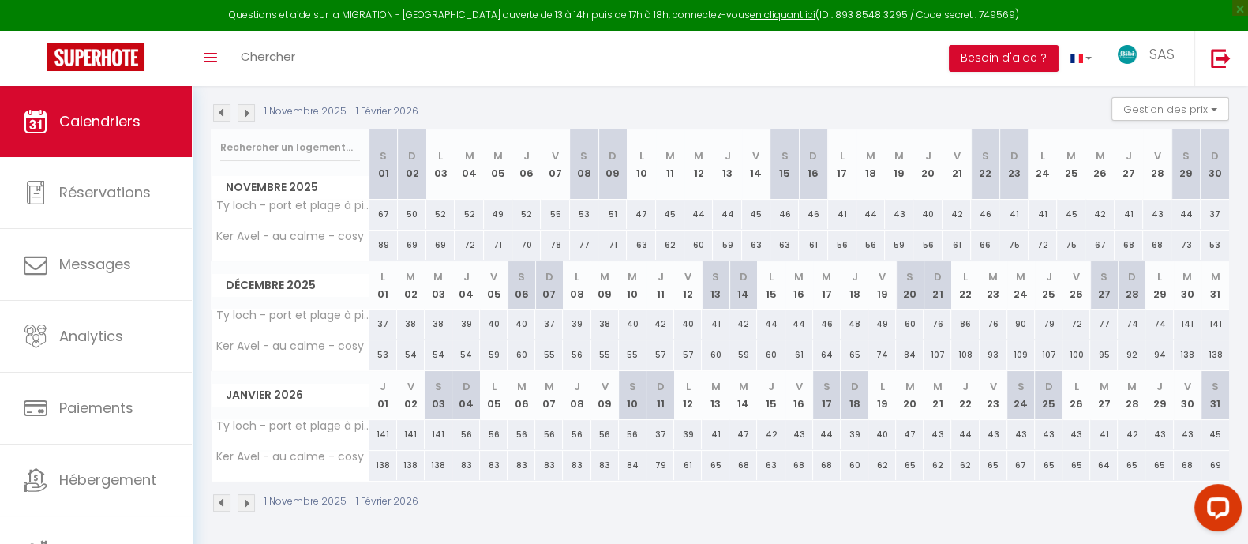
click at [218, 504] on img at bounding box center [221, 502] width 17 height 17
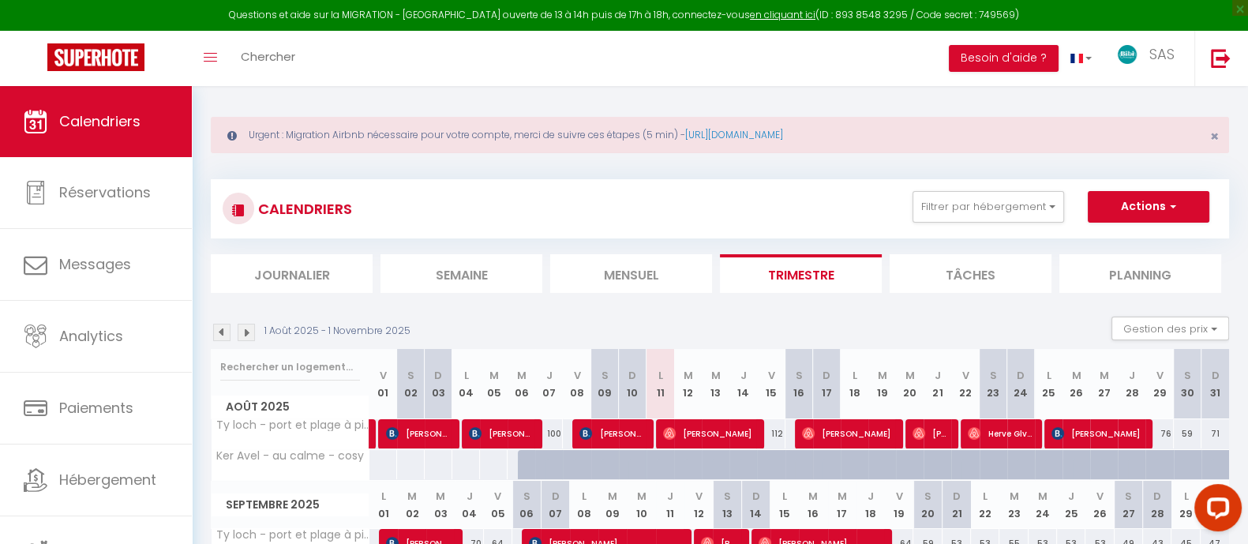
scroll to position [0, 0]
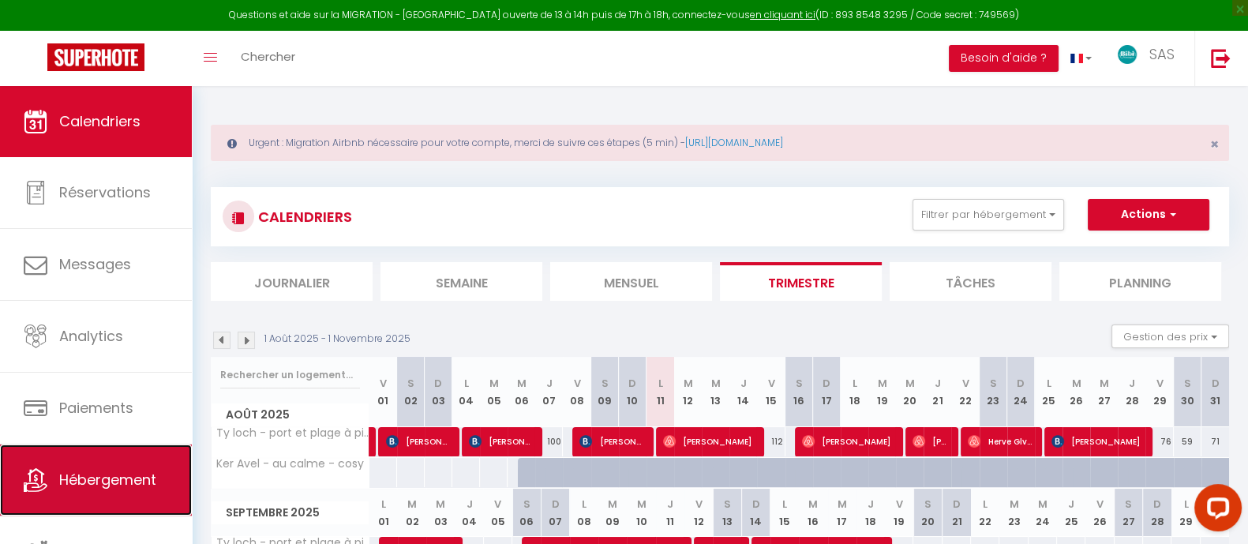
click at [99, 483] on span "Hébergement" at bounding box center [107, 480] width 97 height 20
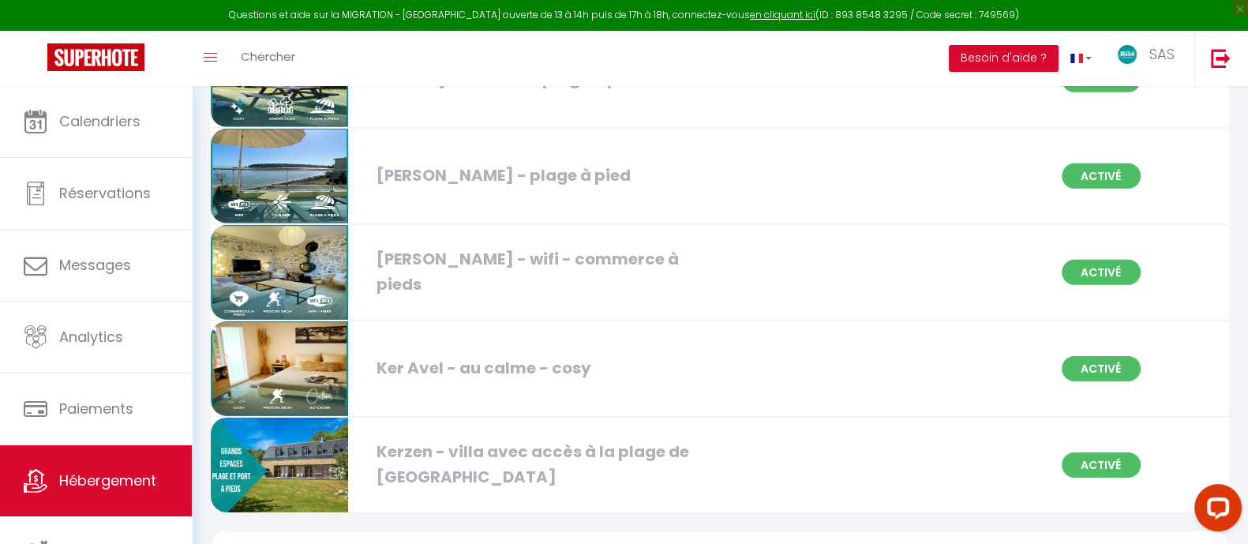
scroll to position [6248, 0]
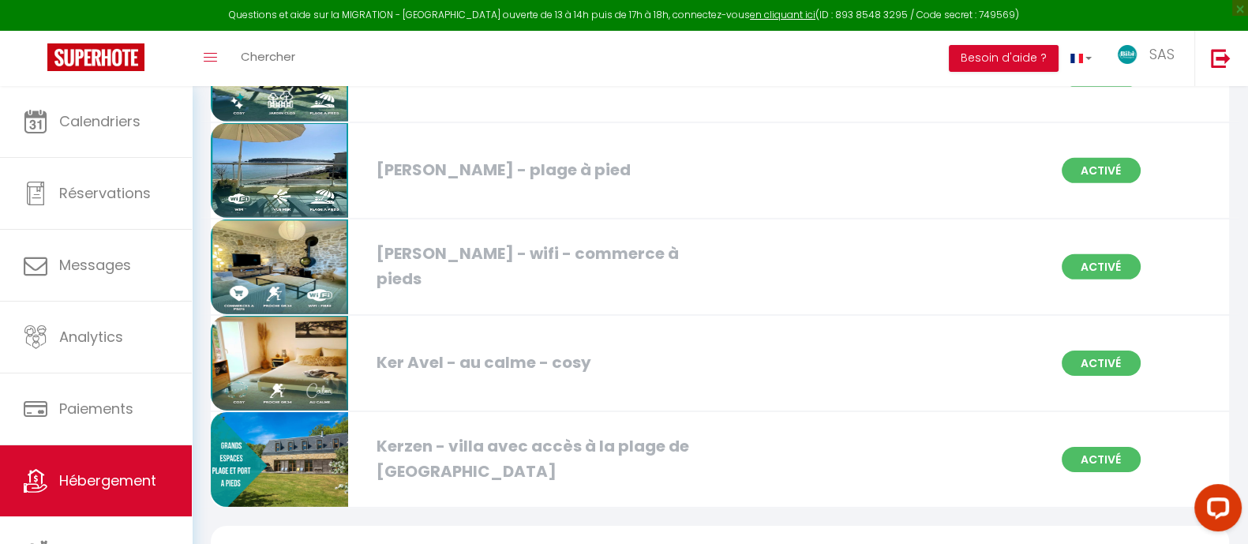
click at [320, 321] on img at bounding box center [279, 363] width 137 height 95
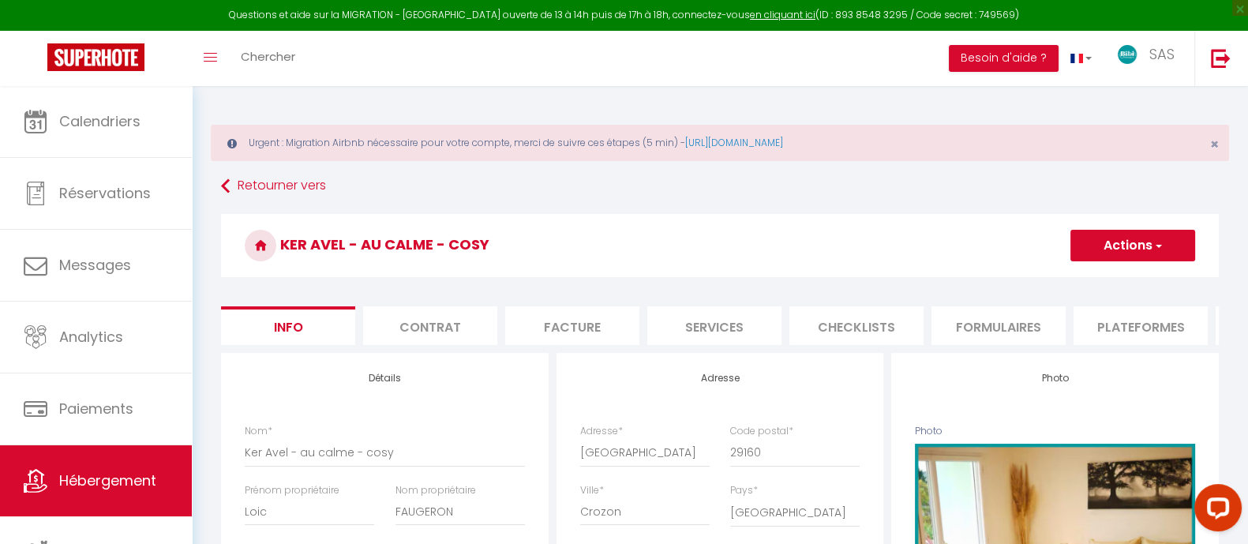
click at [745, 325] on li "Plateformes" at bounding box center [717, 325] width 134 height 39
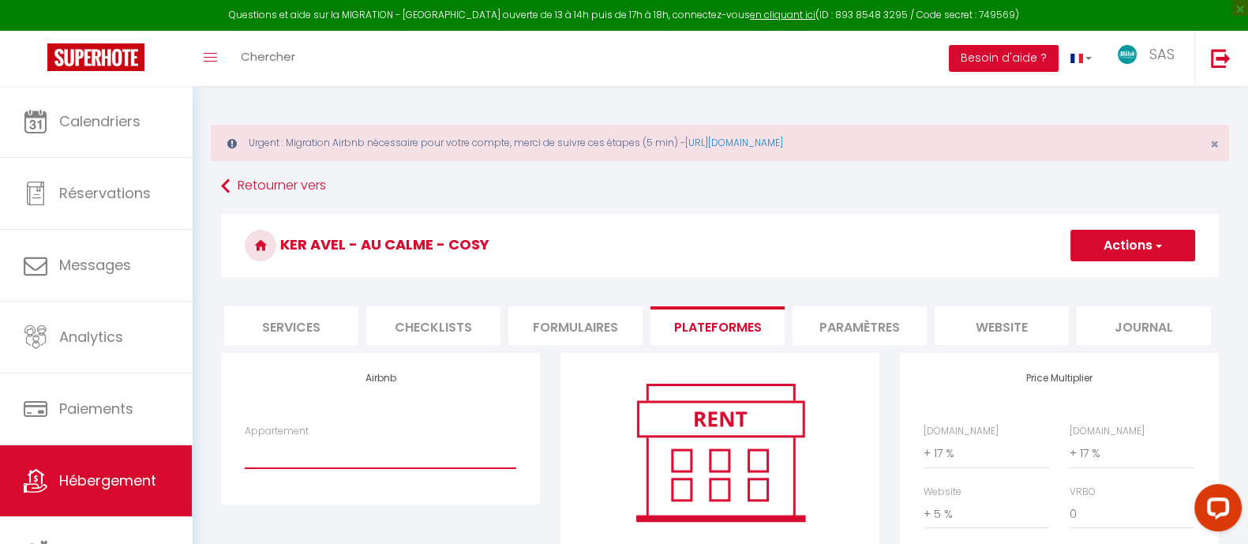
click at [383, 459] on select "[PERSON_NAME] - villa avec accès à la plage de [GEOGRAPHIC_DATA] - [EMAIL_ADDRE…" at bounding box center [381, 453] width 272 height 30
click at [245, 452] on select "[PERSON_NAME] - villa avec accès à la plage de [GEOGRAPHIC_DATA] - [EMAIL_ADDRE…" at bounding box center [381, 453] width 272 height 30
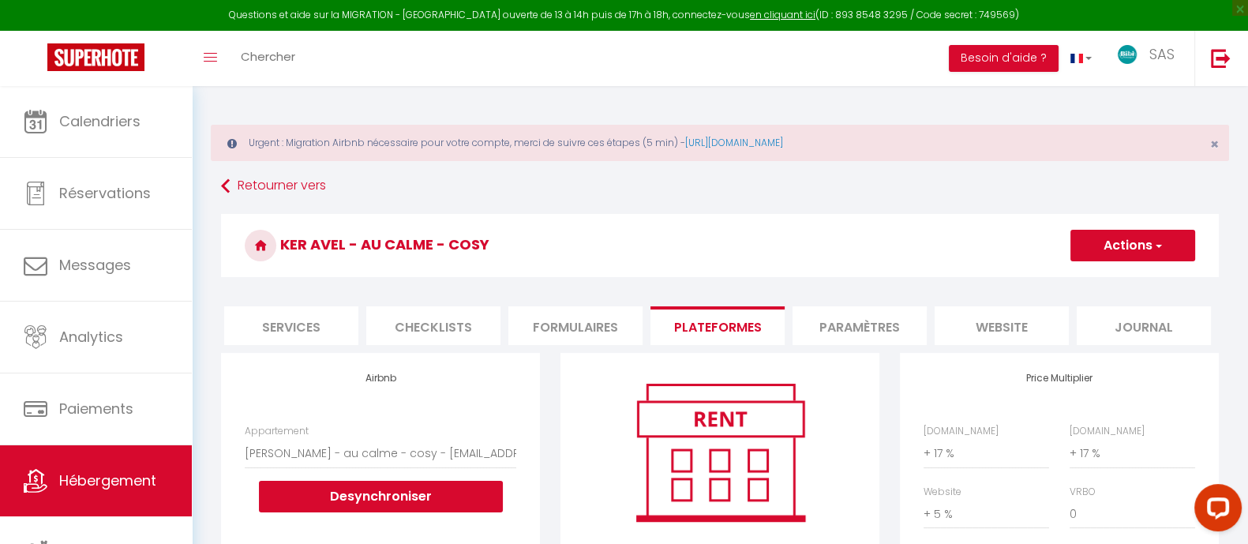
click at [1143, 254] on button "Actions" at bounding box center [1132, 246] width 125 height 32
click at [1122, 279] on link "Enregistrer" at bounding box center [1132, 280] width 125 height 21
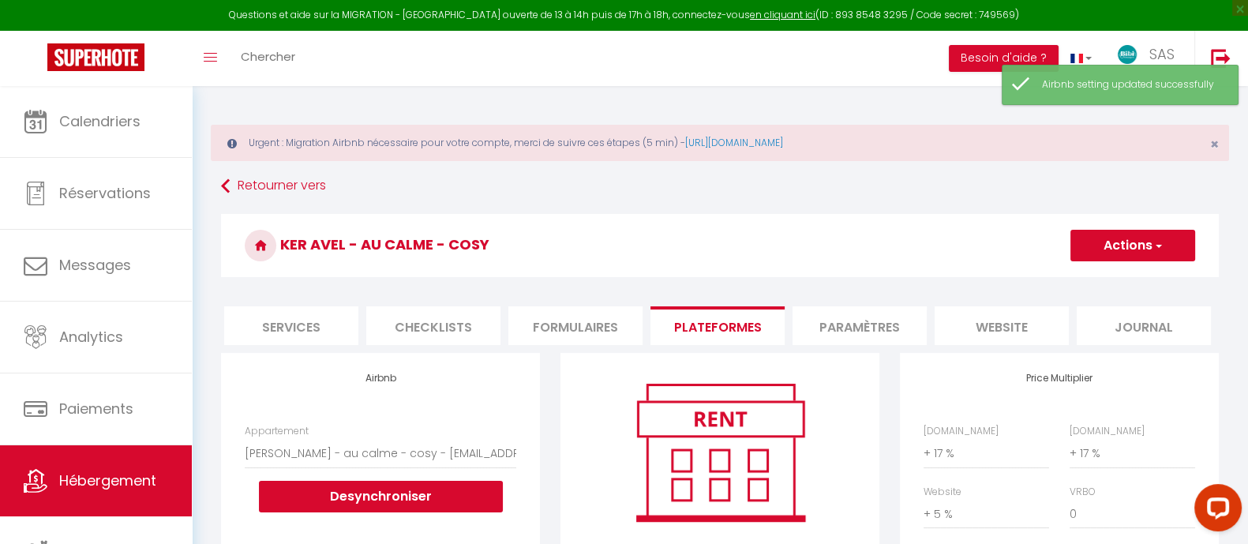
scroll to position [0, 408]
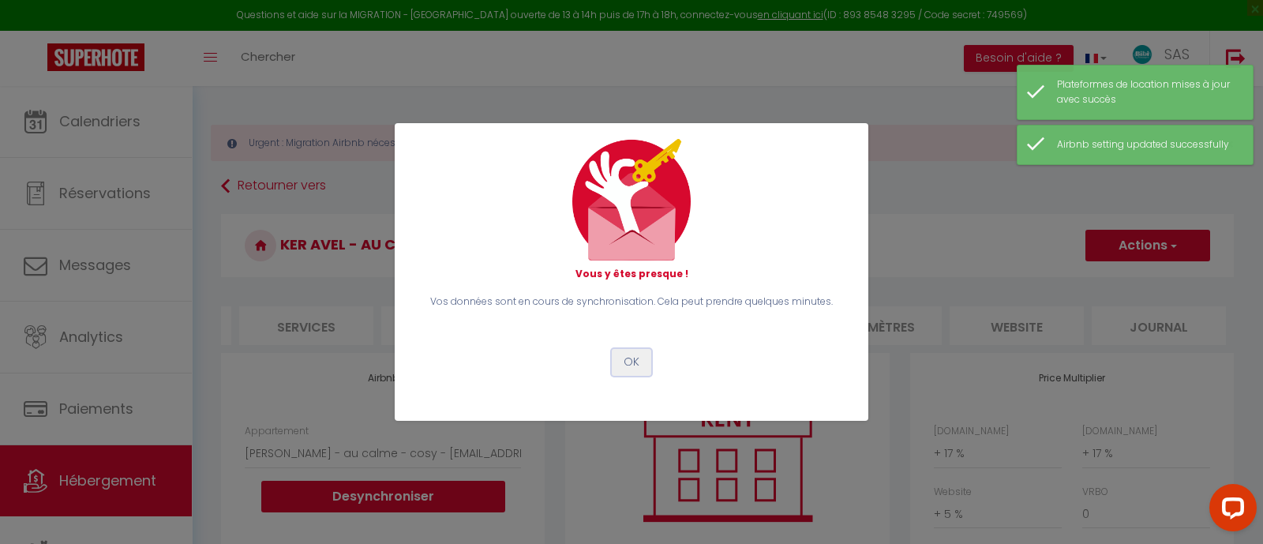
click at [634, 357] on button "OK" at bounding box center [631, 362] width 39 height 27
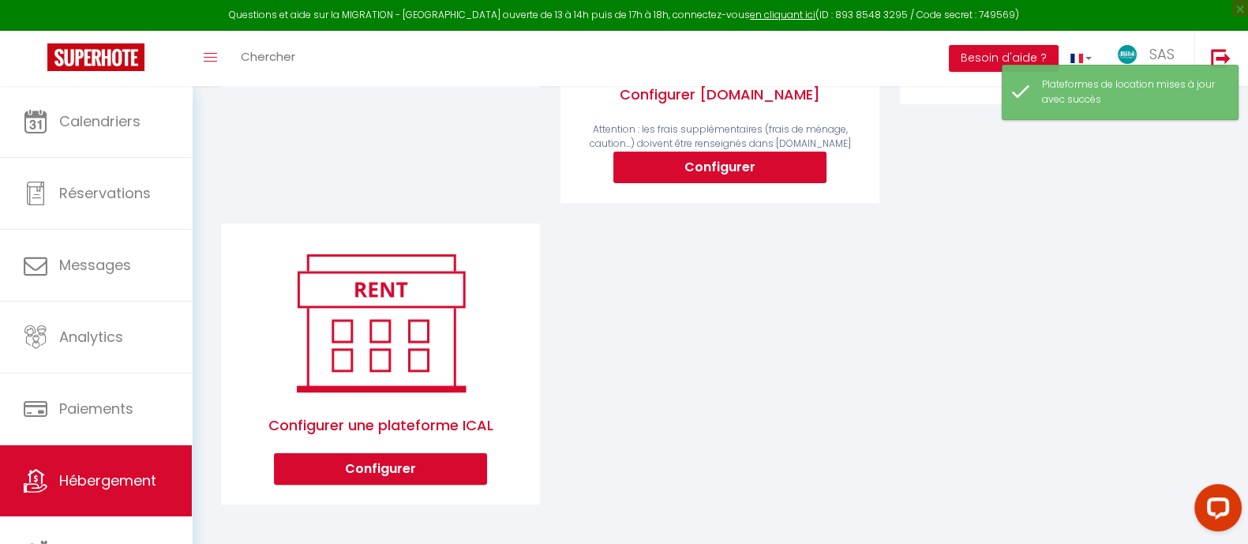
scroll to position [0, 0]
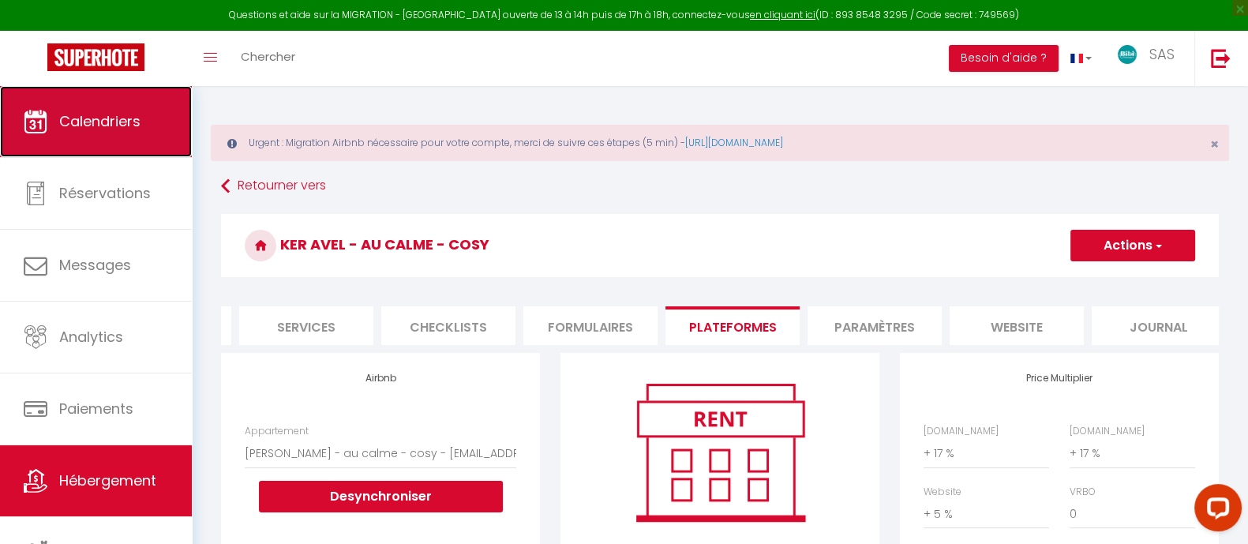
click at [76, 101] on link "Calendriers" at bounding box center [96, 121] width 192 height 71
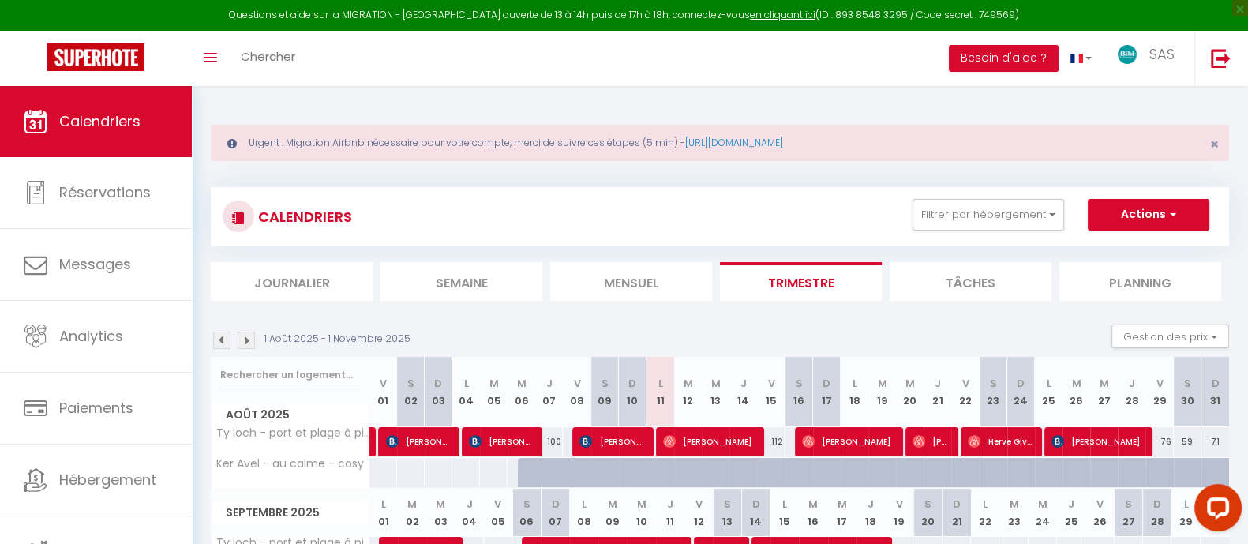
click at [984, 197] on div "CALENDRIERS Filtrer par hébergement Roscanvel La Presquilienne Maison familiale…" at bounding box center [720, 216] width 1018 height 59
click at [983, 221] on button "Filtrer par hébergement" at bounding box center [988, 215] width 152 height 32
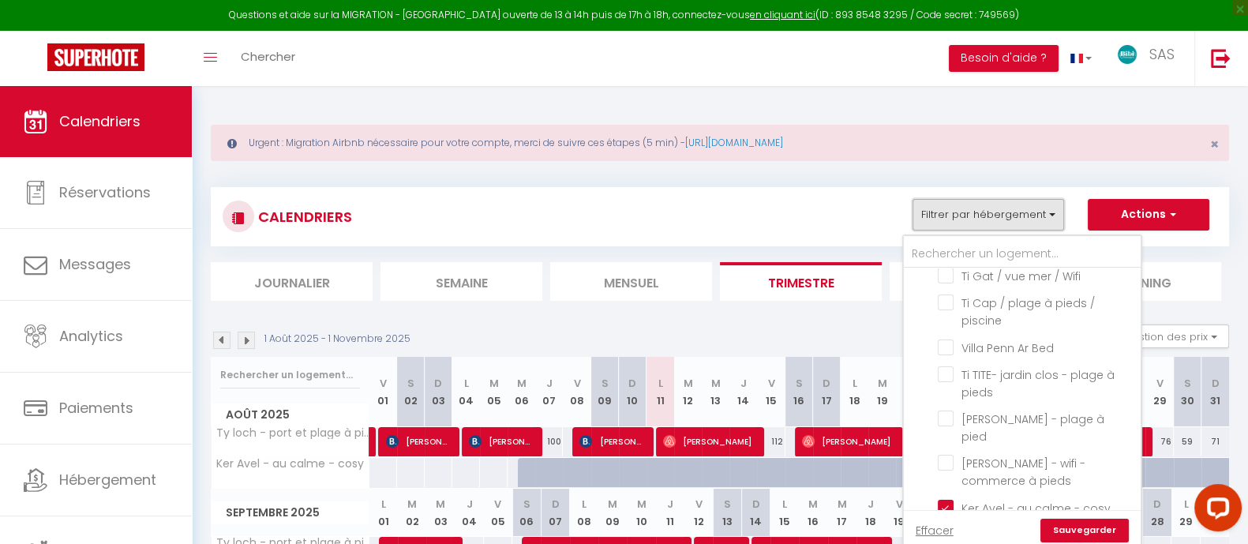
scroll to position [1980, 0]
click at [1068, 475] on input "[PERSON_NAME] - wifi - commerce à pieds" at bounding box center [1036, 467] width 197 height 16
click at [1072, 530] on link "Sauvegarder" at bounding box center [1084, 531] width 88 height 24
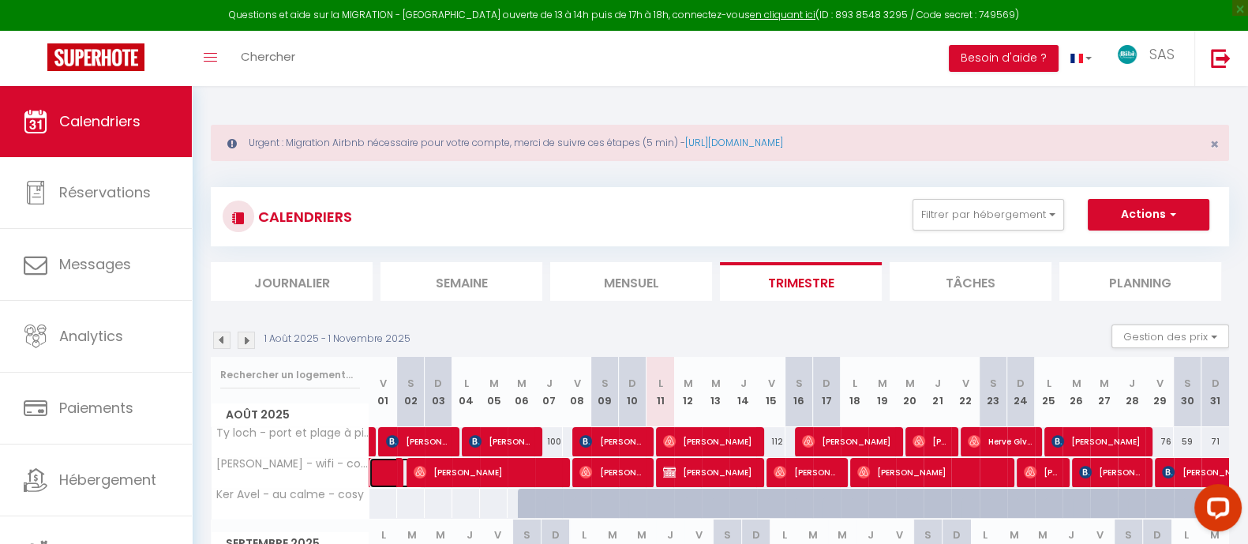
click at [387, 471] on span at bounding box center [404, 473] width 36 height 30
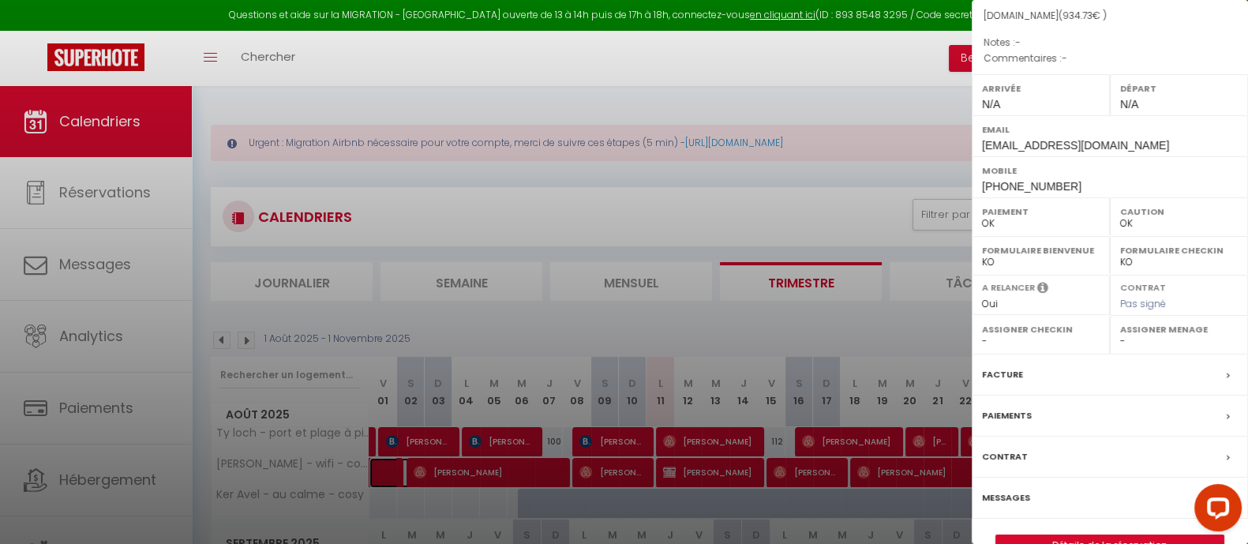
scroll to position [205, 0]
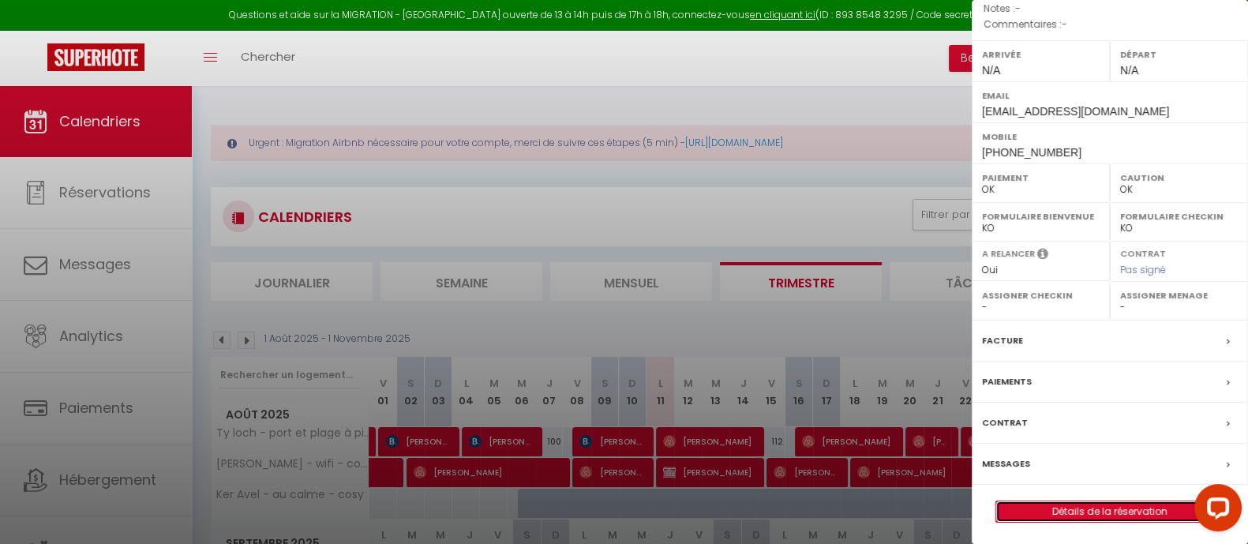
click at [1115, 510] on link "Détails de la réservation" at bounding box center [1109, 511] width 227 height 21
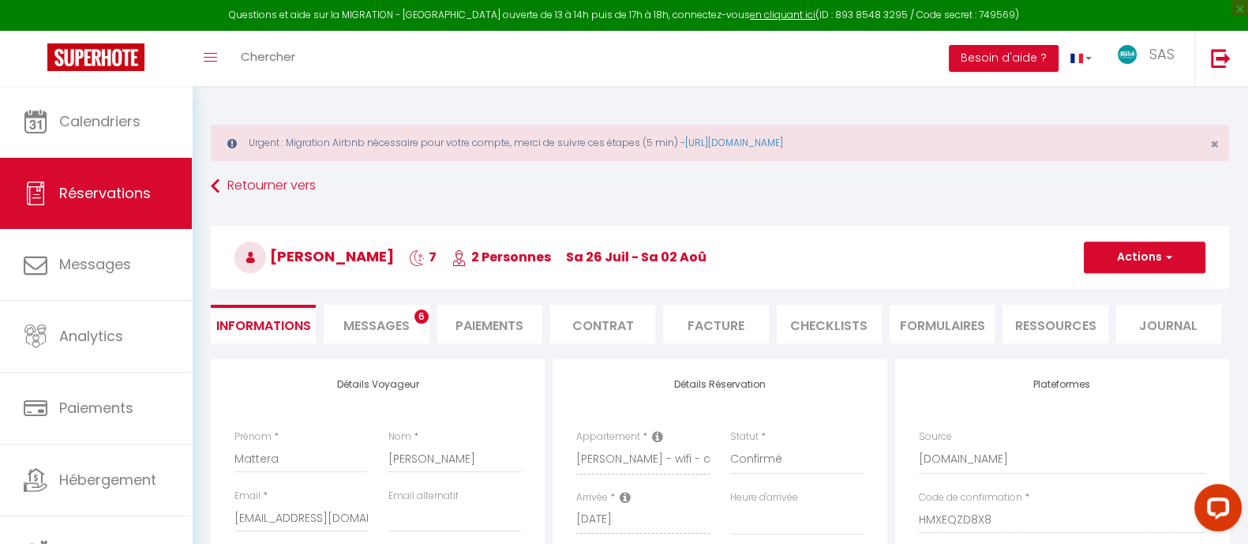
click at [352, 305] on li "Messages 6" at bounding box center [376, 324] width 105 height 39
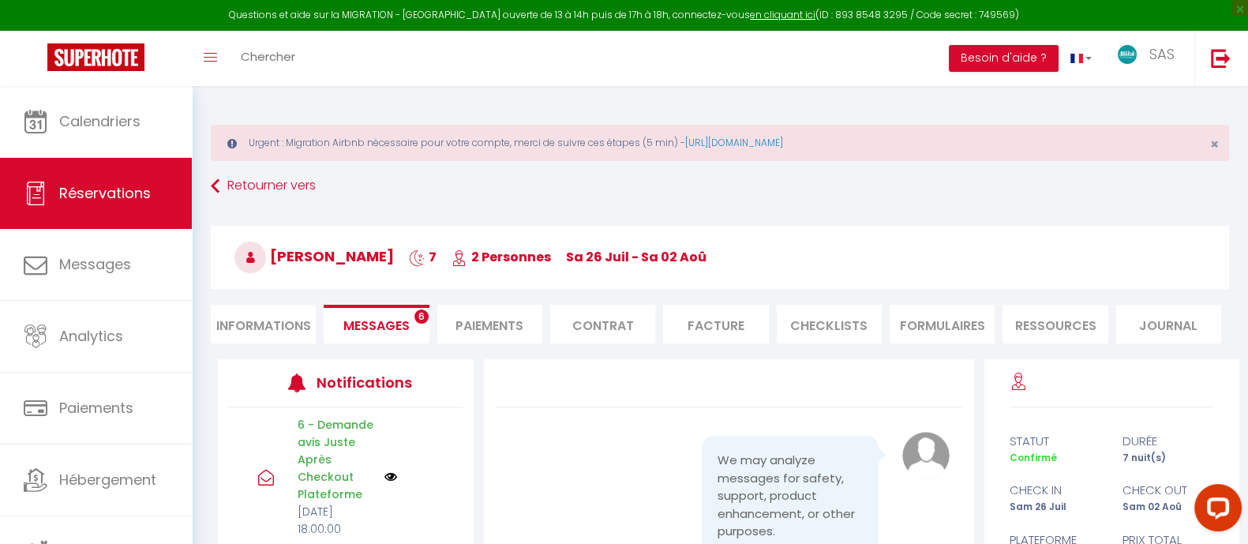
click at [358, 313] on li "Messages 6" at bounding box center [376, 324] width 105 height 39
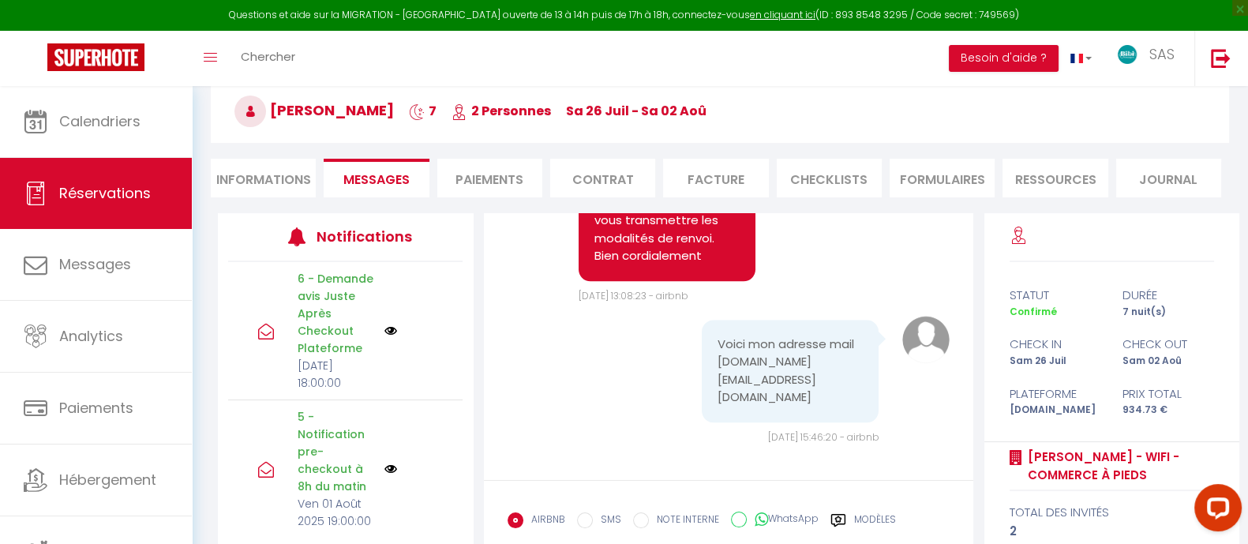
scroll to position [156, 0]
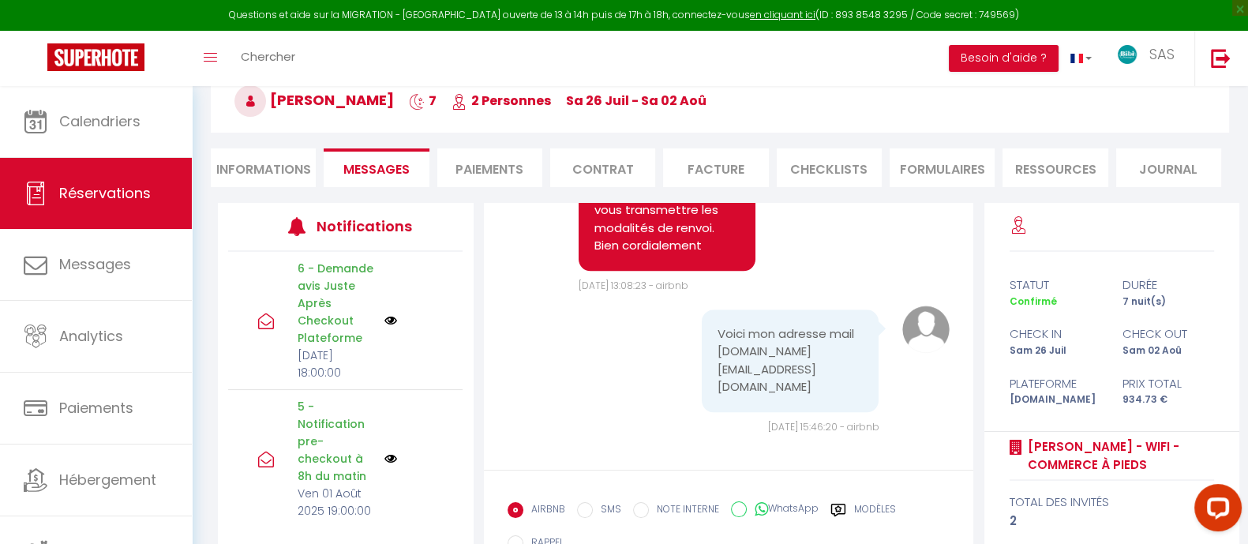
click at [731, 388] on pre "Voici mon adresse mail [DOMAIN_NAME][EMAIL_ADDRESS][DOMAIN_NAME]" at bounding box center [790, 360] width 145 height 71
click at [718, 387] on pre "Voici mon adresse mail [DOMAIN_NAME][EMAIL_ADDRESS][DOMAIN_NAME]" at bounding box center [790, 360] width 145 height 71
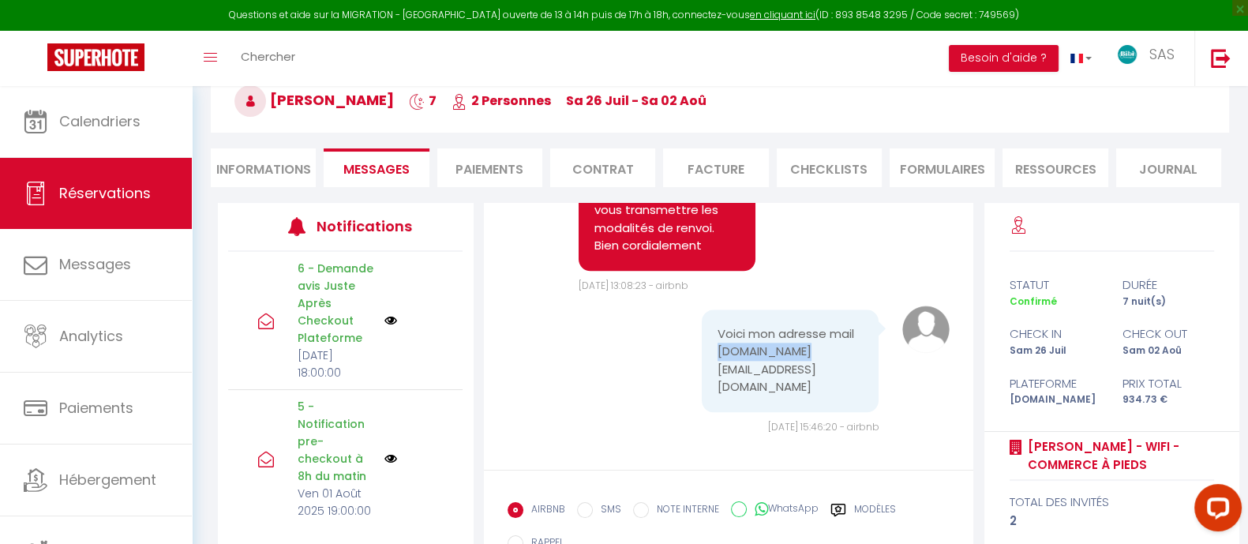
copy pre "[DOMAIN_NAME][EMAIL_ADDRESS][DOMAIN_NAME]"
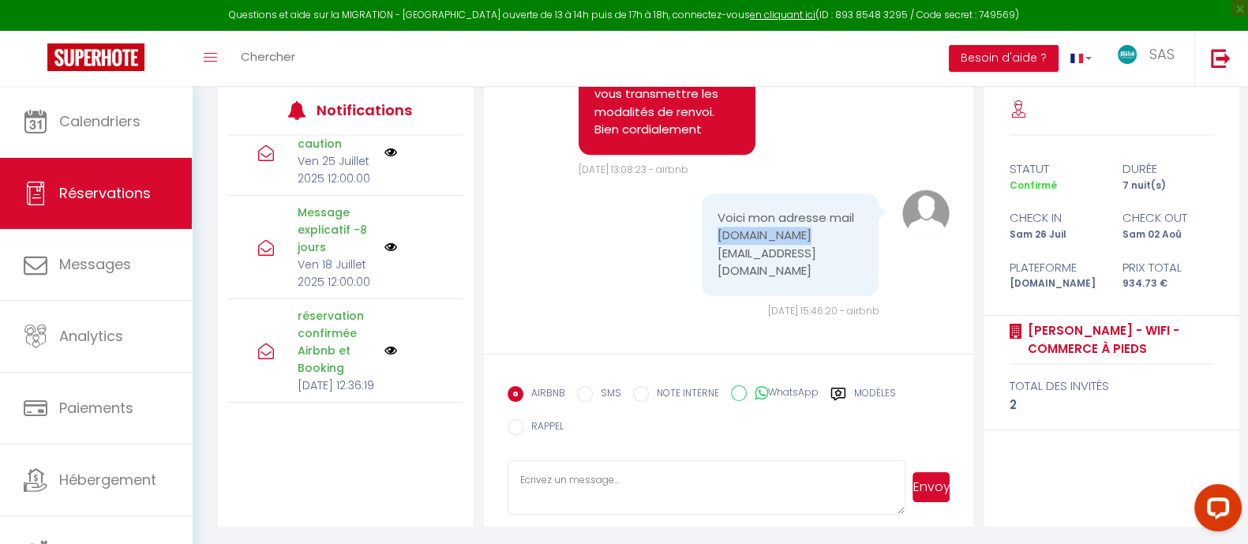
scroll to position [10894, 0]
click at [680, 503] on textarea at bounding box center [707, 487] width 399 height 55
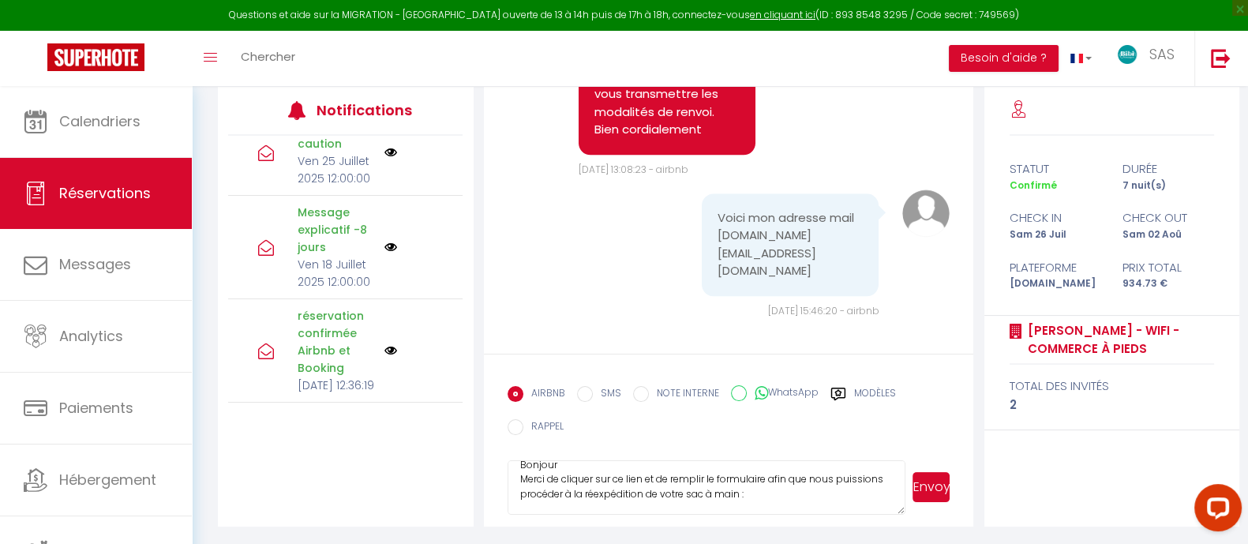
scroll to position [32, 0]
paste textarea "[URL][DOMAIN_NAME]"
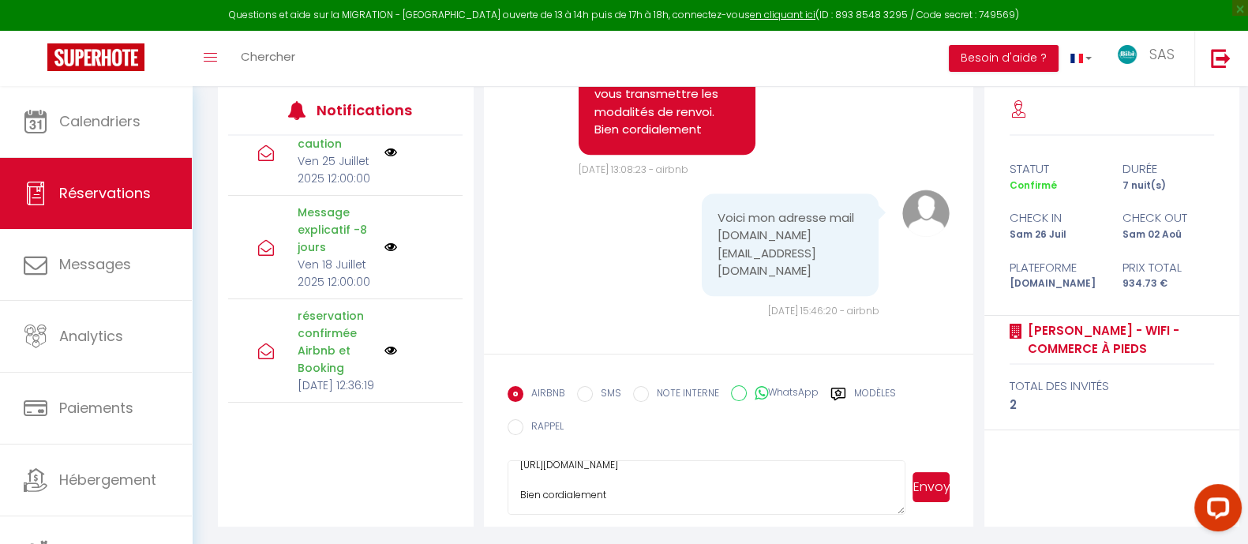
scroll to position [91, 0]
click at [931, 482] on button "Envoyer" at bounding box center [931, 487] width 38 height 30
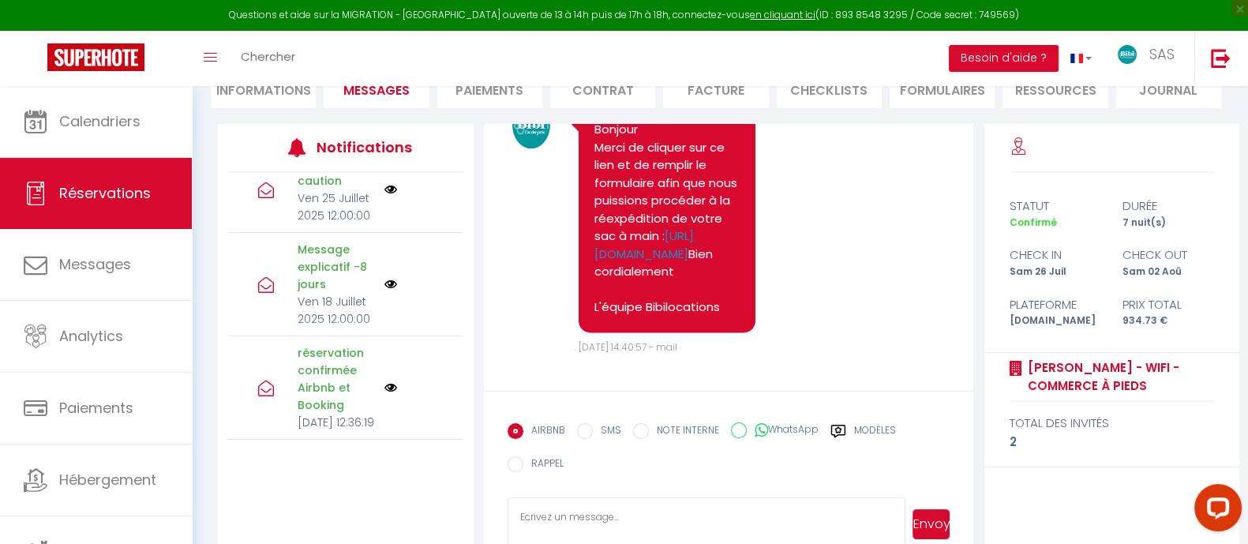
scroll to position [11265, 0]
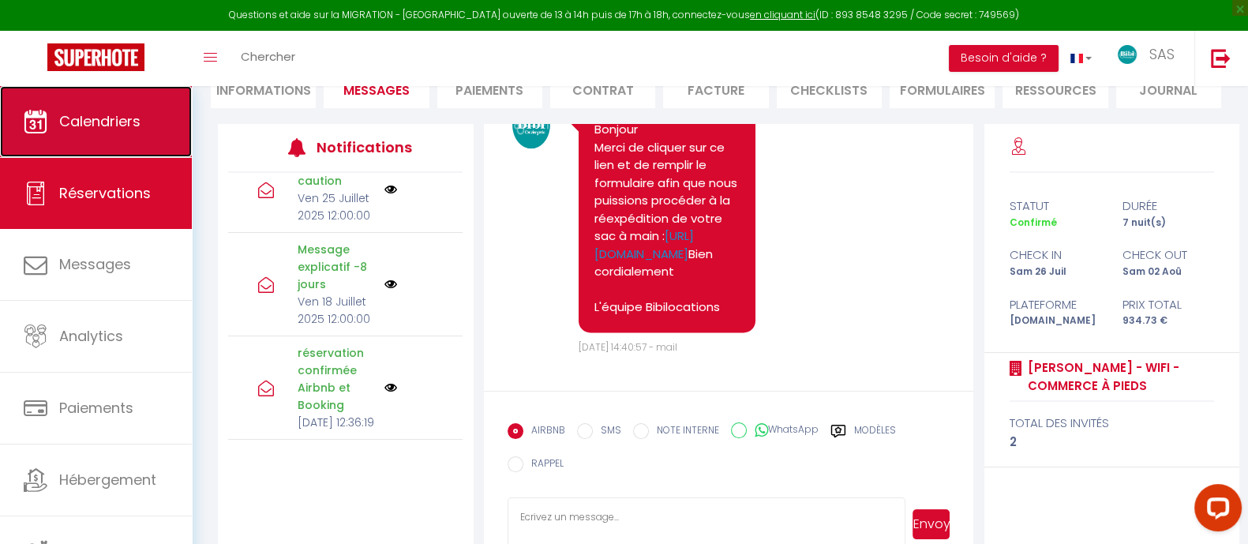
click at [91, 99] on link "Calendriers" at bounding box center [96, 121] width 192 height 71
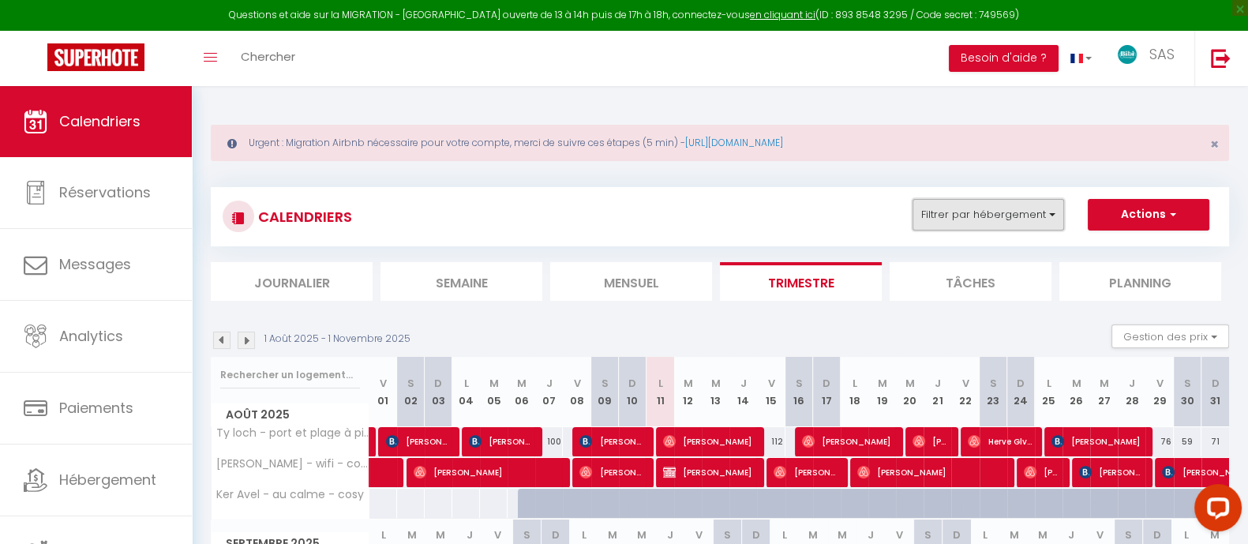
click at [1004, 199] on button "Filtrer par hébergement" at bounding box center [988, 215] width 152 height 32
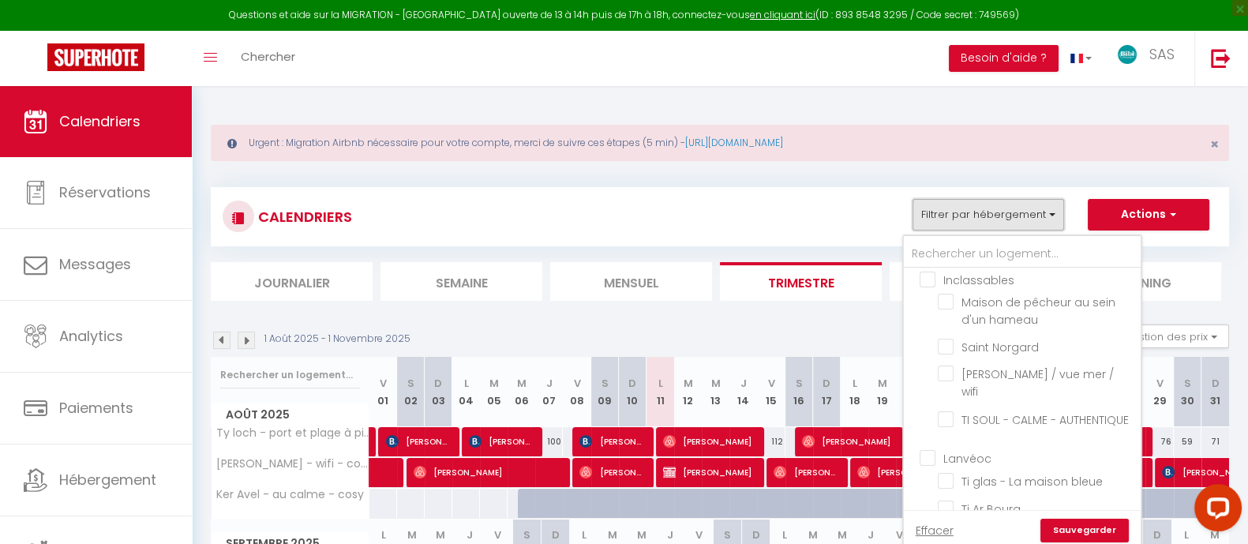
scroll to position [2642, 0]
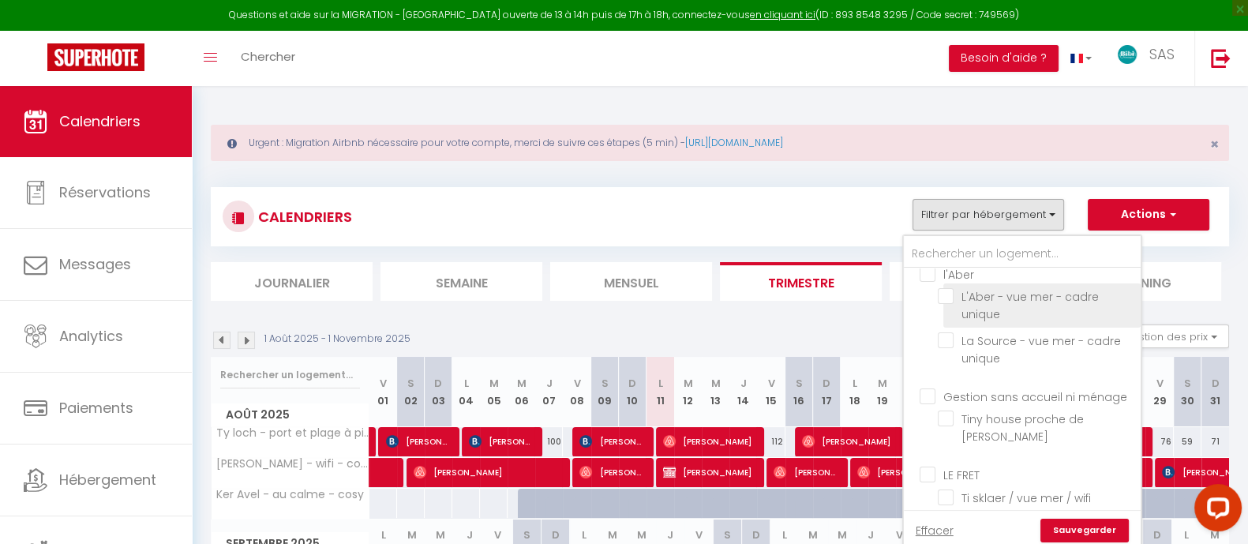
drag, startPoint x: 1024, startPoint y: 302, endPoint x: 1044, endPoint y: 324, distance: 30.2
click at [1022, 302] on input "L'Aber - vue mer - cadre unique" at bounding box center [1036, 296] width 197 height 16
click at [1103, 526] on link "Sauvegarder" at bounding box center [1084, 531] width 88 height 24
